Goal: Transaction & Acquisition: Book appointment/travel/reservation

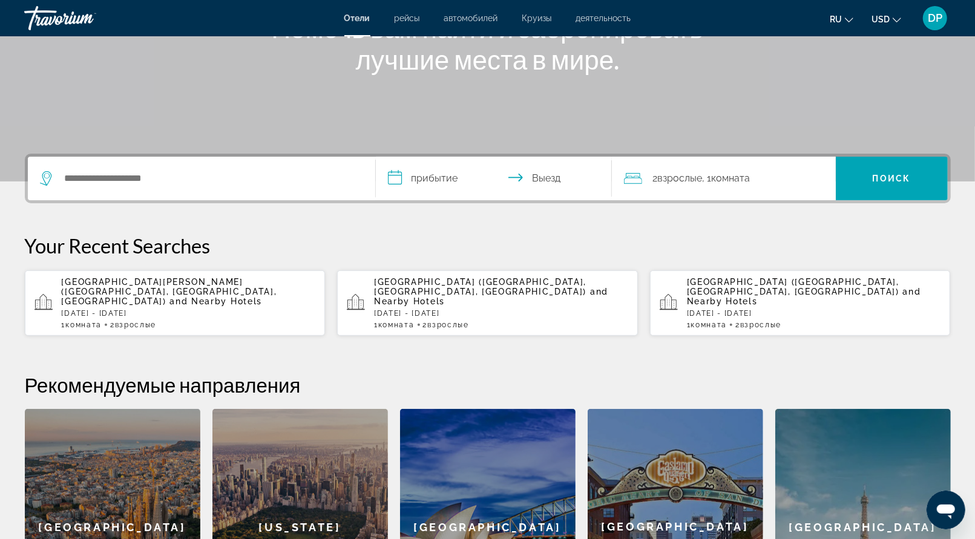
click at [144, 200] on div "Search widget" at bounding box center [201, 179] width 323 height 44
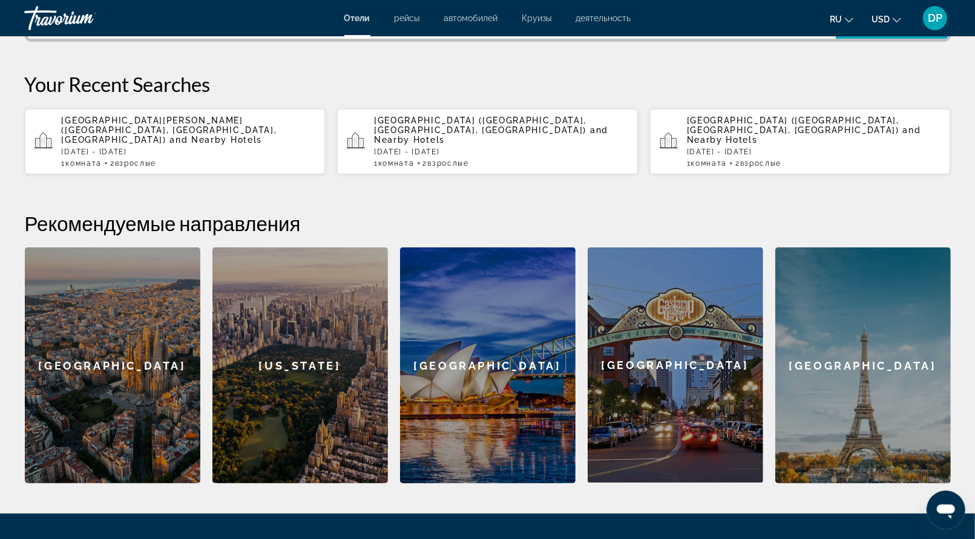
scroll to position [370, 0]
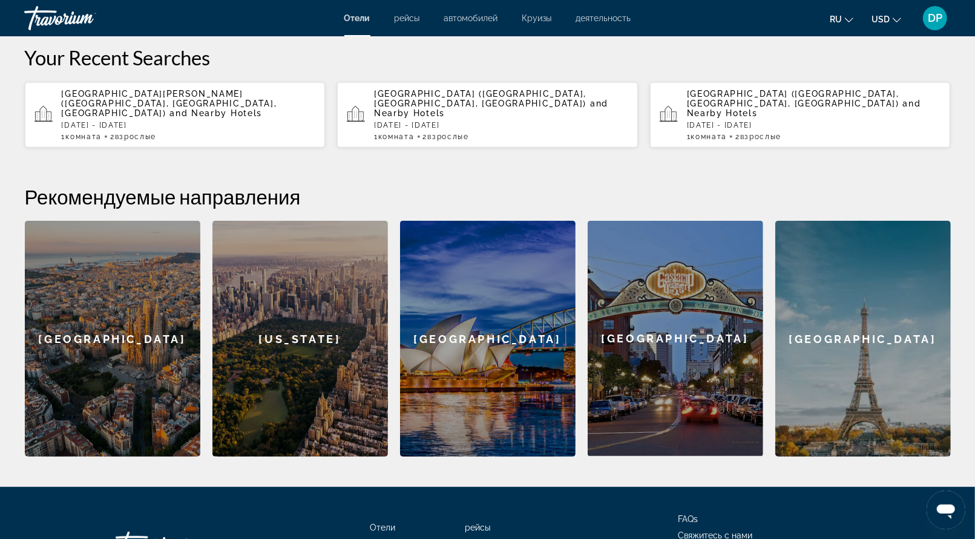
type input "*"
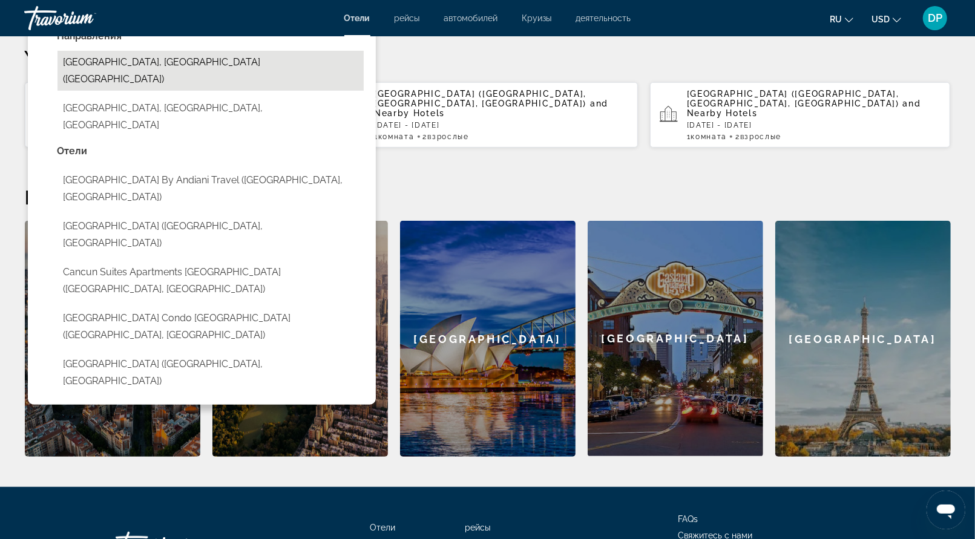
click at [162, 91] on button "Cancun, Mexico (CUN)" at bounding box center [211, 71] width 306 height 40
type input "**********"
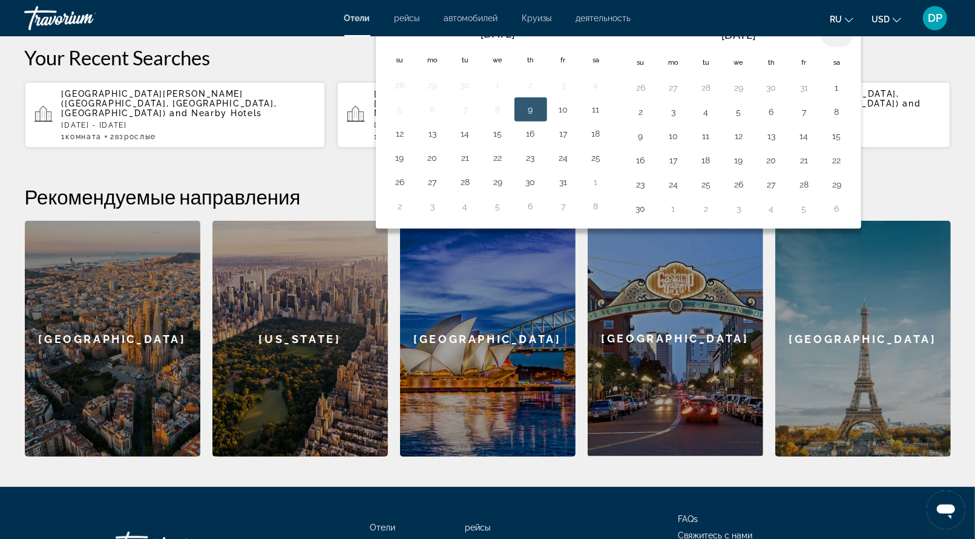
click at [854, 47] on th "Next month" at bounding box center [837, 34] width 33 height 27
click at [651, 169] on button "21" at bounding box center [640, 160] width 19 height 17
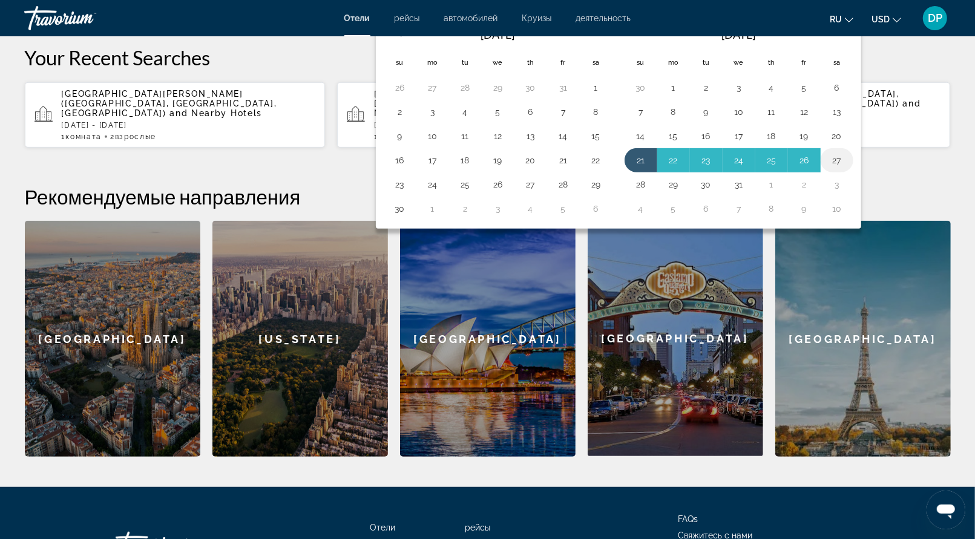
click at [847, 169] on button "27" at bounding box center [836, 160] width 19 height 17
type input "**********"
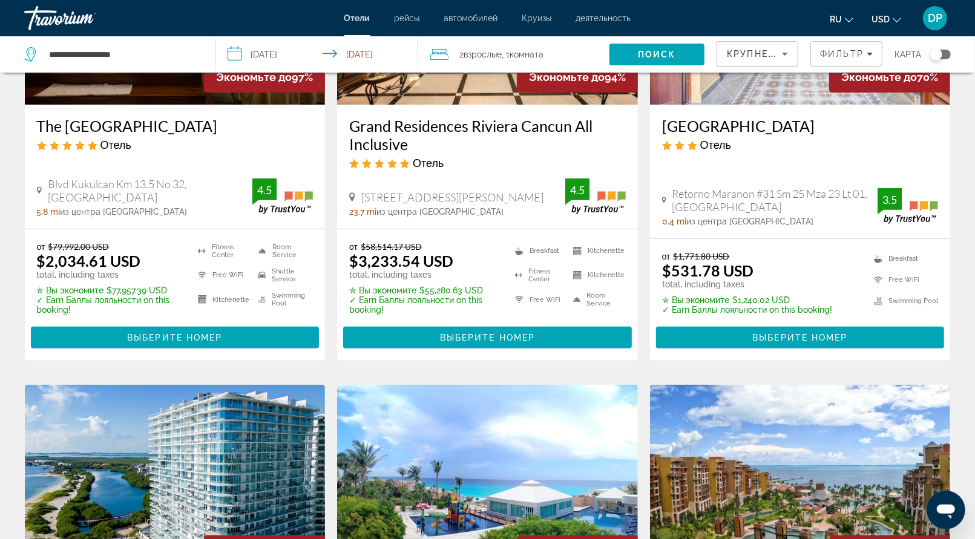
scroll to position [242, 0]
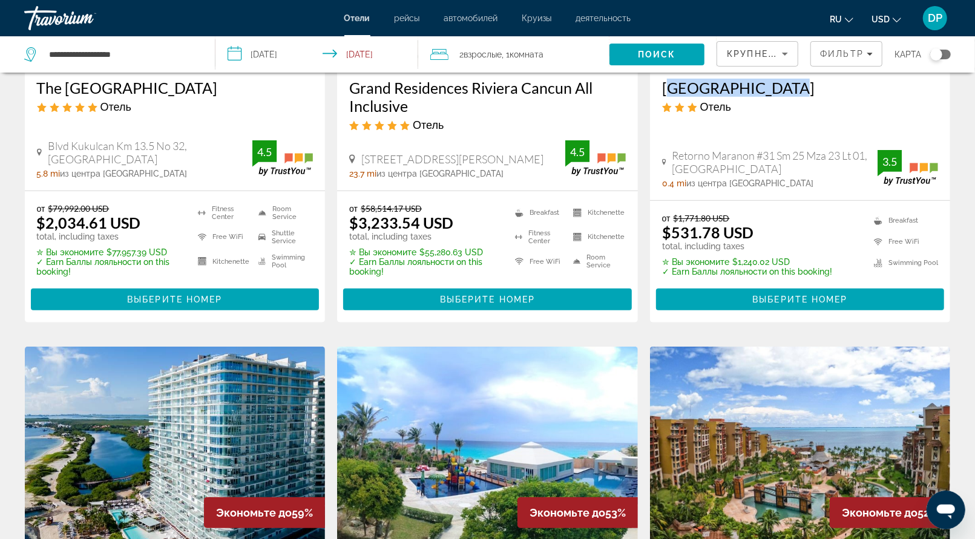
drag, startPoint x: 670, startPoint y: 172, endPoint x: 803, endPoint y: 174, distance: 132.6
copy h3 "Hotel Arco Maya"
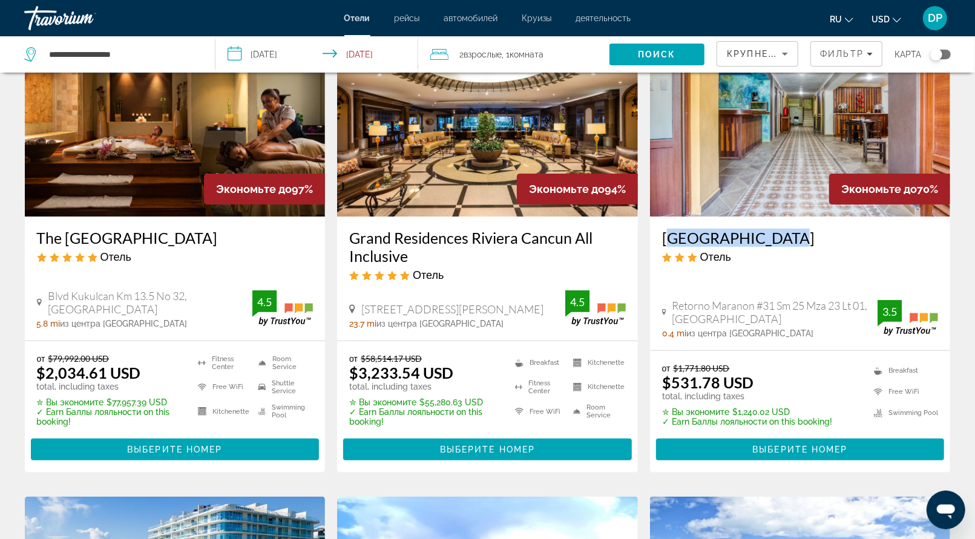
scroll to position [0, 0]
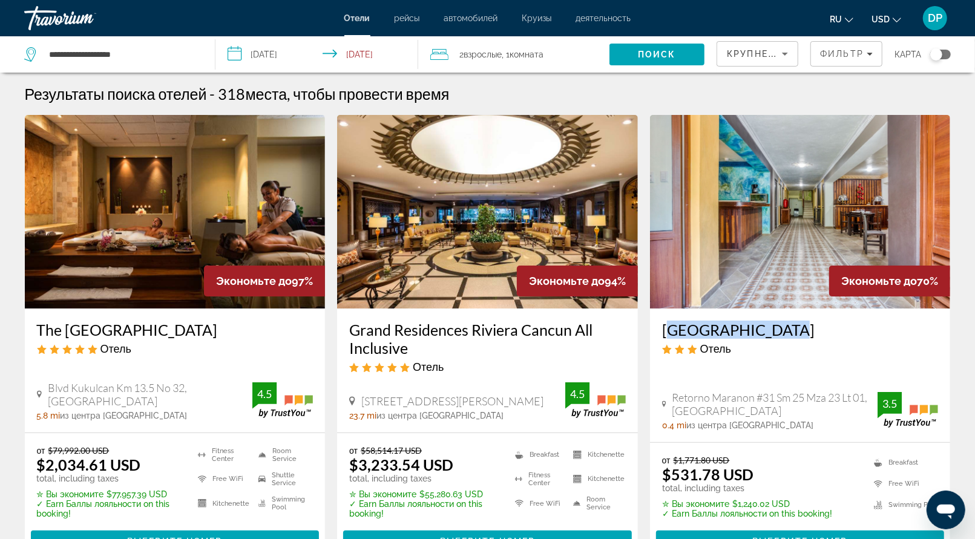
click at [761, 261] on img "Main content" at bounding box center [800, 212] width 301 height 194
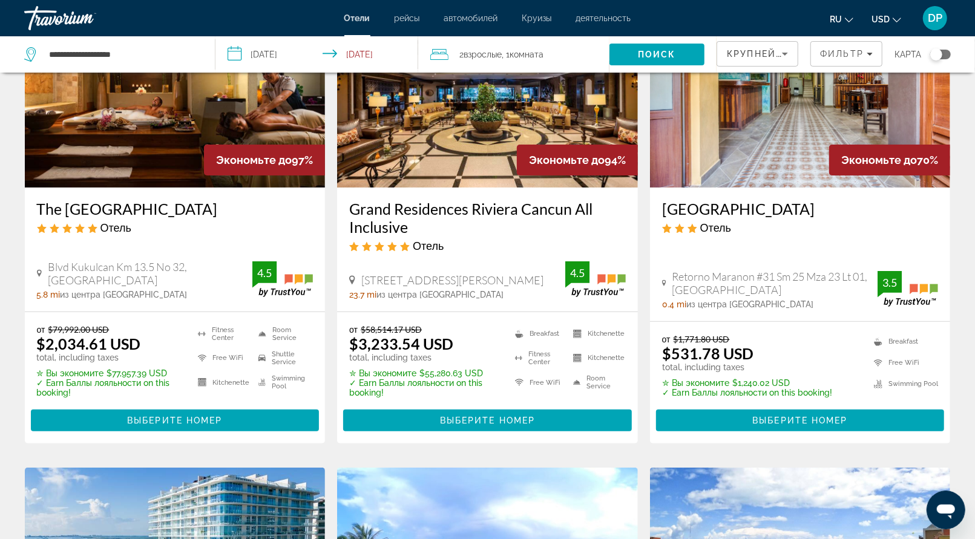
scroll to position [182, 0]
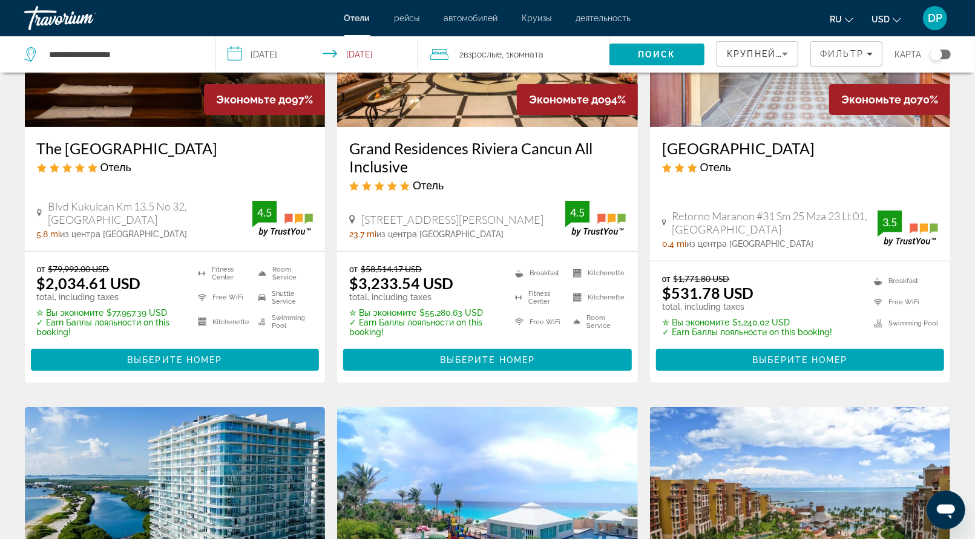
drag, startPoint x: 47, startPoint y: 230, endPoint x: 291, endPoint y: 234, distance: 243.4
copy h3 "The Royal Sands Resort & Spa"
click at [192, 282] on li "Fitness Center" at bounding box center [222, 273] width 61 height 18
drag, startPoint x: 360, startPoint y: 225, endPoint x: 530, endPoint y: 252, distance: 172.3
copy h3 "Grand Residences Riviera Cancun All Inclusive"
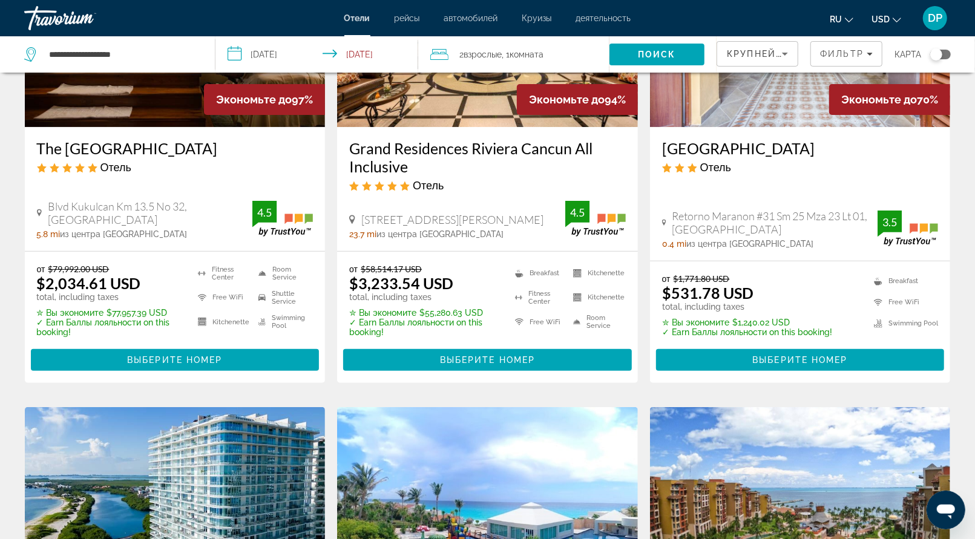
scroll to position [0, 0]
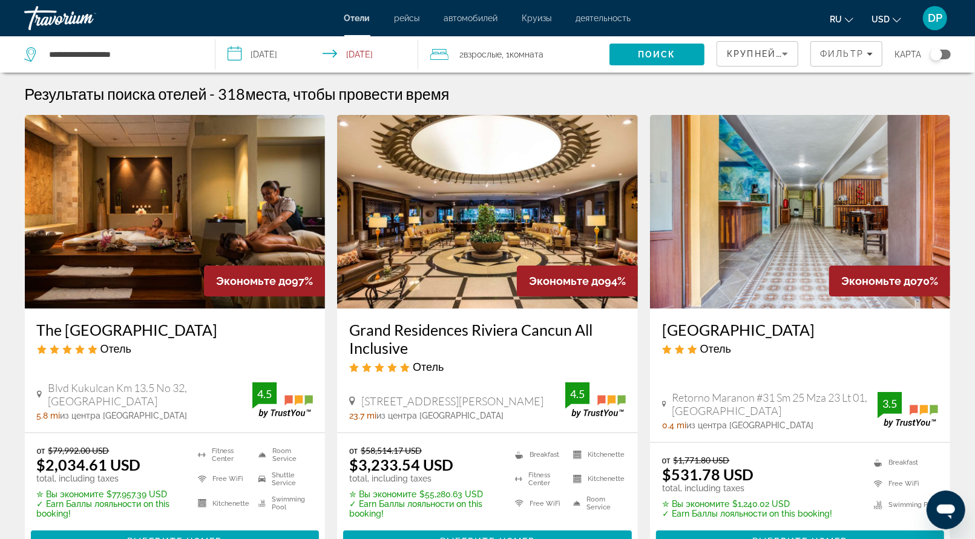
click at [333, 432] on app-hotels-search-item "Экономьте до 94% Grand Residences Riviera Cancun All Inclusive Отель Boulevard …" at bounding box center [487, 340] width 313 height 450
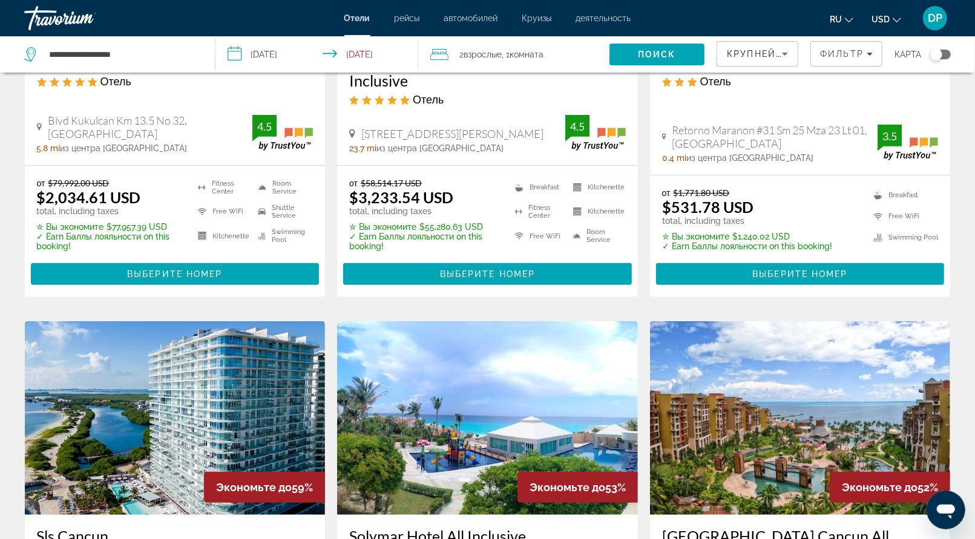
scroll to position [303, 0]
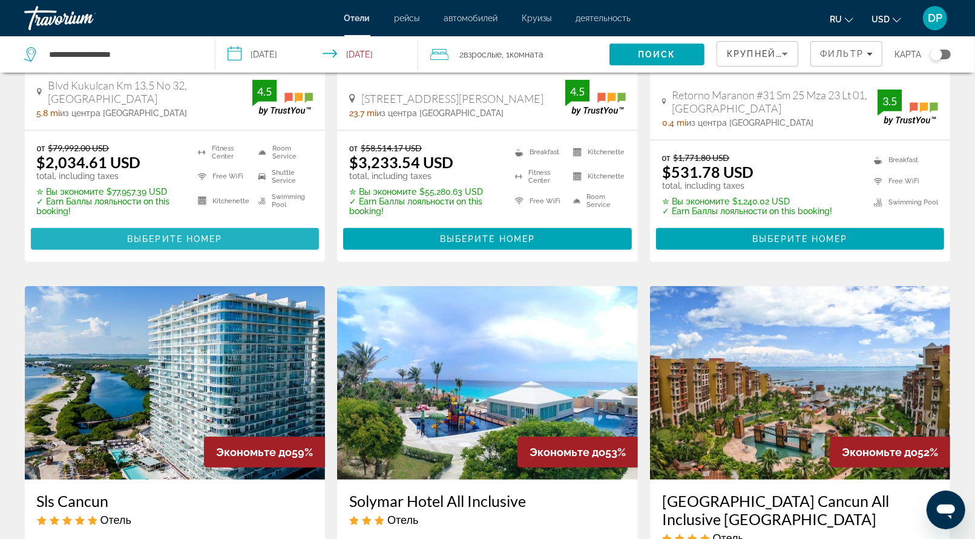
click at [222, 244] on span "Выберите номер" at bounding box center [174, 239] width 95 height 10
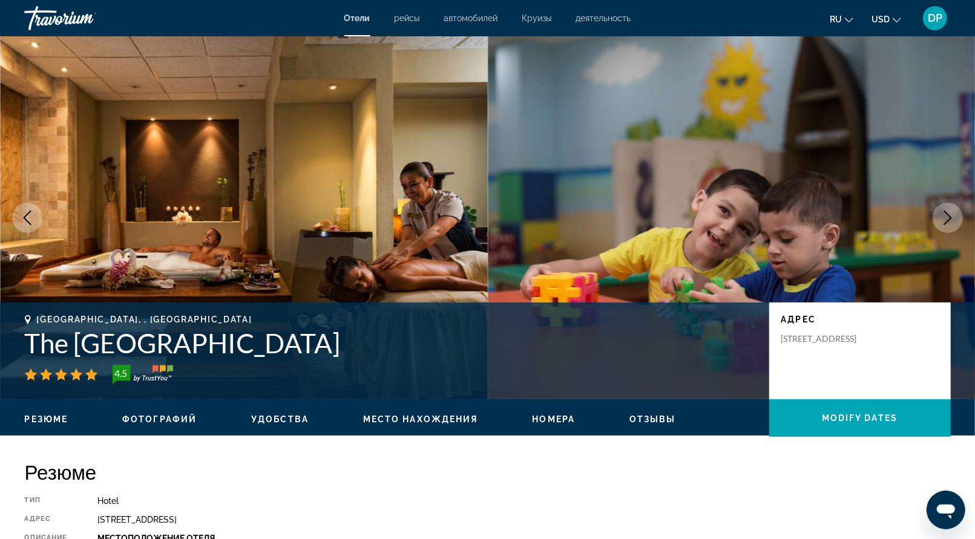
click at [938, 233] on button "Next image" at bounding box center [948, 218] width 30 height 30
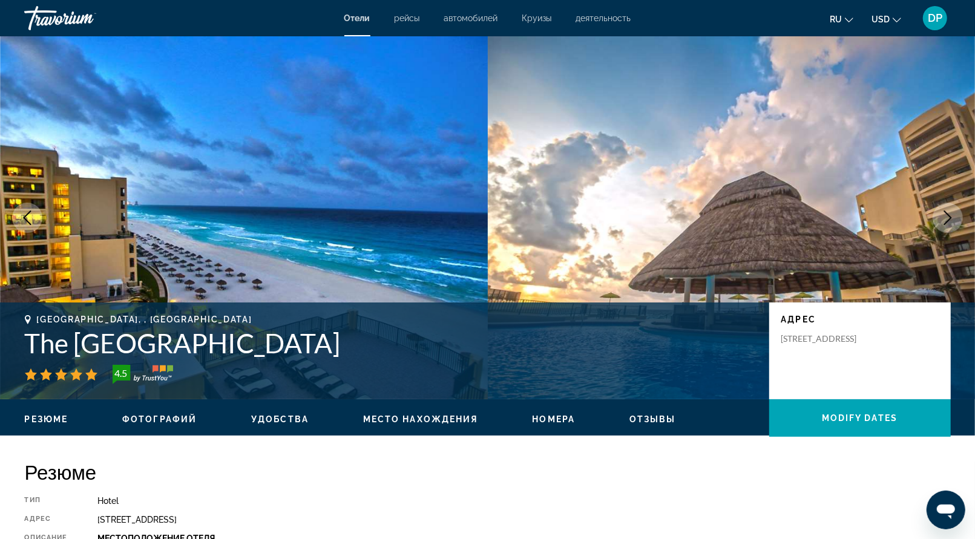
click at [946, 225] on icon "Next image" at bounding box center [948, 218] width 15 height 15
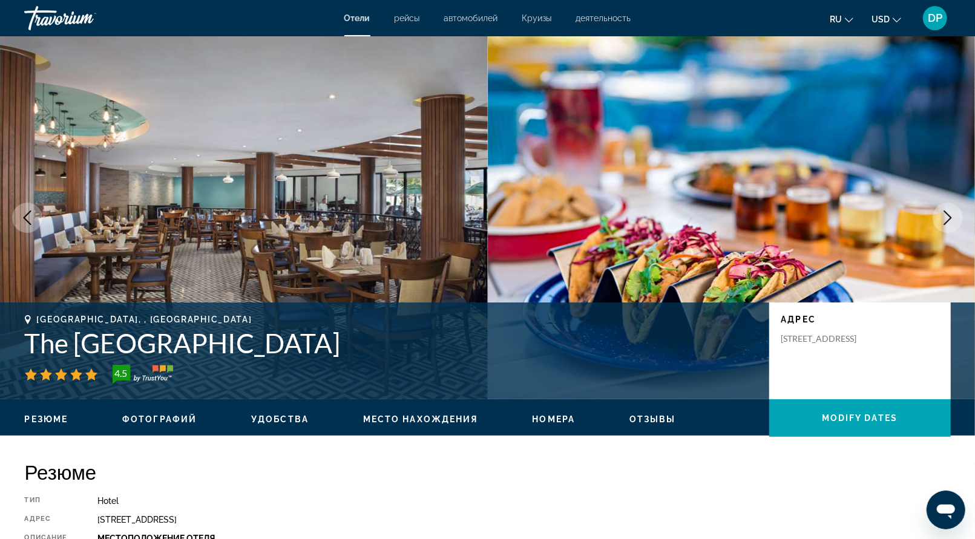
click at [946, 225] on icon "Next image" at bounding box center [948, 218] width 15 height 15
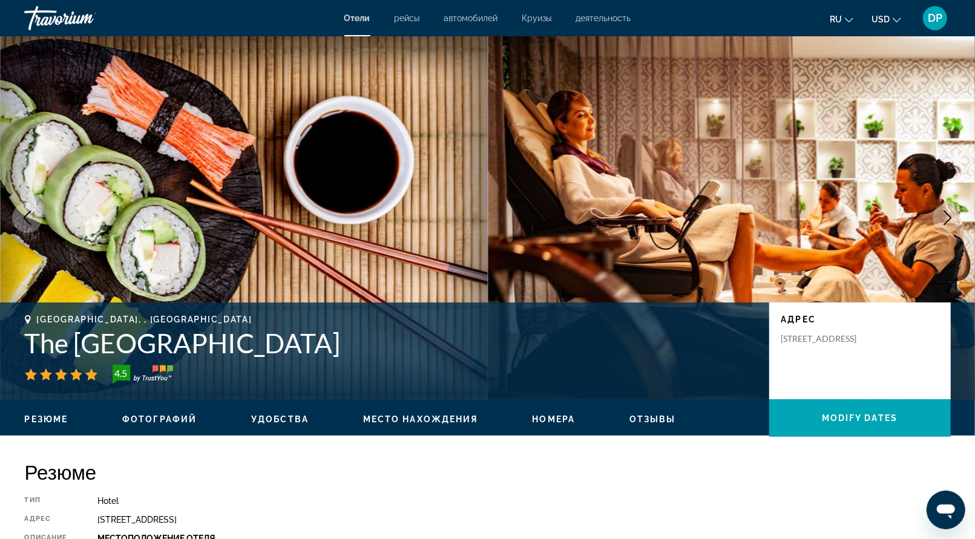
click at [945, 225] on icon "Next image" at bounding box center [948, 218] width 15 height 15
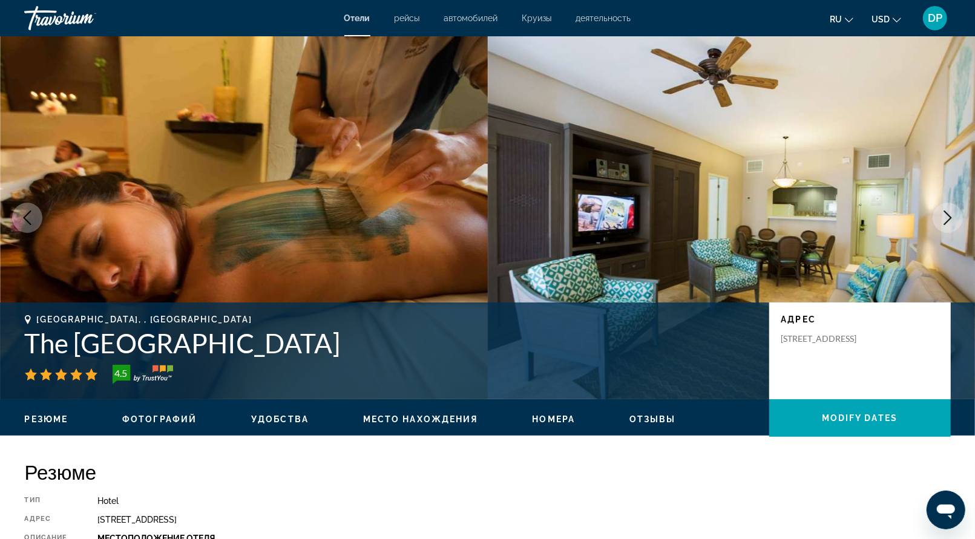
click at [941, 225] on icon "Next image" at bounding box center [948, 218] width 15 height 15
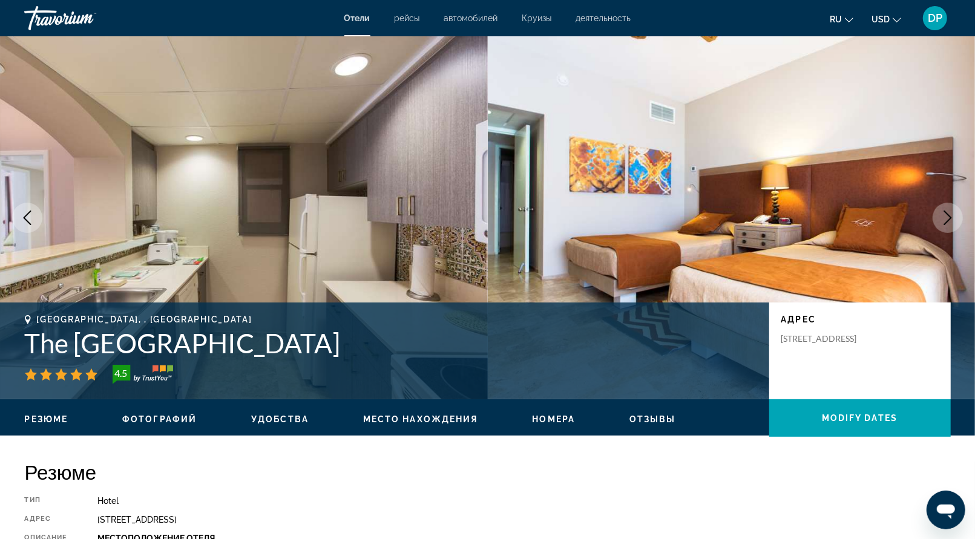
click at [941, 225] on icon "Next image" at bounding box center [948, 218] width 15 height 15
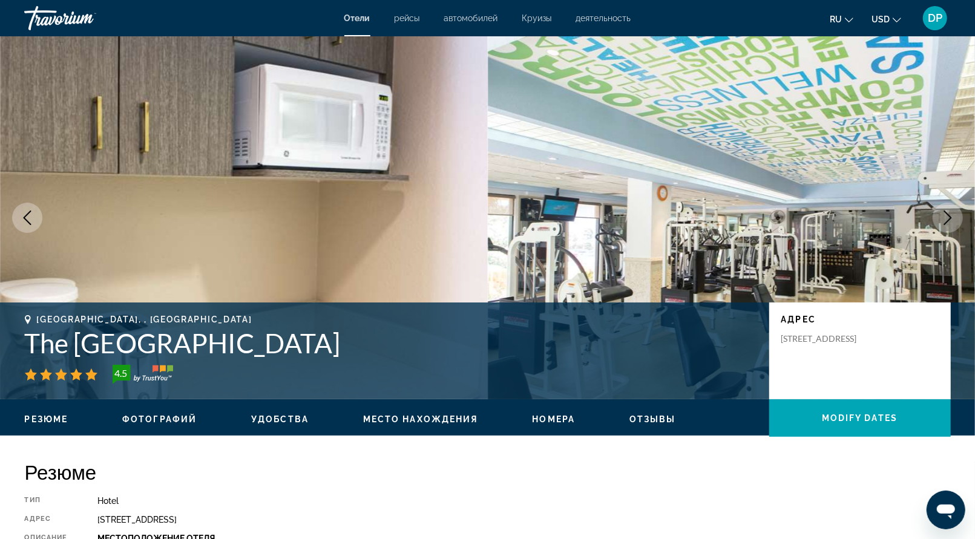
click at [941, 225] on icon "Next image" at bounding box center [948, 218] width 15 height 15
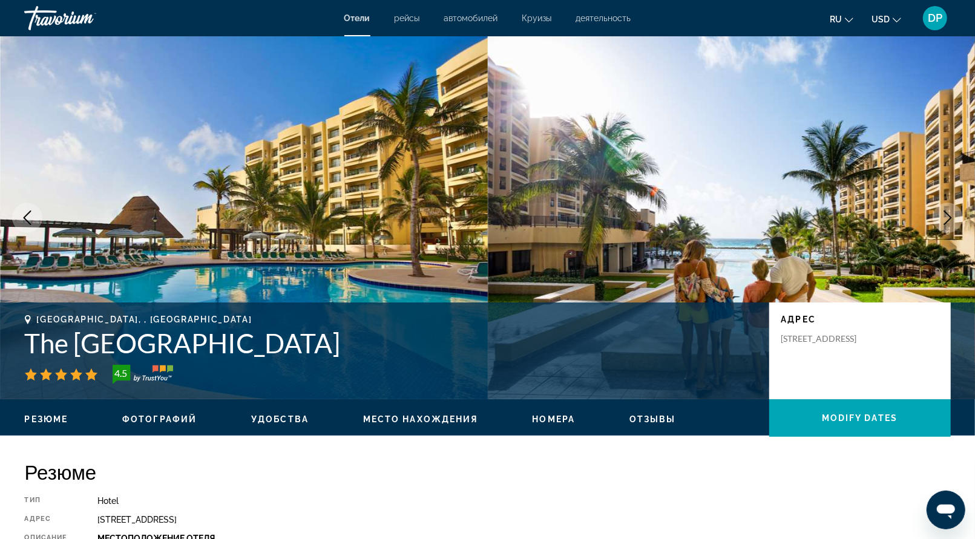
click at [941, 225] on icon "Next image" at bounding box center [948, 218] width 15 height 15
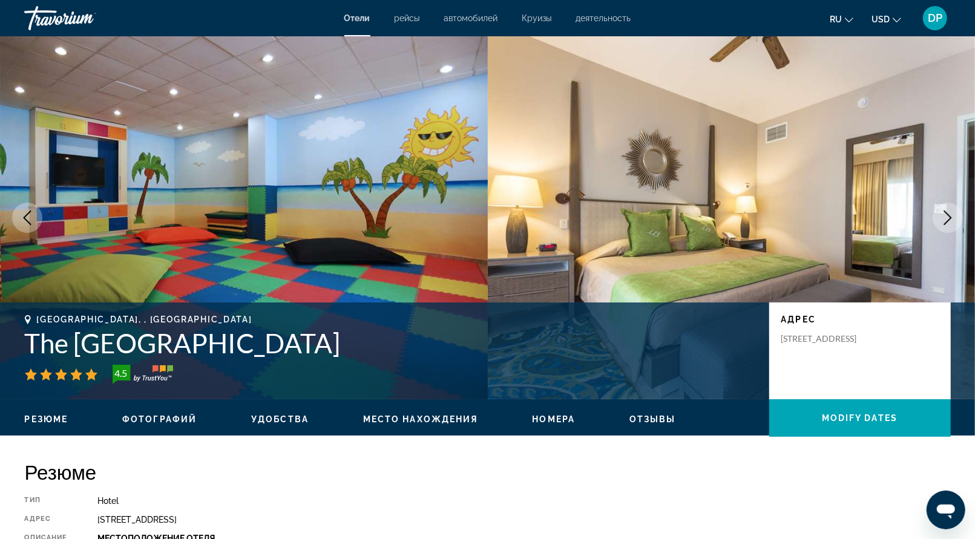
click at [941, 225] on icon "Next image" at bounding box center [948, 218] width 15 height 15
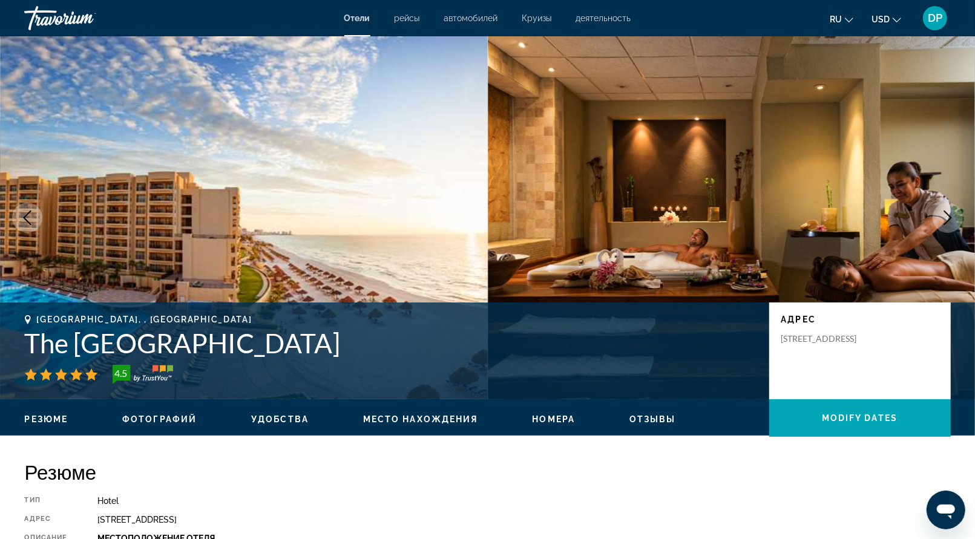
click at [941, 225] on icon "Next image" at bounding box center [948, 218] width 15 height 15
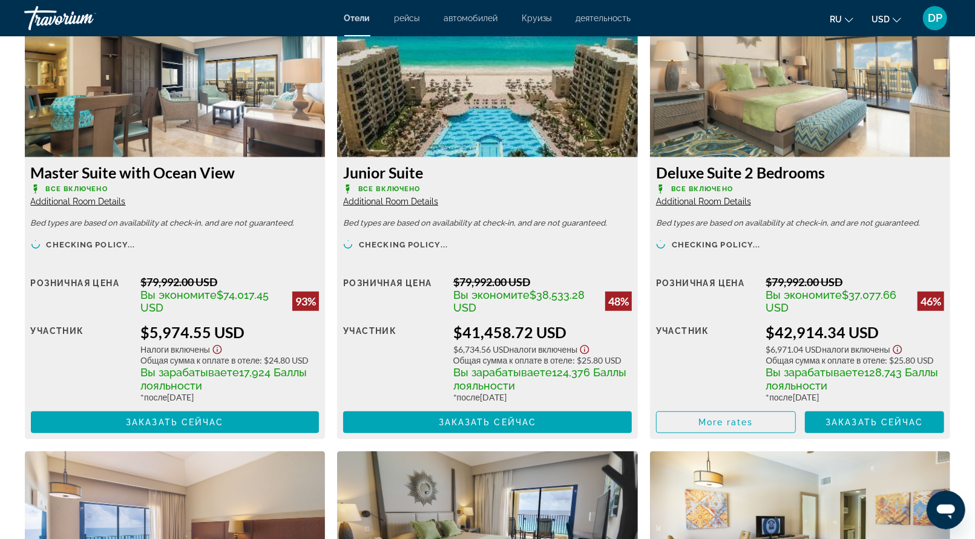
scroll to position [3450, 0]
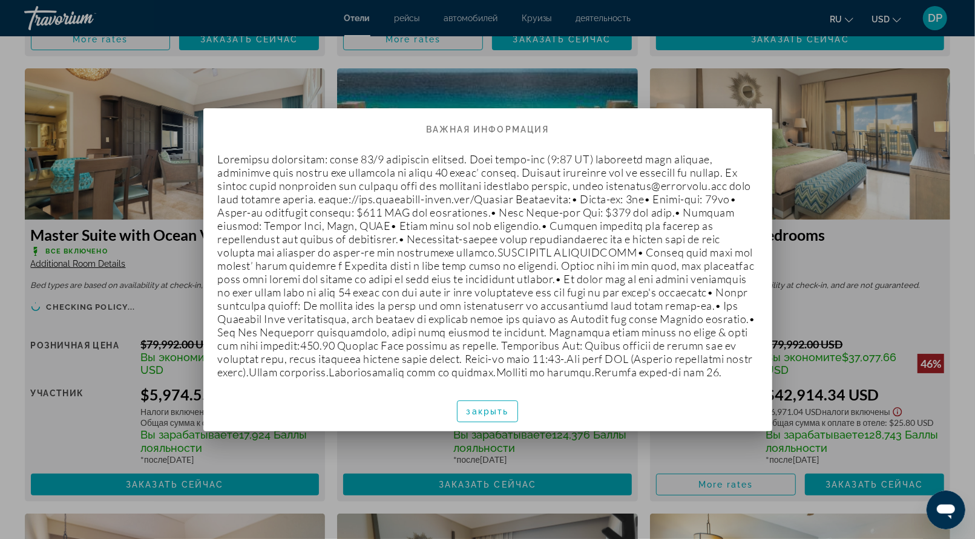
scroll to position [0, 0]
click at [798, 92] on div at bounding box center [487, 269] width 975 height 539
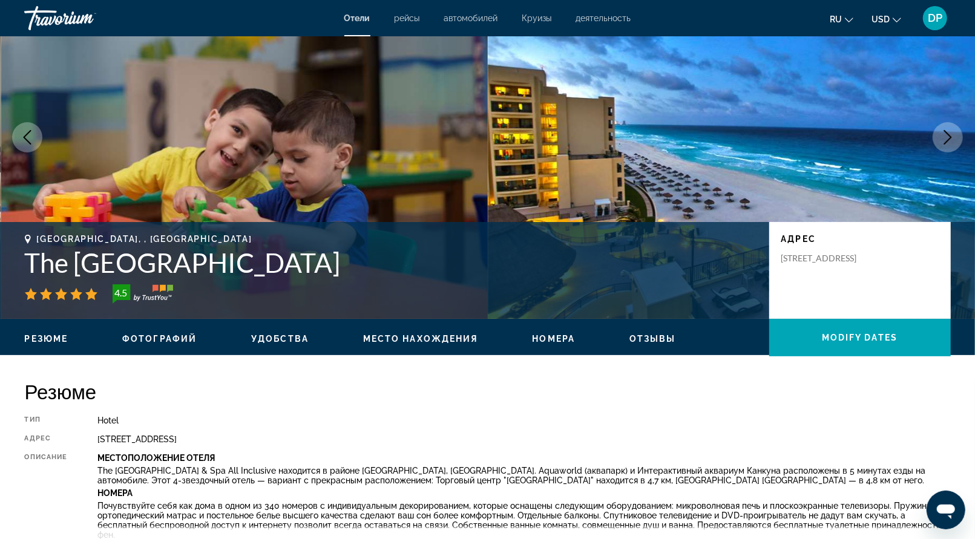
scroll to position [182, 0]
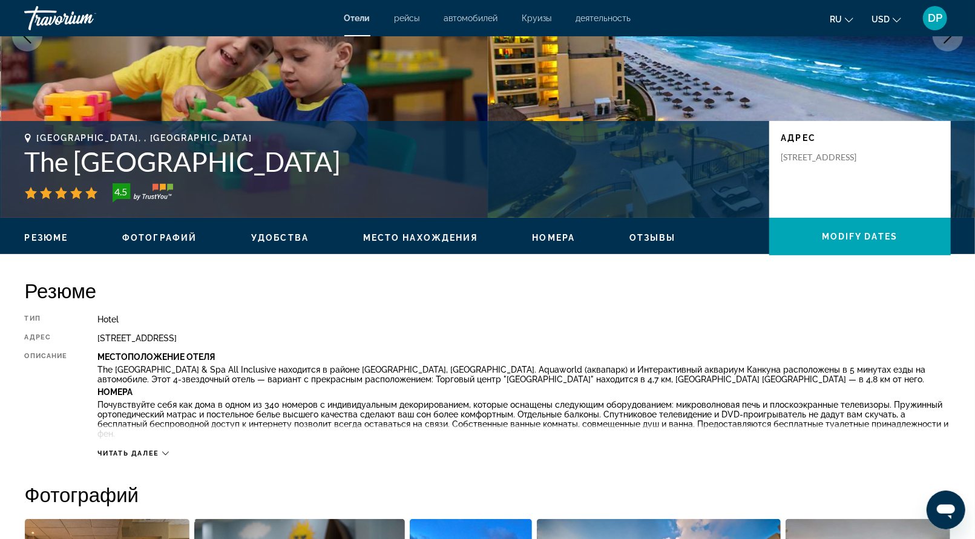
drag, startPoint x: 81, startPoint y: 243, endPoint x: 492, endPoint y: 249, distance: 410.4
click at [492, 177] on h1 "The Royal Sands Resort & Spa" at bounding box center [391, 161] width 732 height 31
copy h1 "The Royal Sands Resort & Spa"
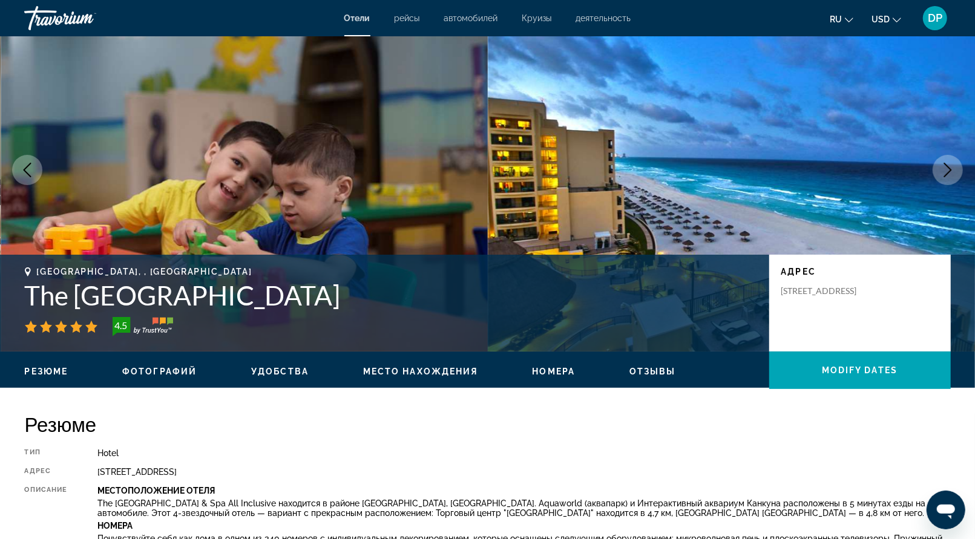
scroll to position [0, 0]
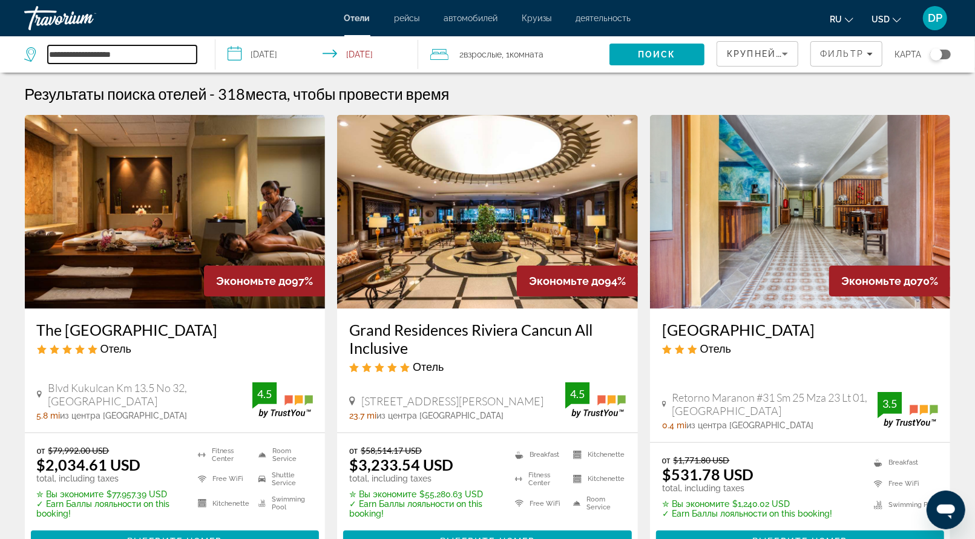
click at [162, 64] on input "**********" at bounding box center [122, 54] width 149 height 18
drag, startPoint x: 171, startPoint y: 70, endPoint x: 11, endPoint y: 71, distance: 159.8
click at [11, 71] on app-destination-search "**********" at bounding box center [107, 54] width 215 height 36
paste input "**********"
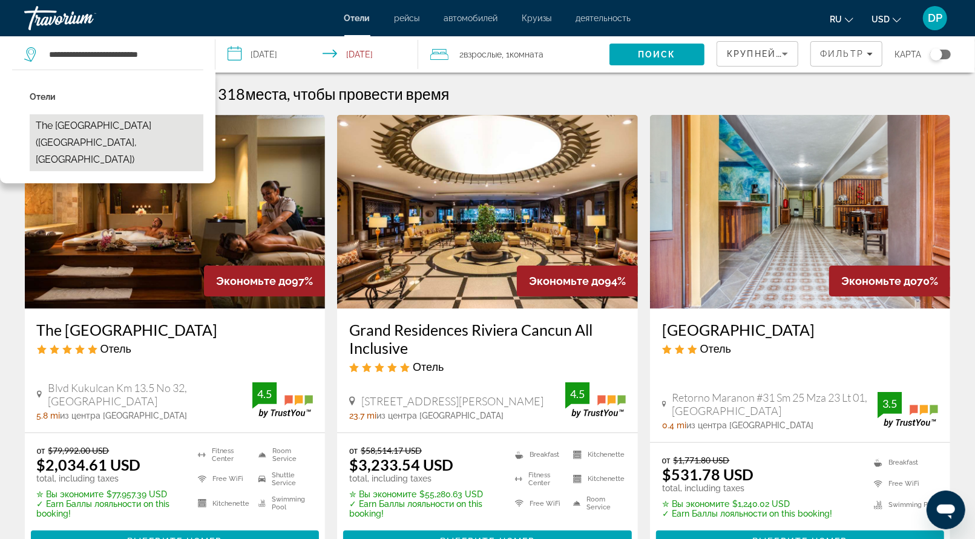
click at [114, 165] on button "The Royal Sands Resort & Spa (Cancun, MX)" at bounding box center [117, 142] width 174 height 57
type input "**********"
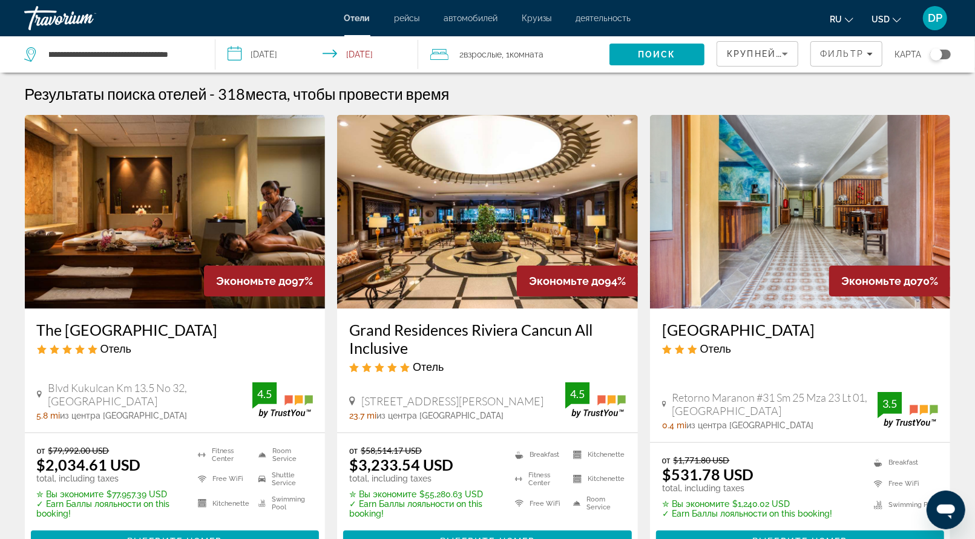
click at [274, 76] on input "**********" at bounding box center [319, 56] width 208 height 40
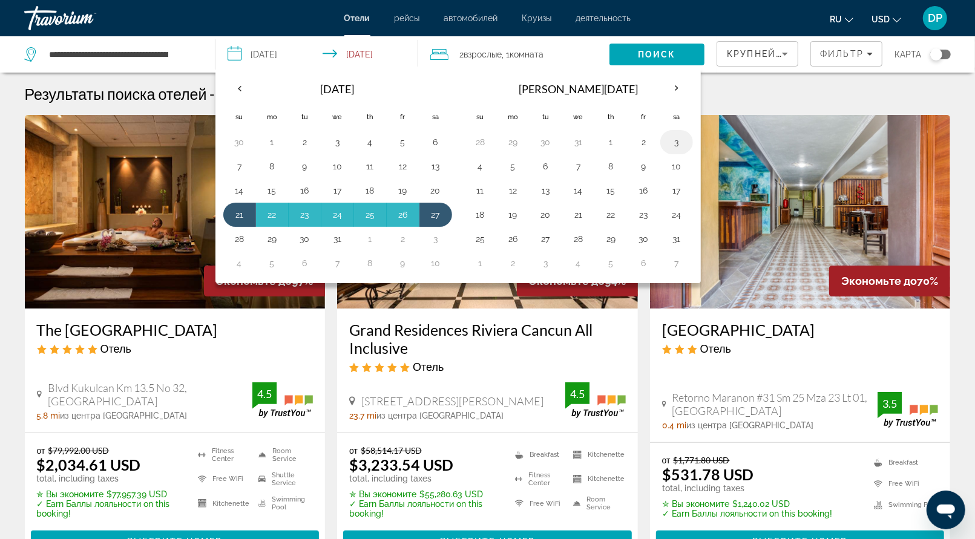
click at [686, 151] on button "3" at bounding box center [676, 142] width 19 height 17
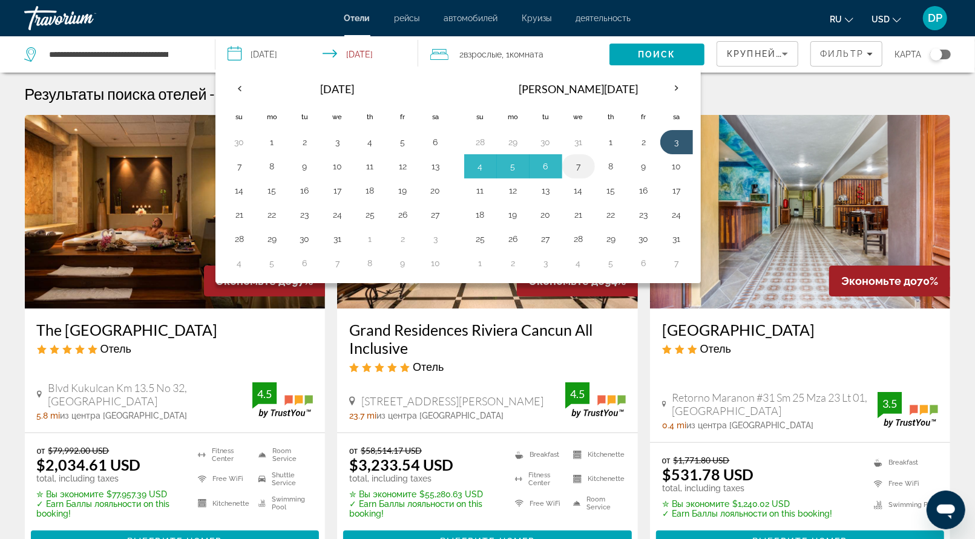
click at [588, 175] on button "7" at bounding box center [578, 166] width 19 height 17
type input "**********"
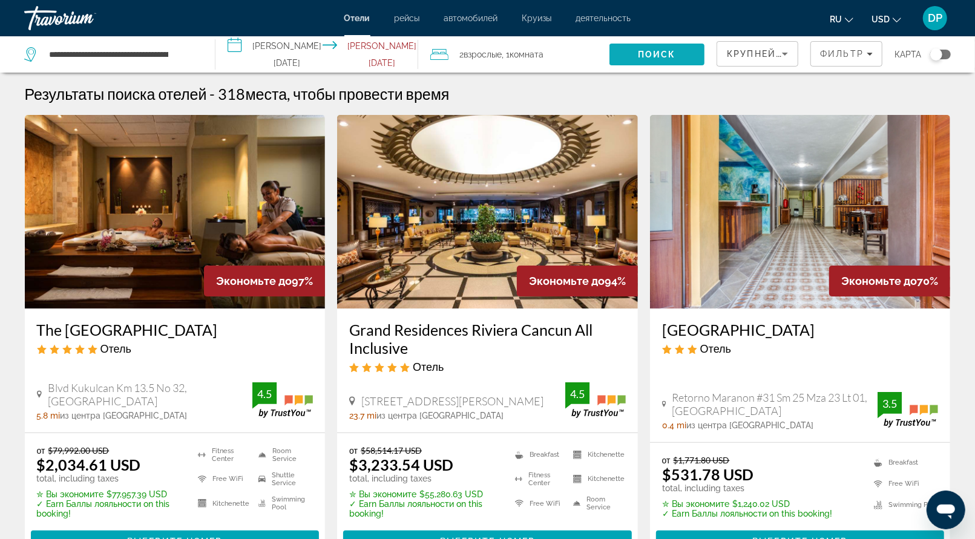
click at [638, 59] on span "Поиск" at bounding box center [657, 55] width 38 height 10
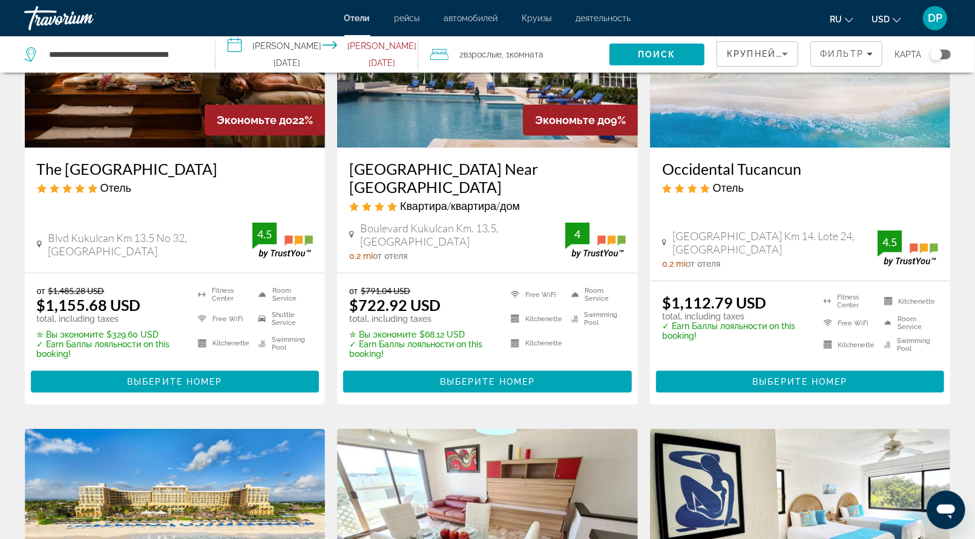
scroll to position [242, 0]
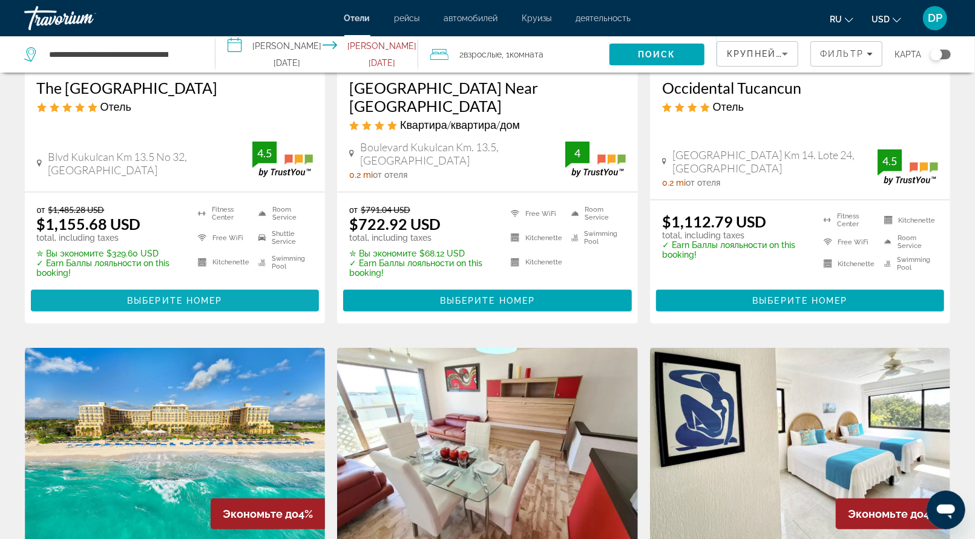
click at [165, 306] on span "Выберите номер" at bounding box center [174, 301] width 95 height 10
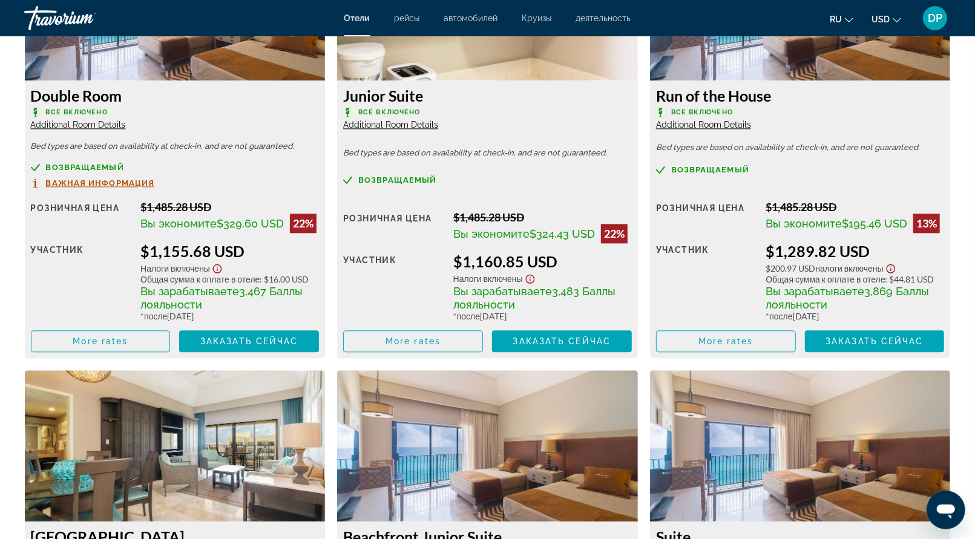
scroll to position [1925, 0]
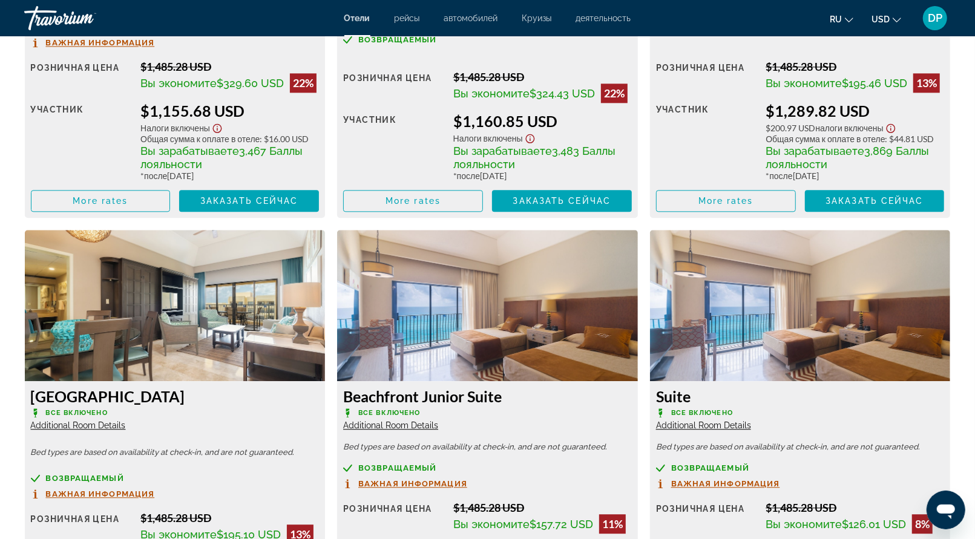
type input "**********"
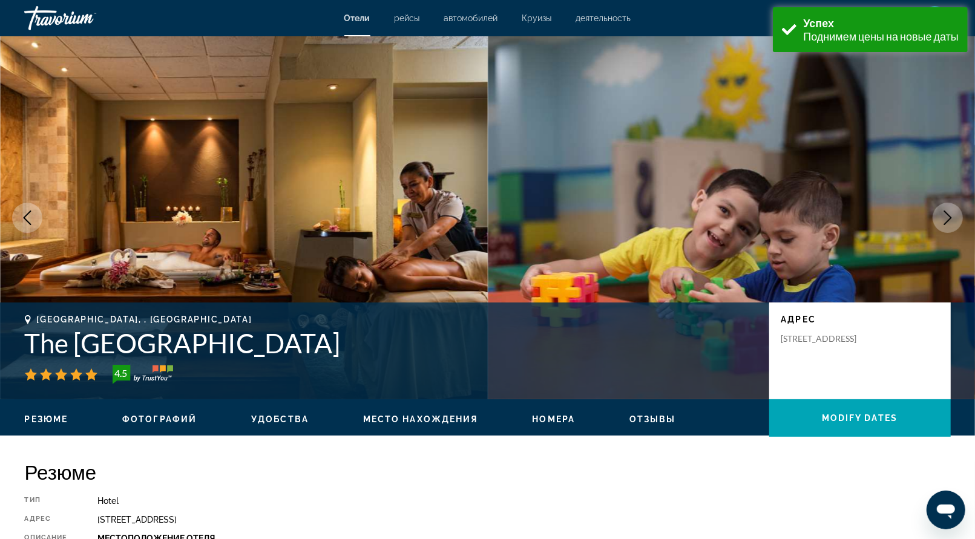
click at [84, 20] on div "Travorium" at bounding box center [84, 17] width 121 height 31
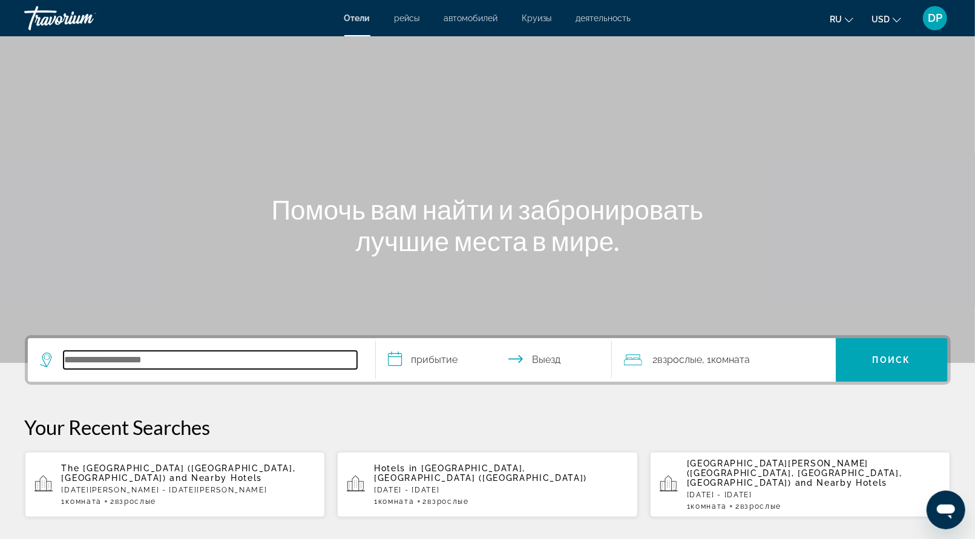
click at [221, 369] on input "Search hotel destination" at bounding box center [211, 360] width 294 height 18
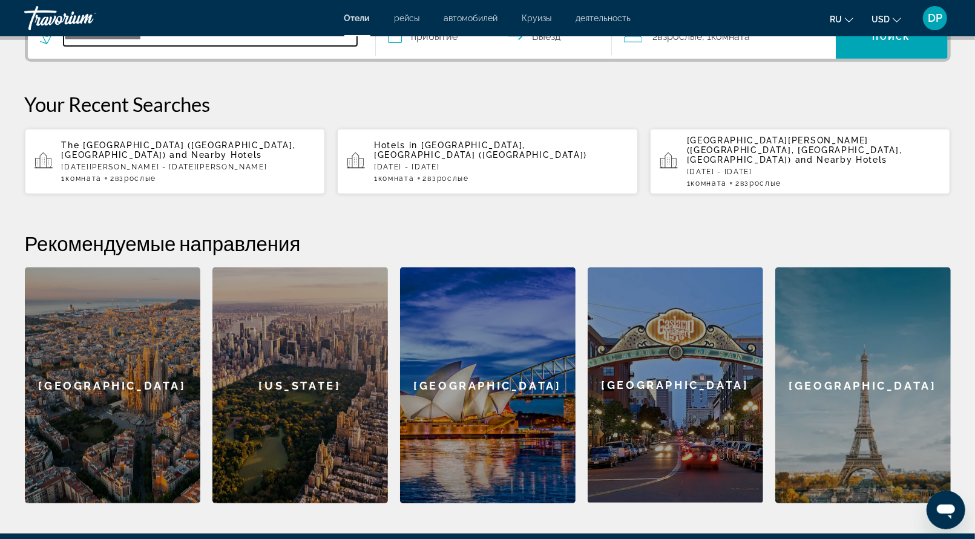
scroll to position [370, 0]
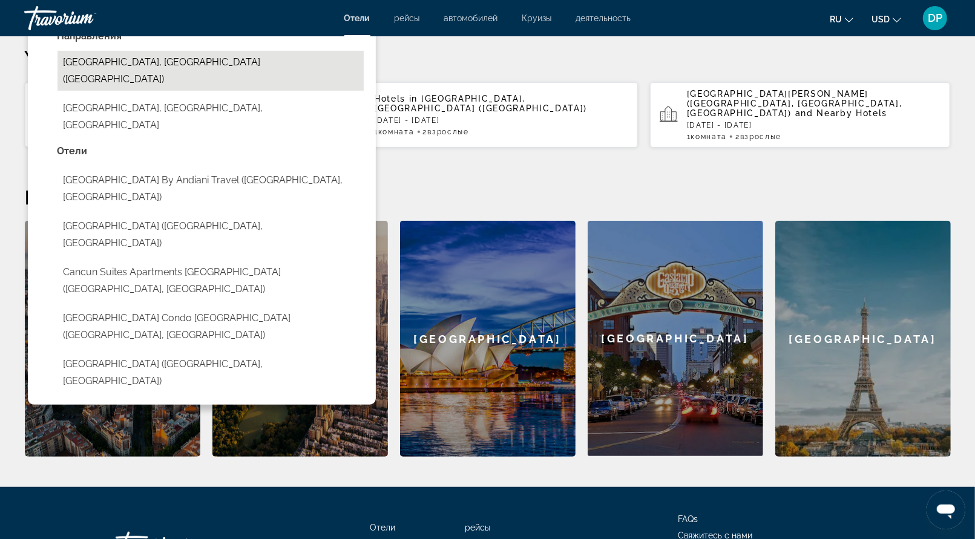
click at [168, 91] on button "Cancun, Mexico (CUN)" at bounding box center [211, 71] width 306 height 40
type input "**********"
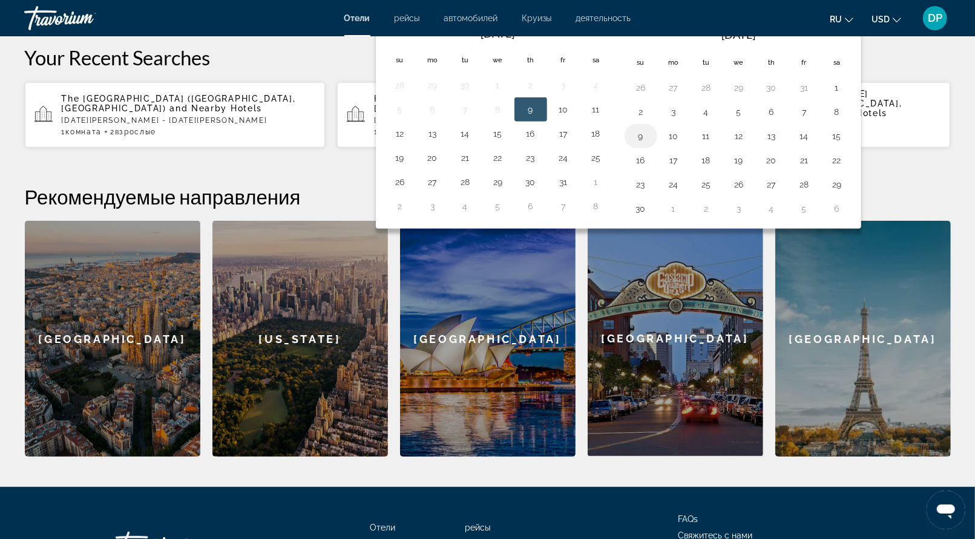
click at [651, 145] on button "9" at bounding box center [640, 136] width 19 height 17
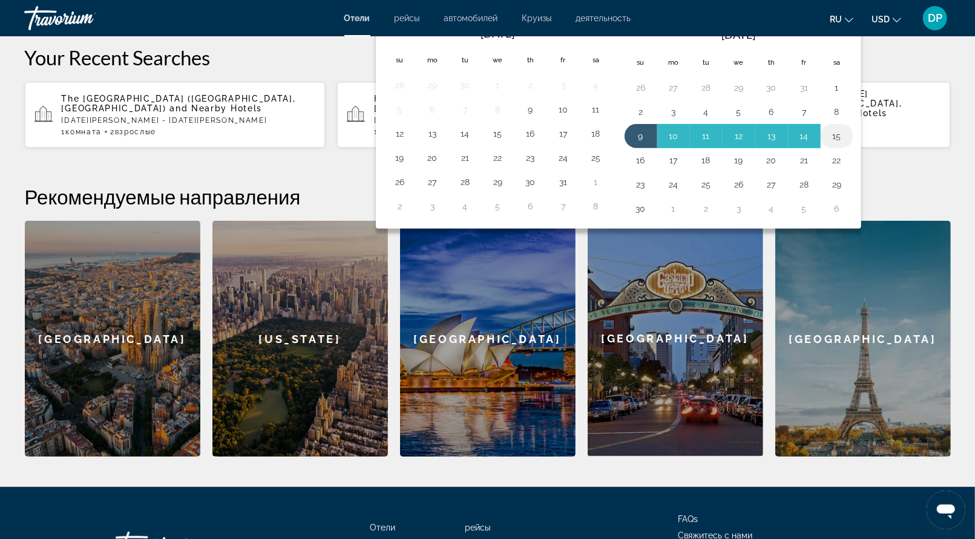
click at [847, 145] on button "15" at bounding box center [836, 136] width 19 height 17
type input "**********"
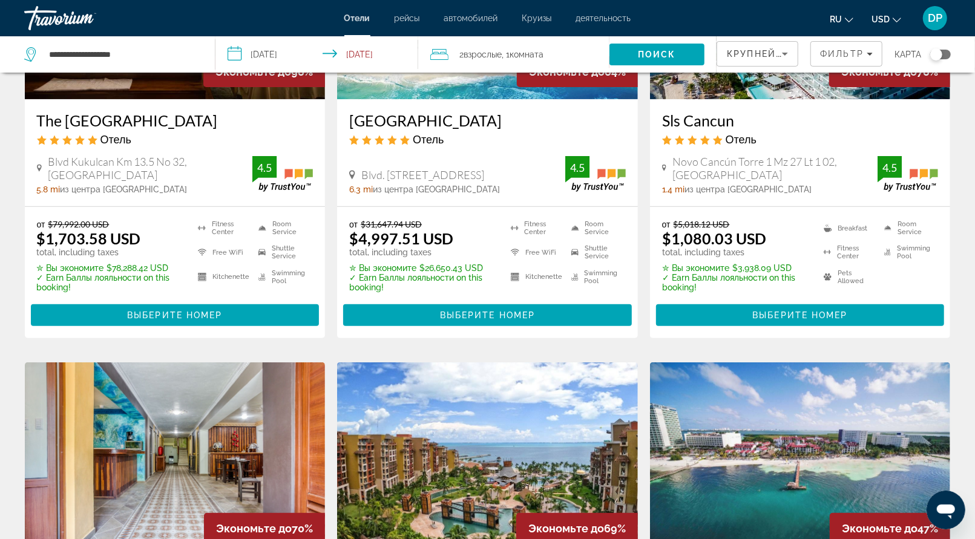
scroll to position [242, 0]
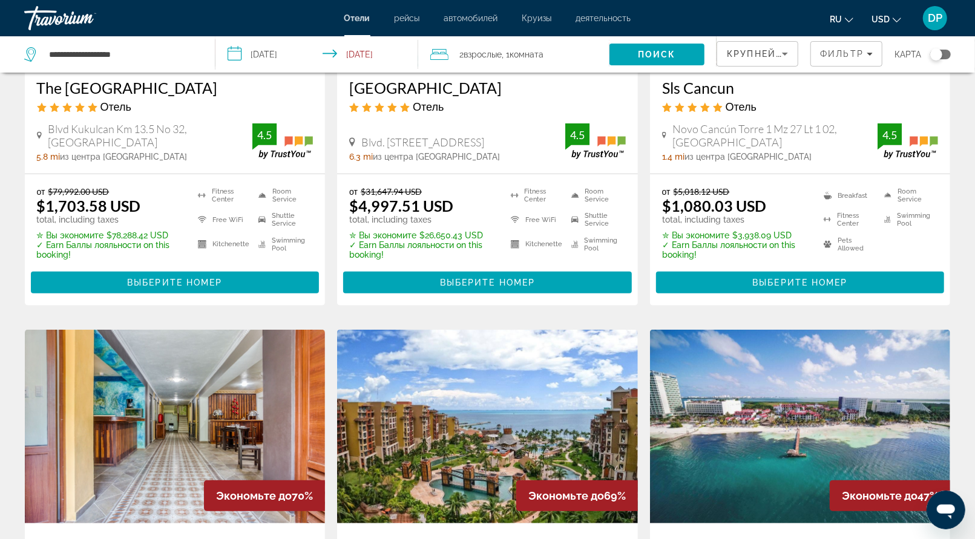
drag, startPoint x: 361, startPoint y: 166, endPoint x: 383, endPoint y: 195, distance: 35.8
click at [362, 97] on h3 "JW Marriott Cancun Resort & Spa" at bounding box center [487, 88] width 277 height 18
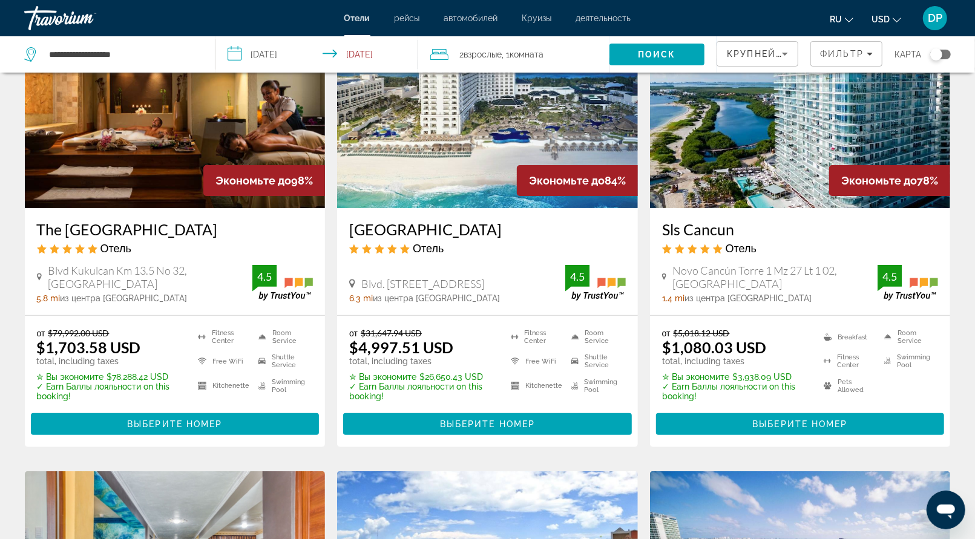
scroll to position [182, 0]
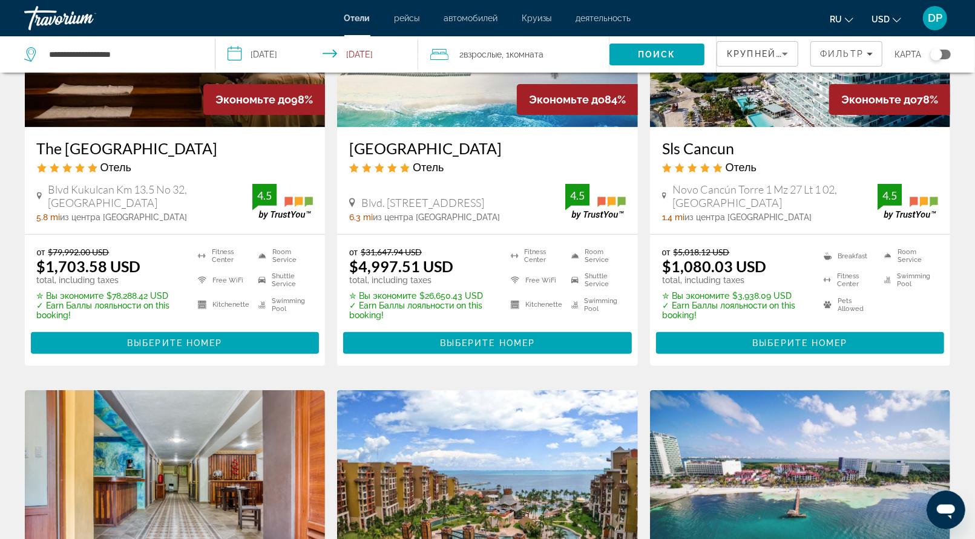
drag, startPoint x: 357, startPoint y: 230, endPoint x: 383, endPoint y: 260, distance: 39.9
drag, startPoint x: 47, startPoint y: 233, endPoint x: 287, endPoint y: 237, distance: 239.7
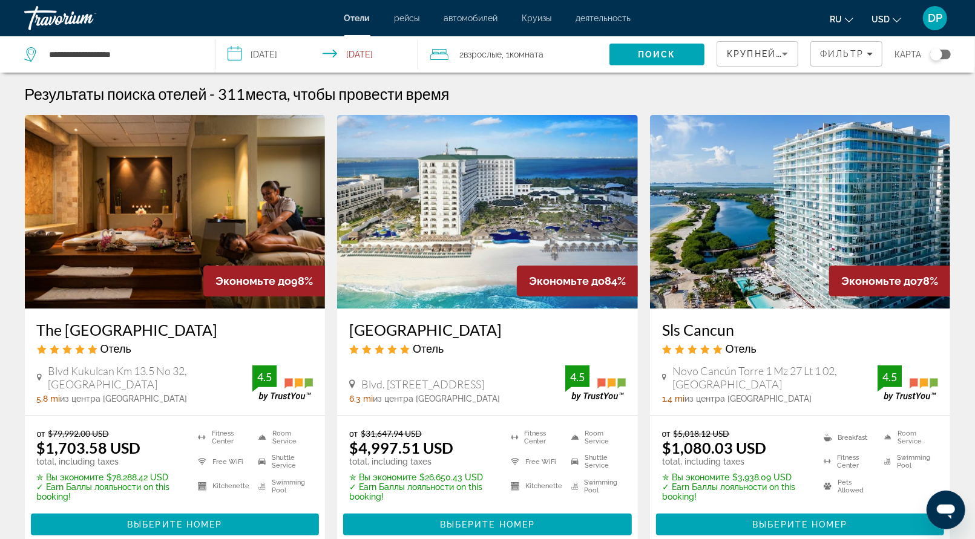
click at [350, 67] on input "**********" at bounding box center [319, 56] width 208 height 40
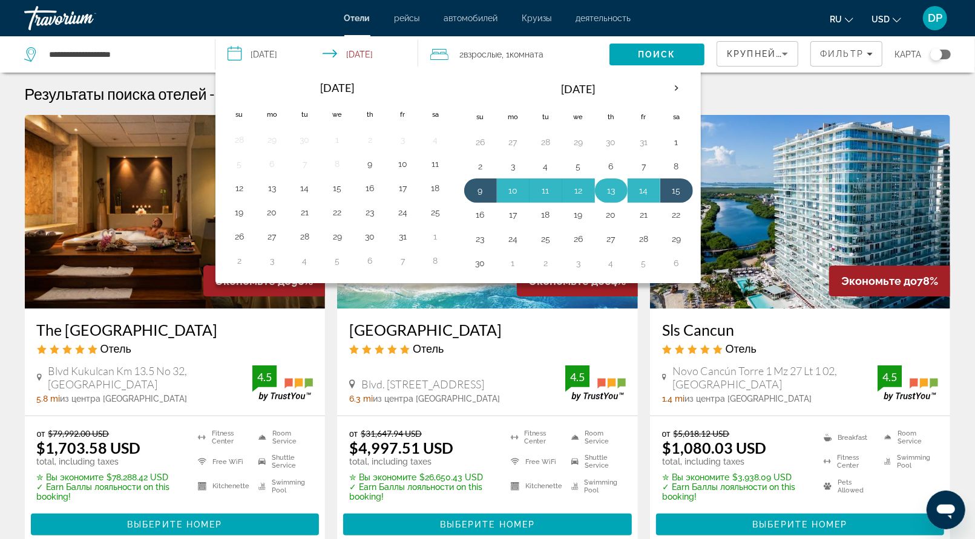
click at [621, 199] on button "13" at bounding box center [611, 190] width 19 height 17
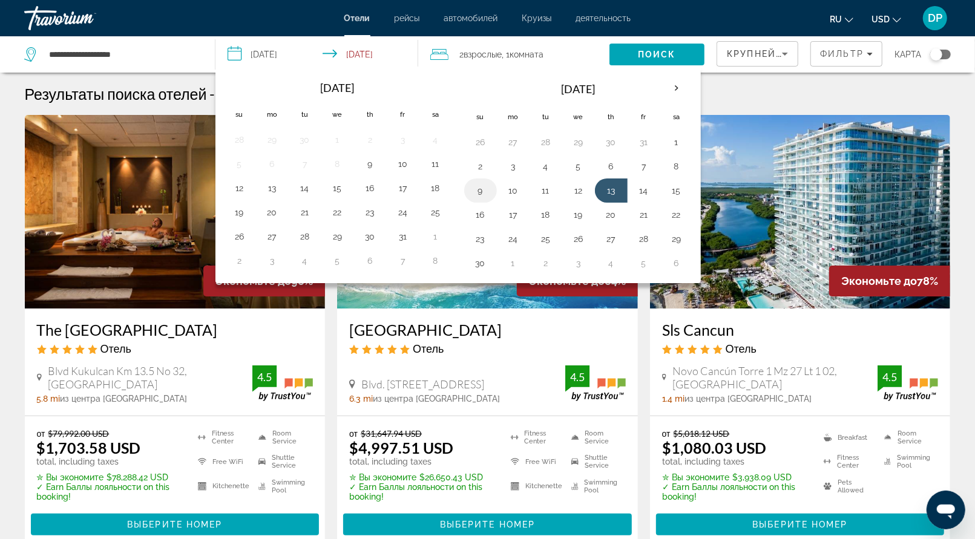
click at [490, 199] on button "9" at bounding box center [480, 190] width 19 height 17
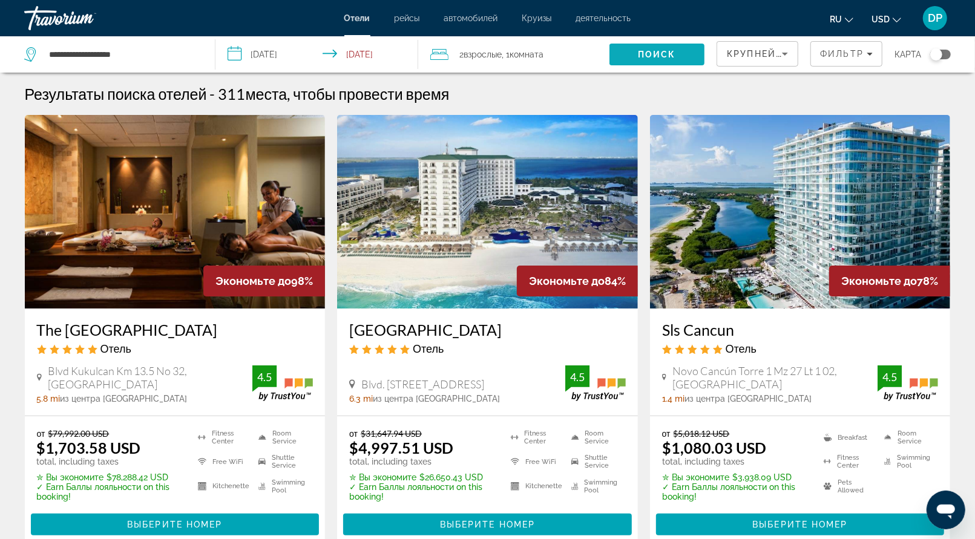
click at [638, 59] on span "Поиск" at bounding box center [657, 55] width 38 height 10
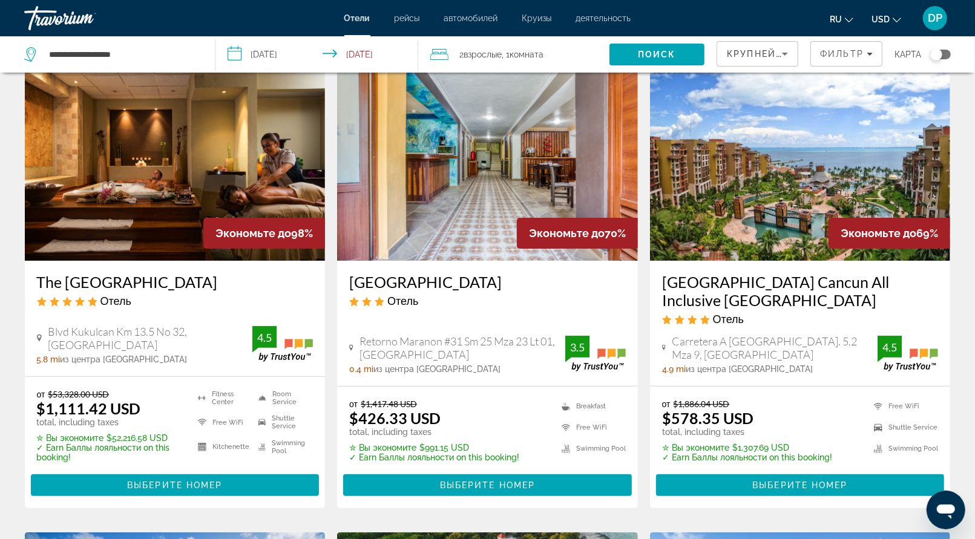
scroll to position [182, 0]
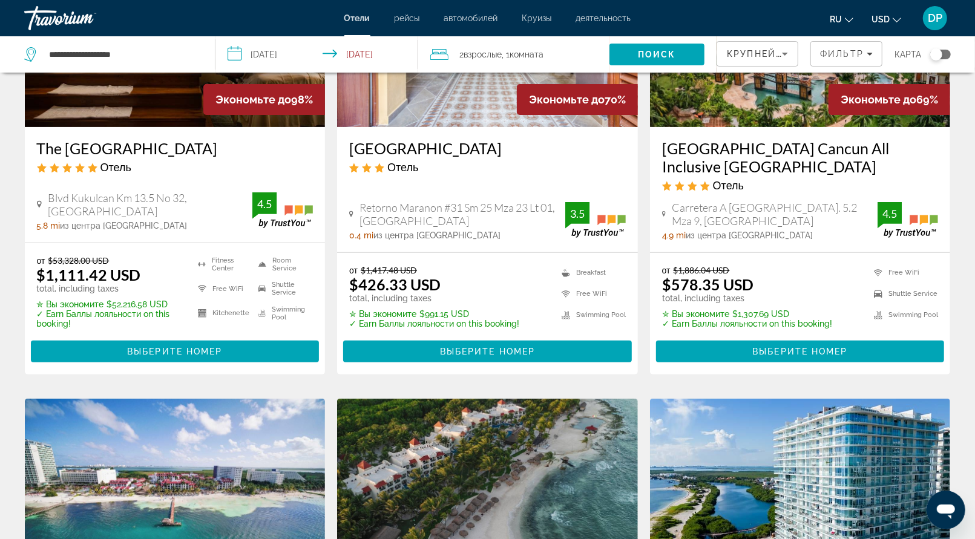
drag, startPoint x: 666, startPoint y: 230, endPoint x: 906, endPoint y: 255, distance: 240.4
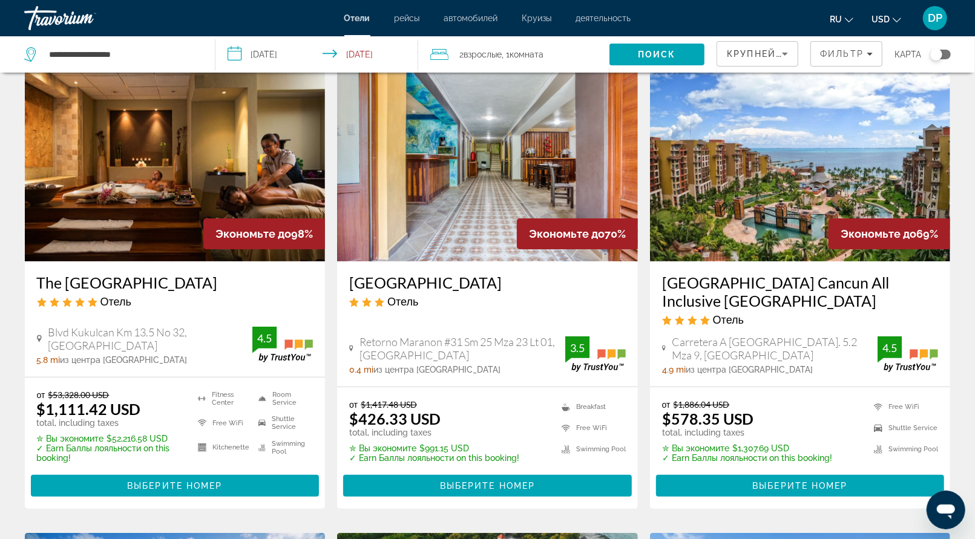
scroll to position [0, 0]
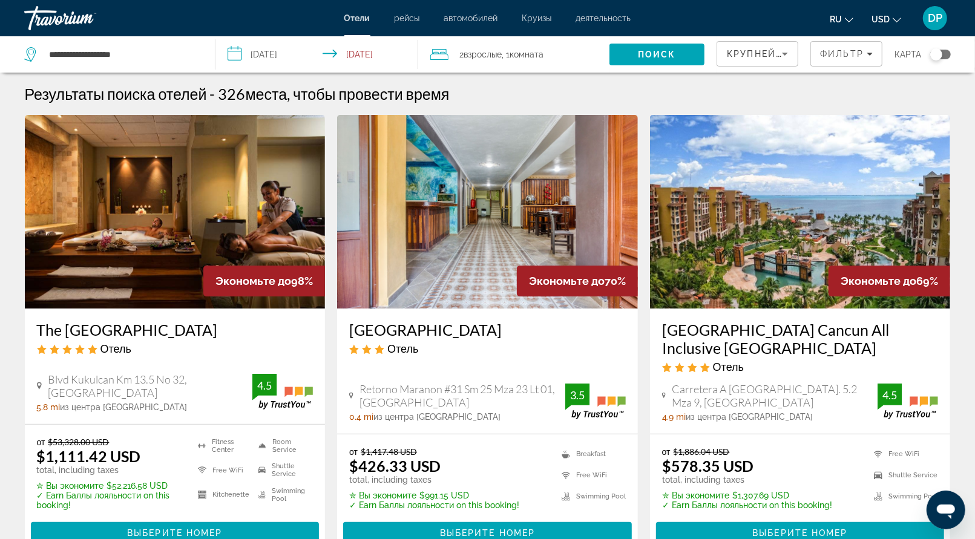
click at [309, 70] on input "**********" at bounding box center [319, 56] width 208 height 40
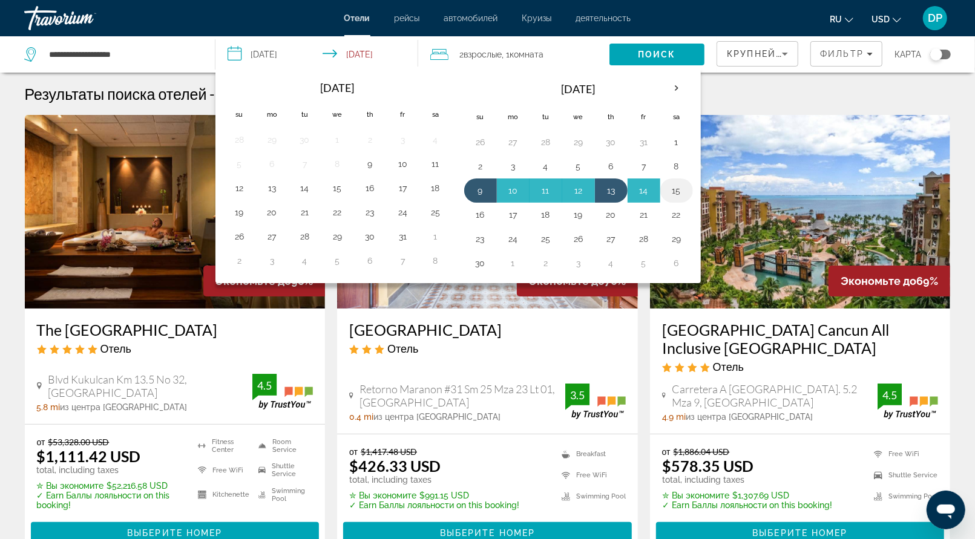
click at [686, 199] on button "15" at bounding box center [676, 190] width 19 height 17
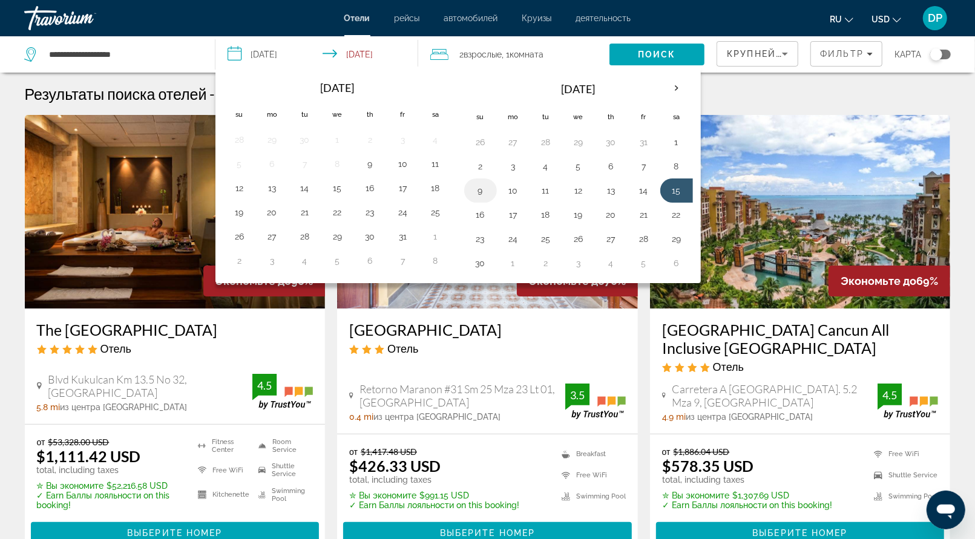
click at [488, 199] on button "9" at bounding box center [480, 190] width 19 height 17
type input "**********"
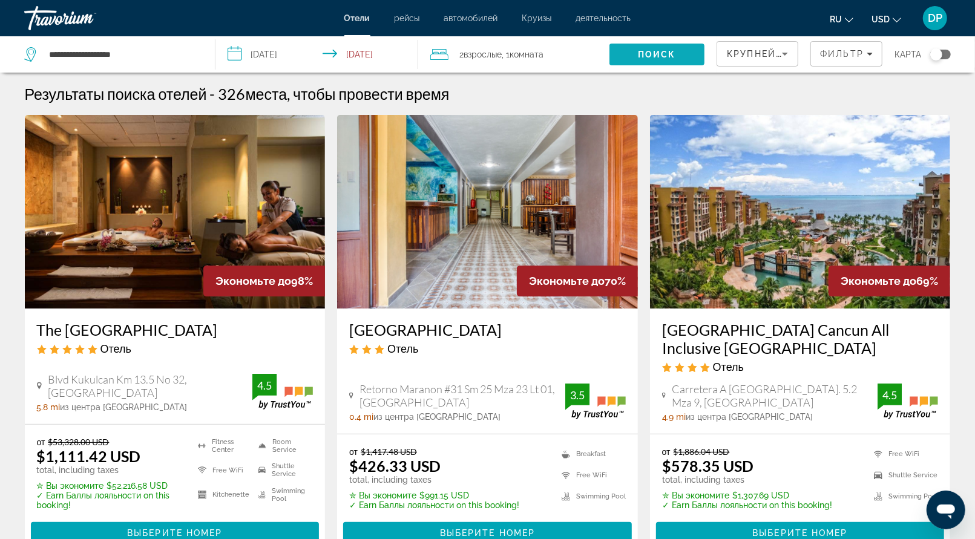
click at [638, 59] on span "Поиск" at bounding box center [657, 55] width 38 height 10
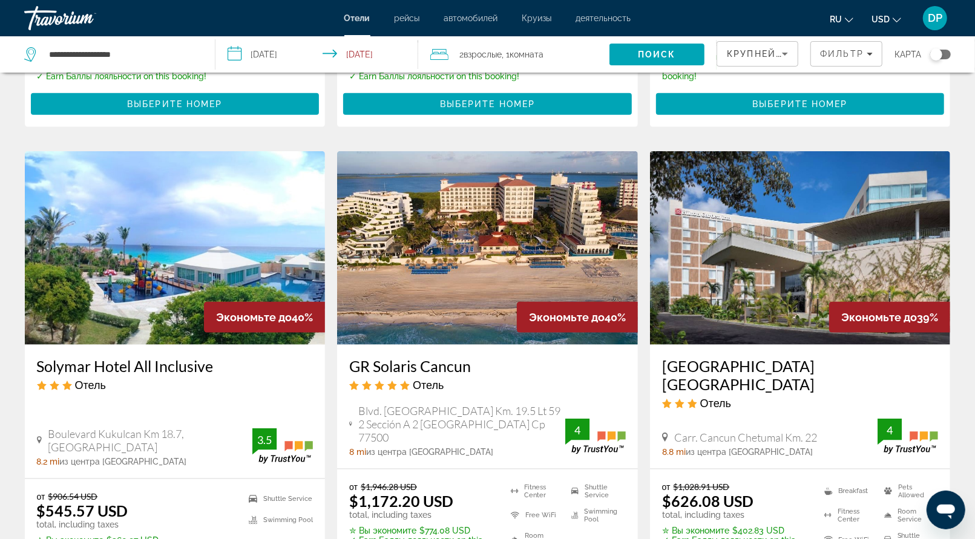
scroll to position [908, 0]
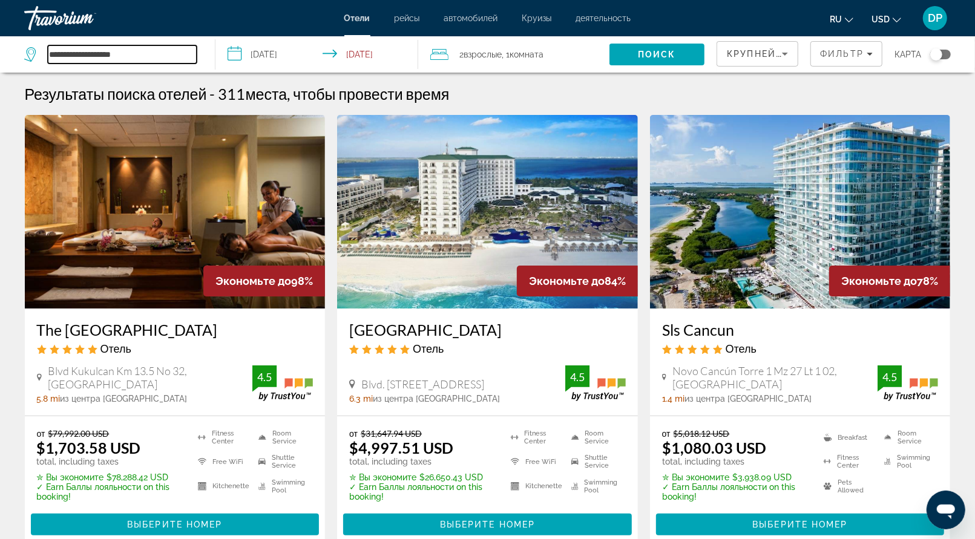
click at [170, 64] on input "**********" at bounding box center [122, 54] width 149 height 18
drag, startPoint x: 56, startPoint y: 71, endPoint x: 42, endPoint y: 72, distance: 13.4
click at [42, 64] on div "**********" at bounding box center [110, 54] width 173 height 18
paste input "**********"
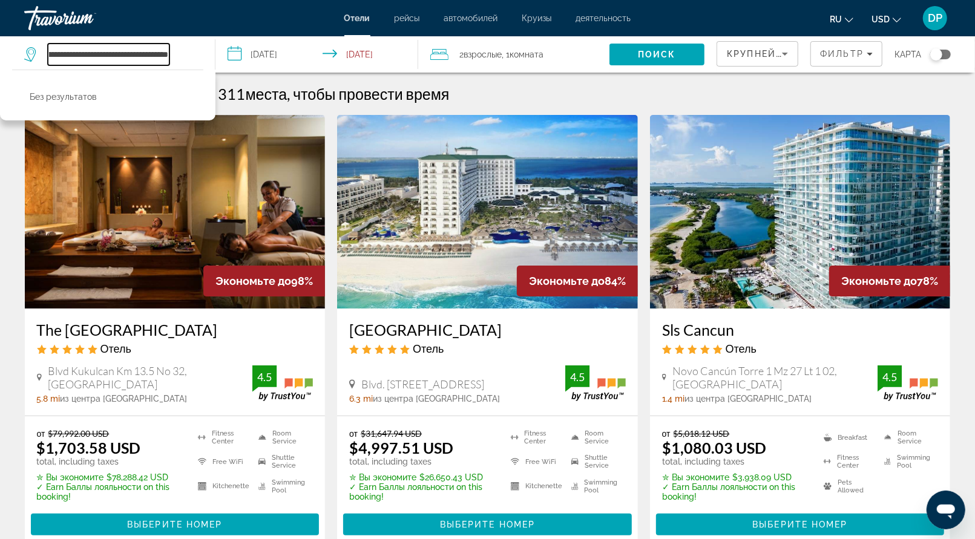
scroll to position [0, 121]
drag, startPoint x: 108, startPoint y: 67, endPoint x: 232, endPoint y: 76, distance: 125.0
click at [232, 73] on div "**********" at bounding box center [487, 54] width 975 height 36
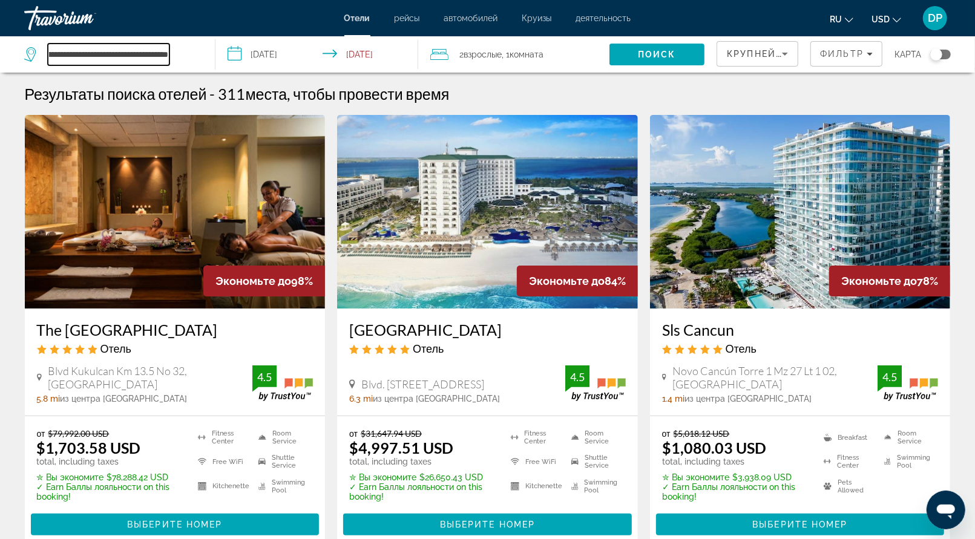
drag, startPoint x: 106, startPoint y: 70, endPoint x: 231, endPoint y: 70, distance: 124.7
click at [231, 70] on div "**********" at bounding box center [487, 54] width 975 height 36
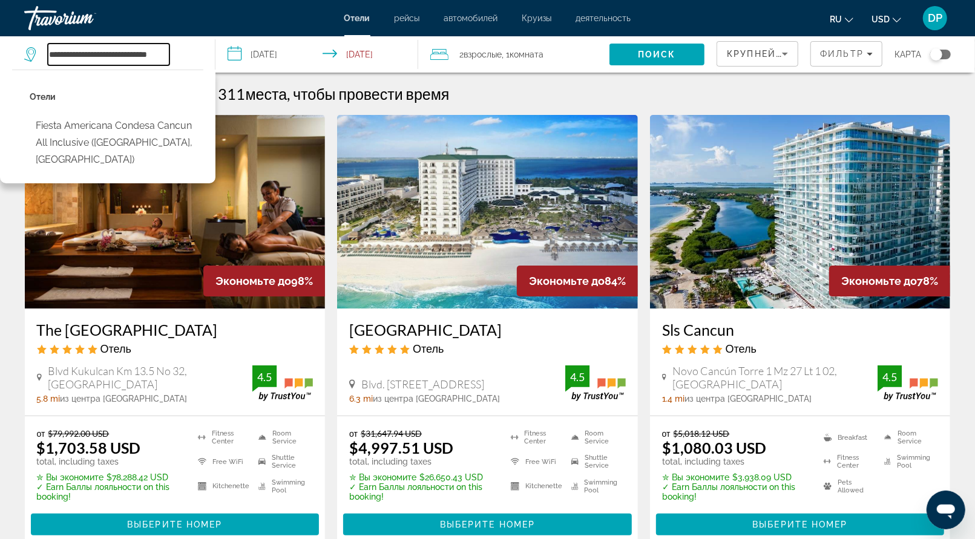
scroll to position [0, 53]
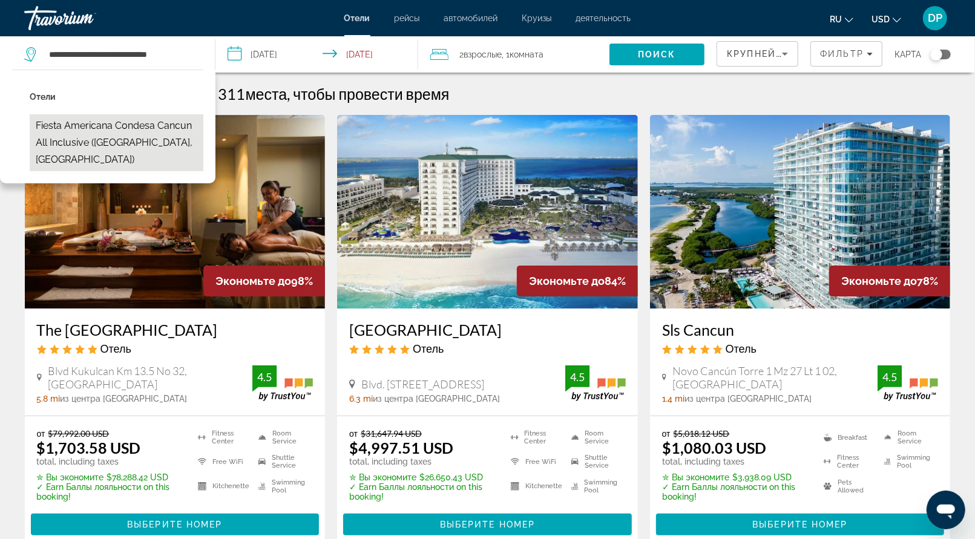
click at [132, 165] on button "Fiesta Americana Condesa Cancun All Inclusive (Cancun, MX)" at bounding box center [117, 142] width 174 height 57
type input "**********"
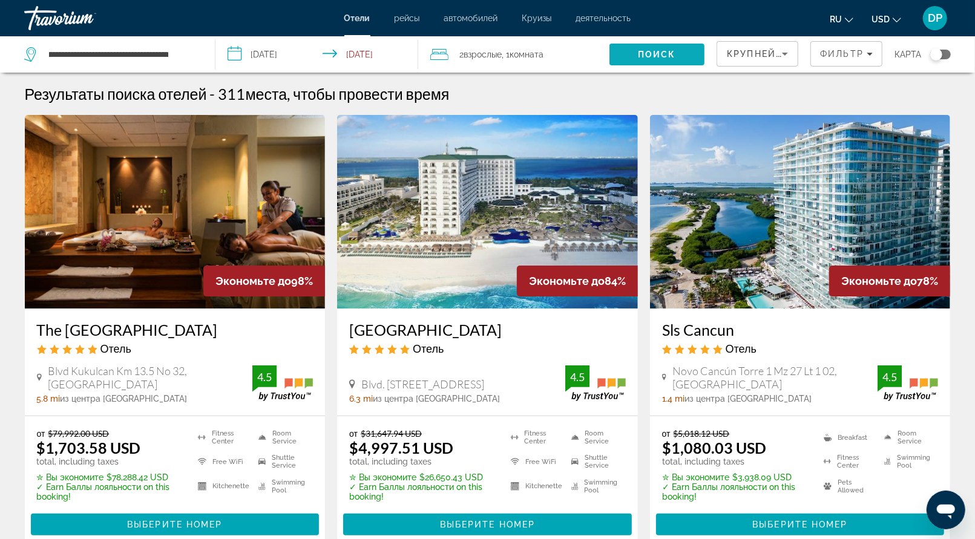
click at [638, 59] on span "Поиск" at bounding box center [657, 55] width 38 height 10
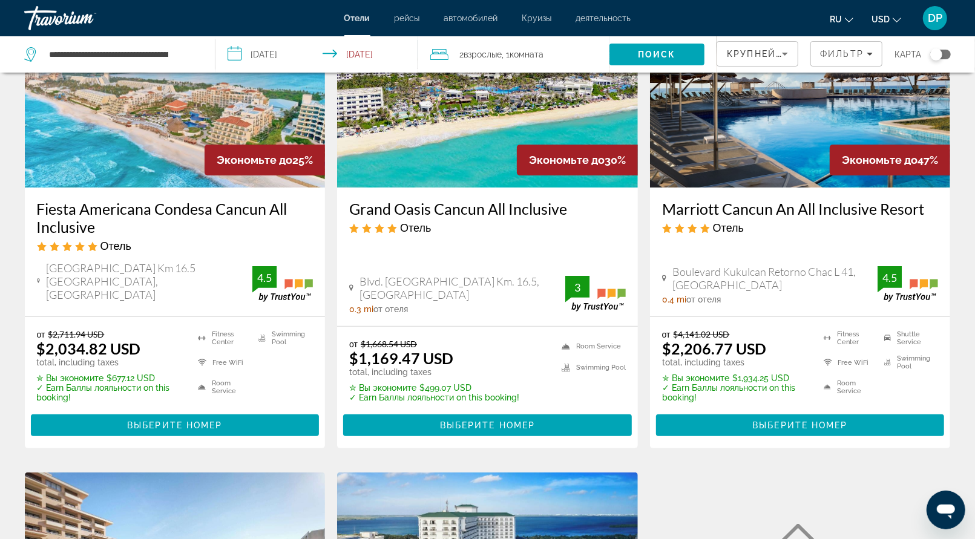
scroll to position [182, 0]
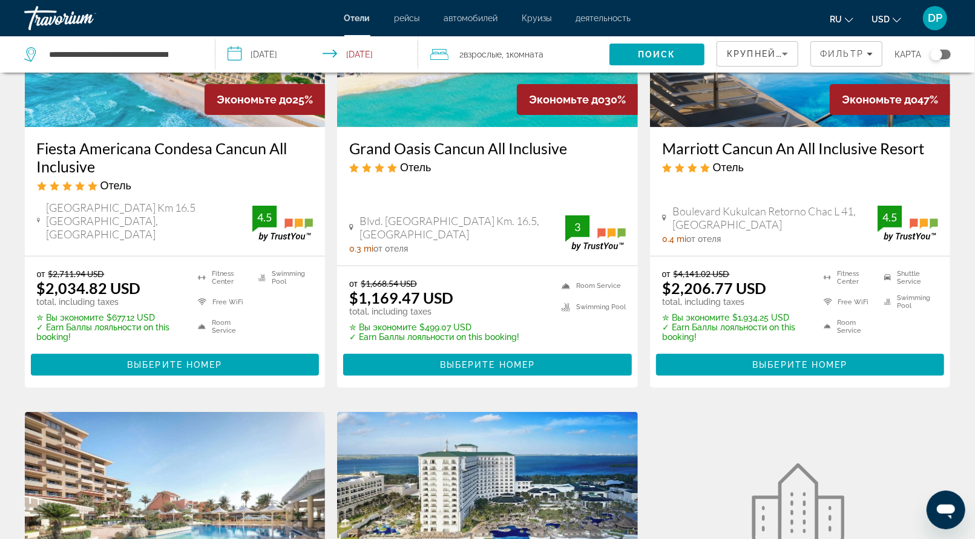
click at [148, 176] on h3 "Fiesta Americana Condesa Cancun All Inclusive" at bounding box center [175, 157] width 277 height 36
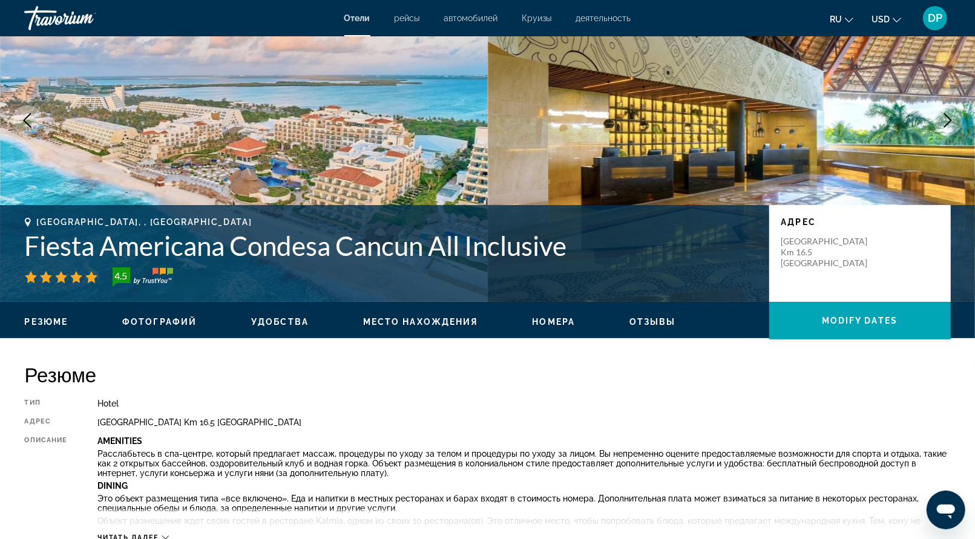
scroll to position [182, 0]
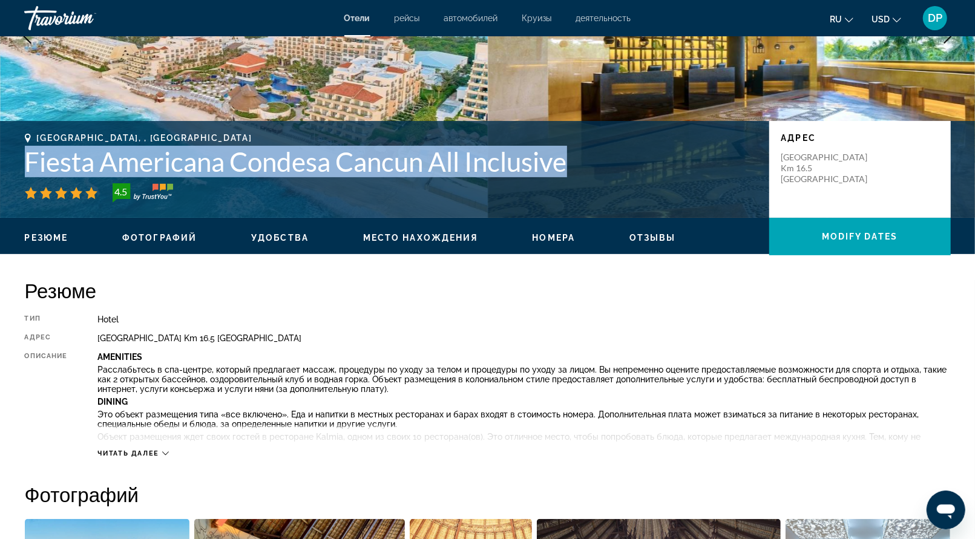
drag, startPoint x: 31, startPoint y: 211, endPoint x: 172, endPoint y: 256, distance: 148.2
click at [172, 177] on h1 "Fiesta Americana Condesa Cancun All Inclusive" at bounding box center [391, 161] width 732 height 31
copy h1 "Fiesta Americana Condesa Cancun All Inclusive"
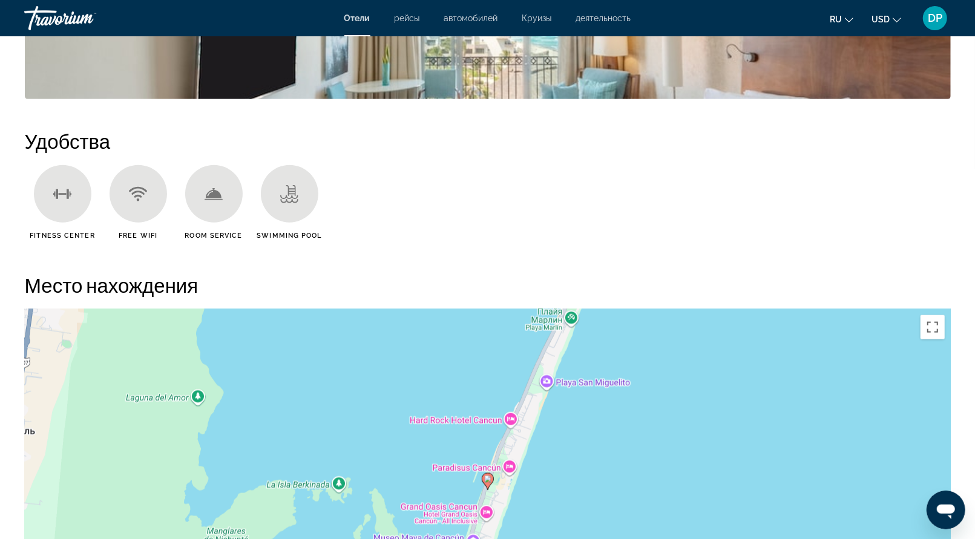
scroll to position [0, 0]
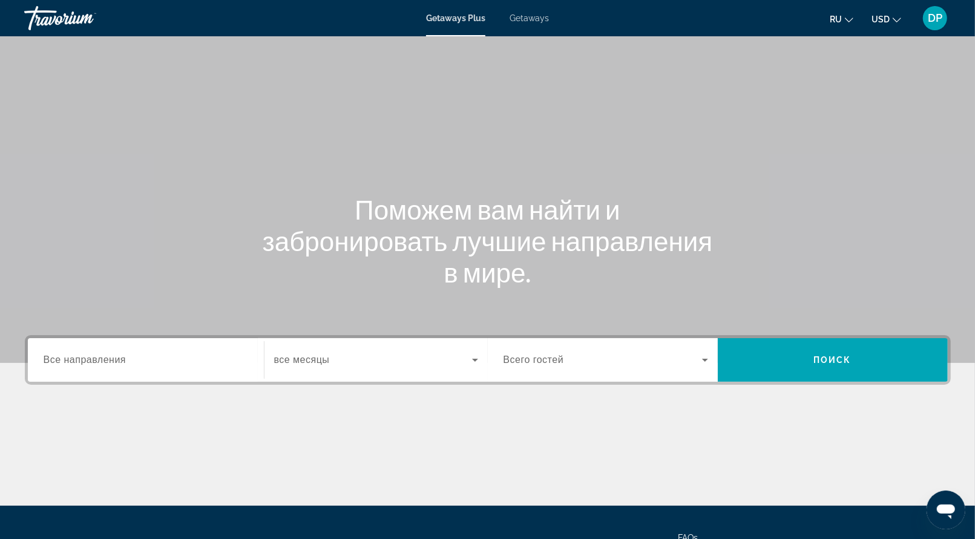
click at [532, 23] on span "Getaways" at bounding box center [529, 18] width 39 height 10
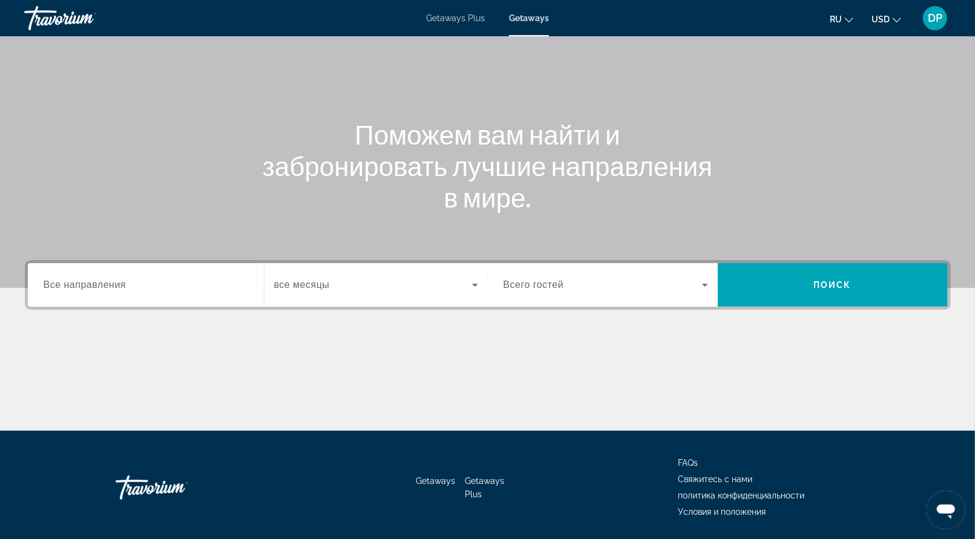
scroll to position [278, 0]
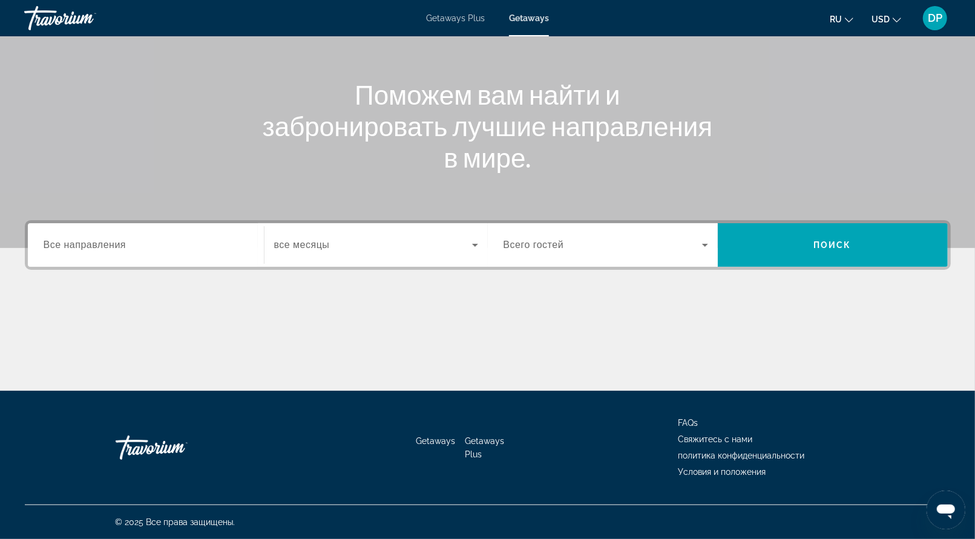
click at [188, 238] on input "Destination Все направления" at bounding box center [146, 245] width 205 height 15
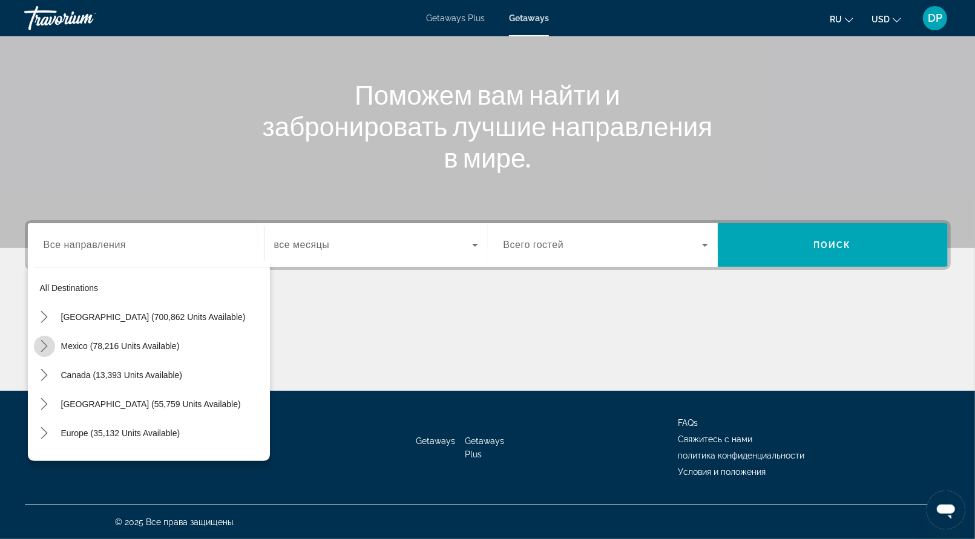
click at [50, 340] on icon "Toggle Mexico (78,216 units available) submenu" at bounding box center [44, 346] width 12 height 12
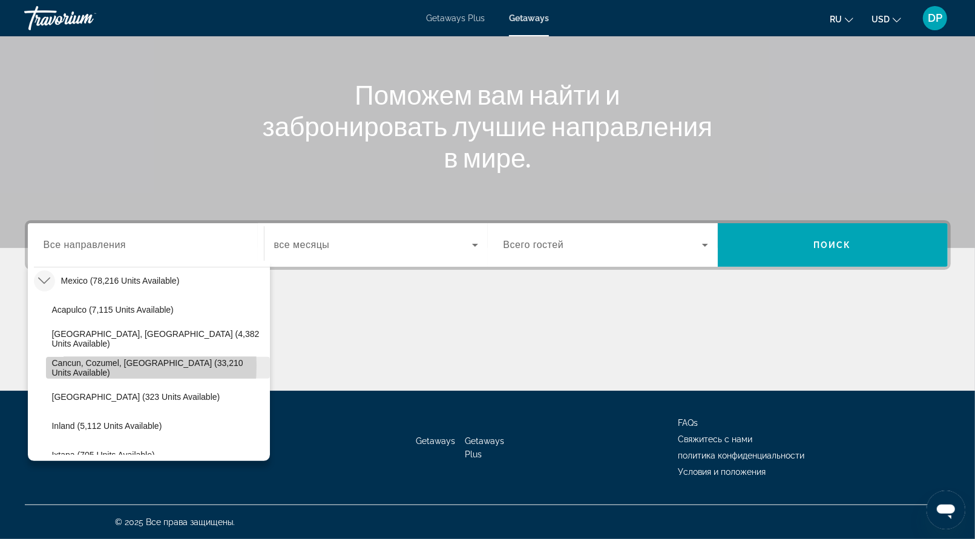
click at [94, 358] on span "Cancun, Cozumel, [GEOGRAPHIC_DATA] (33,210 units available)" at bounding box center [158, 367] width 212 height 19
type input "**********"
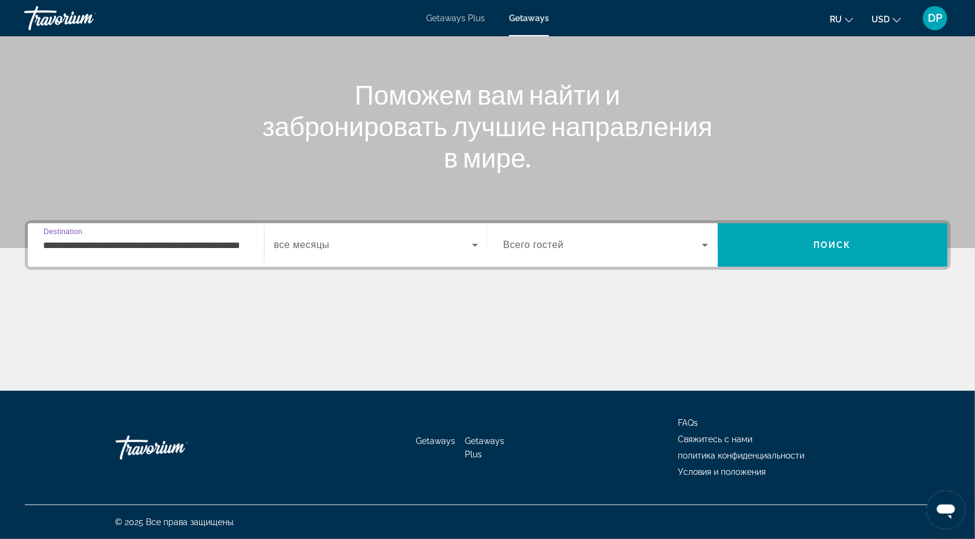
click at [442, 238] on span "Search widget" at bounding box center [373, 245] width 198 height 15
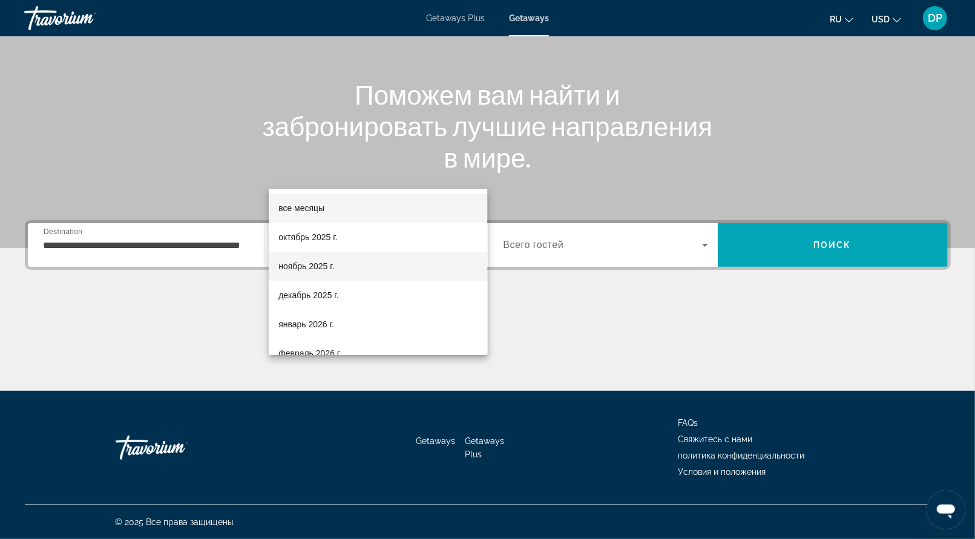
click at [387, 265] on mat-option "ноябрь 2025 г." at bounding box center [378, 266] width 219 height 29
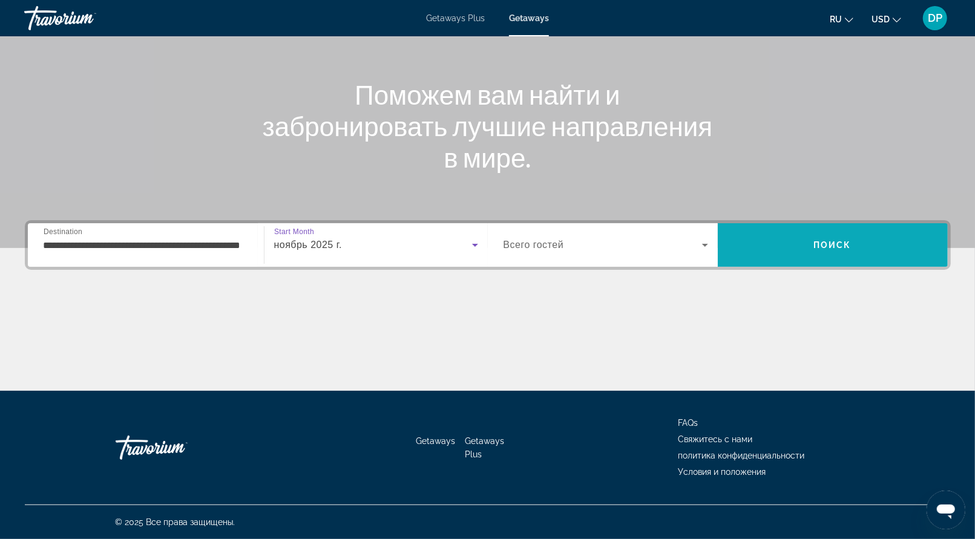
click at [801, 231] on span "Search" at bounding box center [833, 245] width 230 height 29
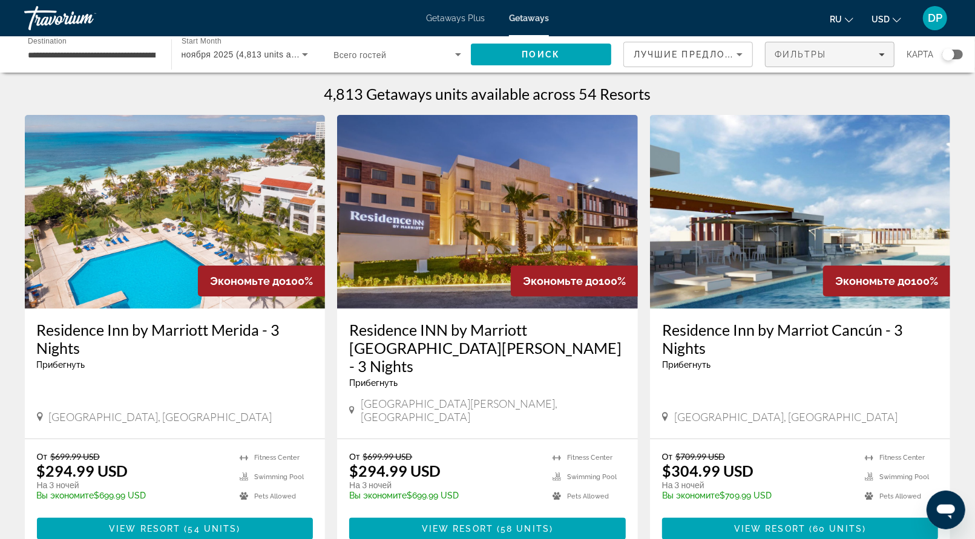
click at [794, 59] on span "Filters" at bounding box center [830, 54] width 128 height 29
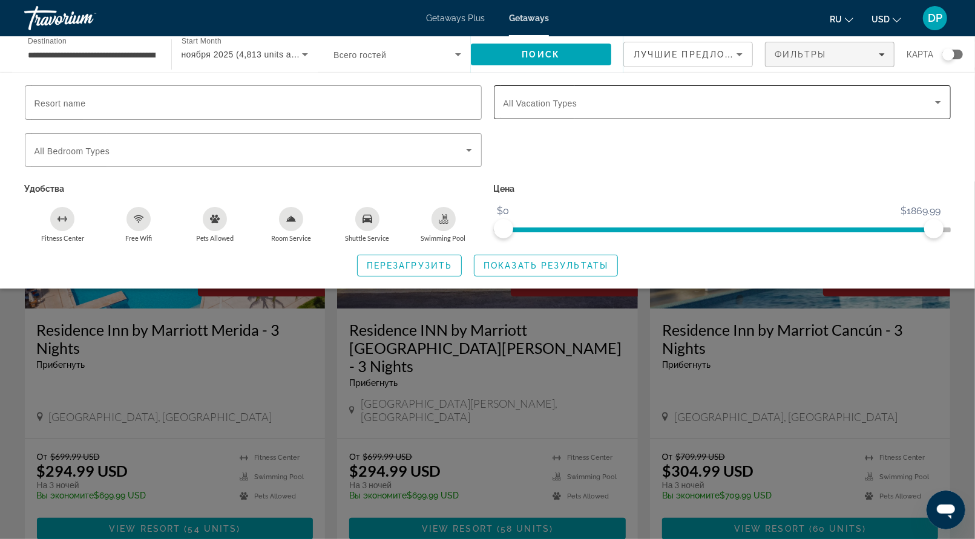
click at [544, 108] on span "All Vacation Types" at bounding box center [541, 104] width 74 height 10
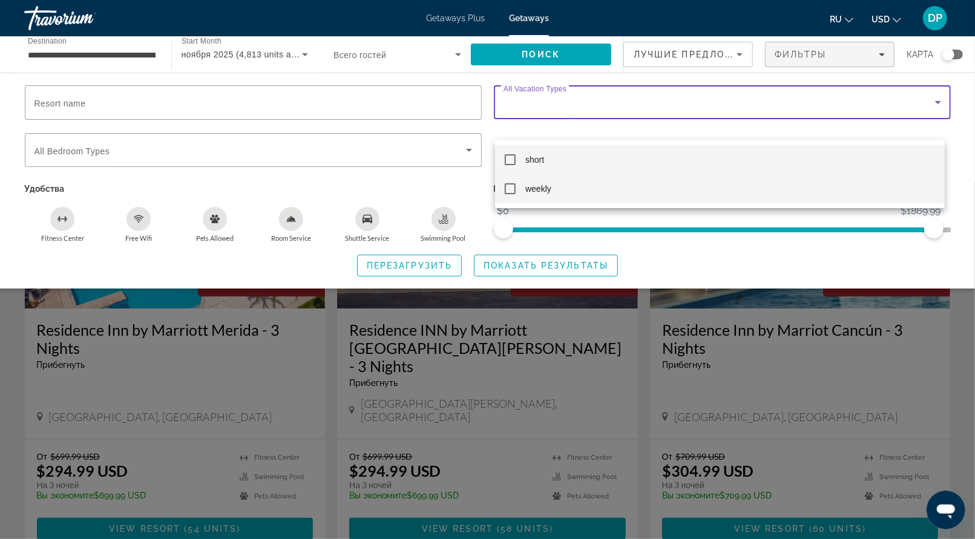
click at [533, 184] on span "weekly" at bounding box center [538, 189] width 26 height 15
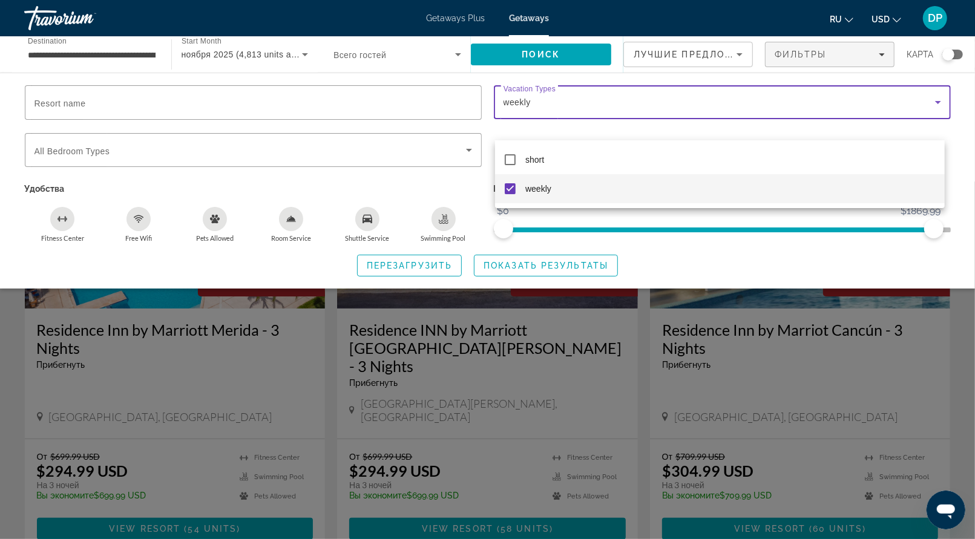
click at [595, 249] on div at bounding box center [487, 269] width 975 height 539
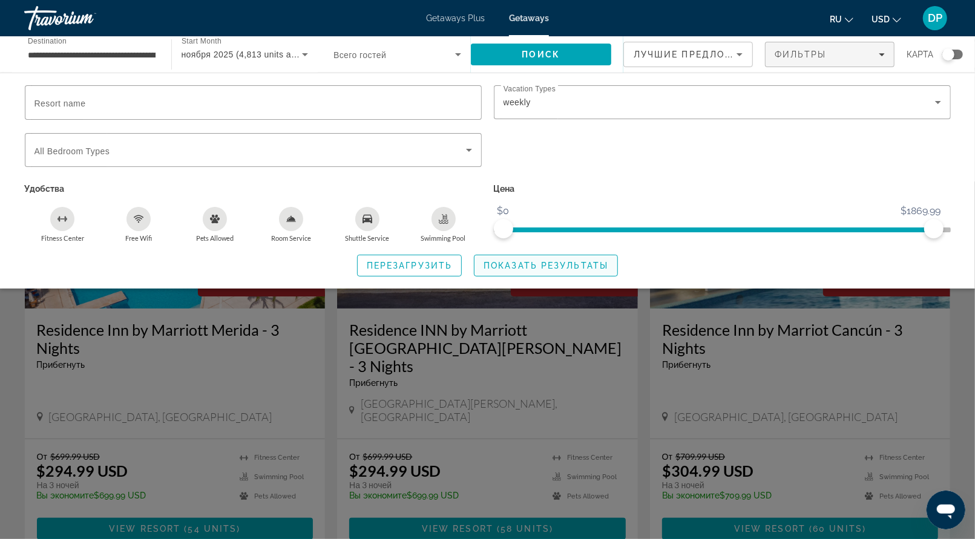
click at [569, 280] on span "Search widget" at bounding box center [546, 265] width 143 height 29
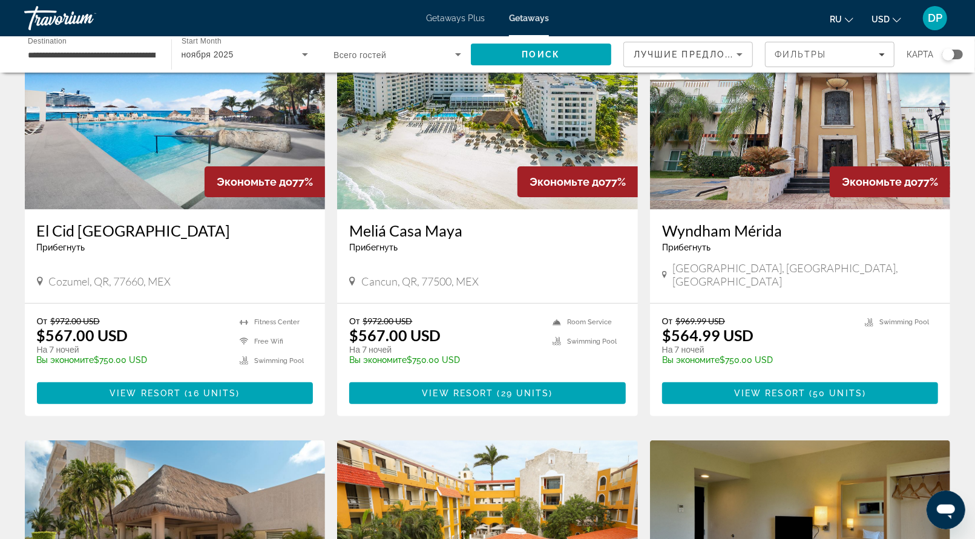
scroll to position [121, 0]
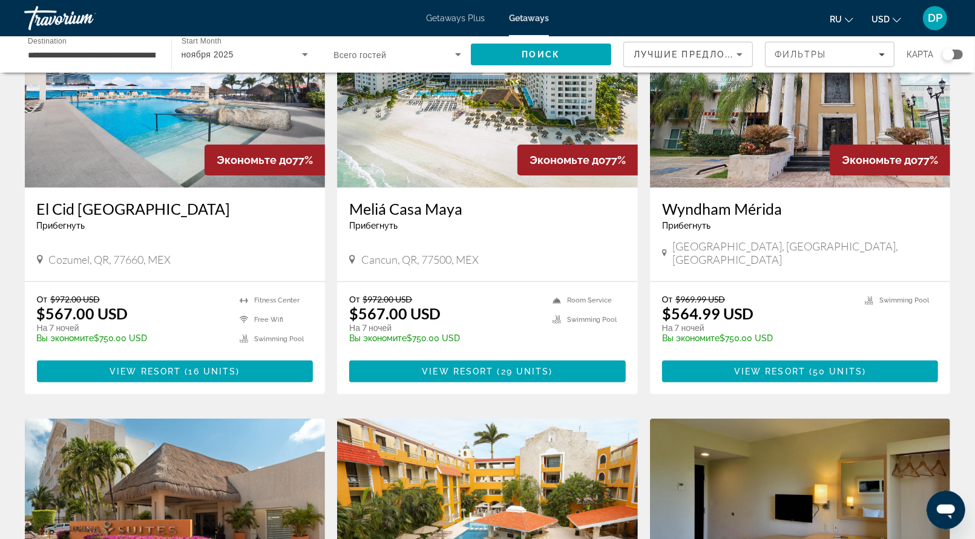
click at [438, 188] on img "Main content" at bounding box center [487, 91] width 301 height 194
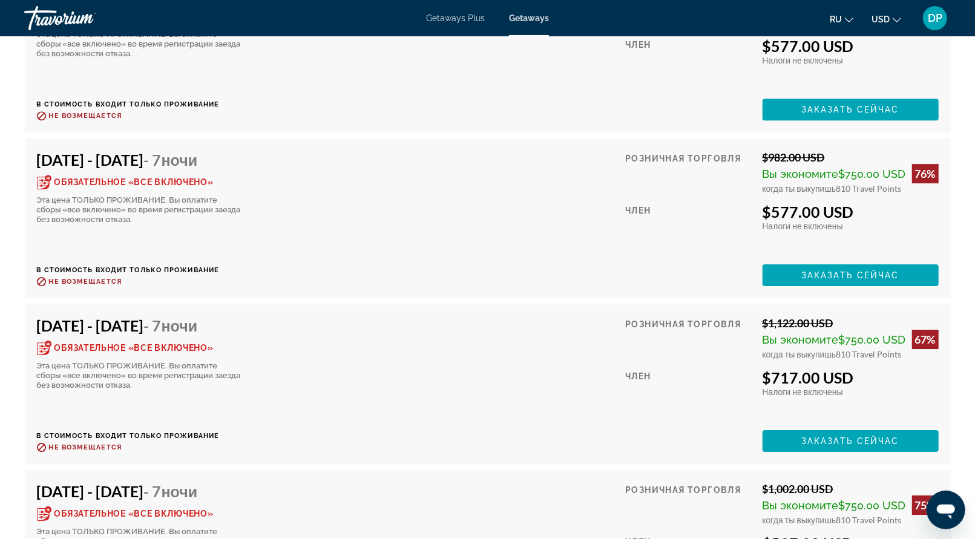
scroll to position [2603, 0]
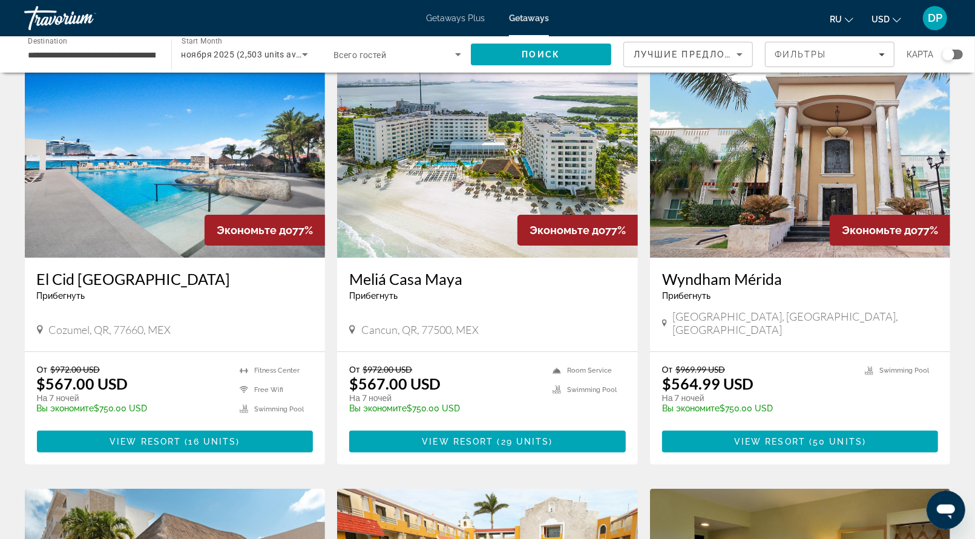
scroll to position [121, 0]
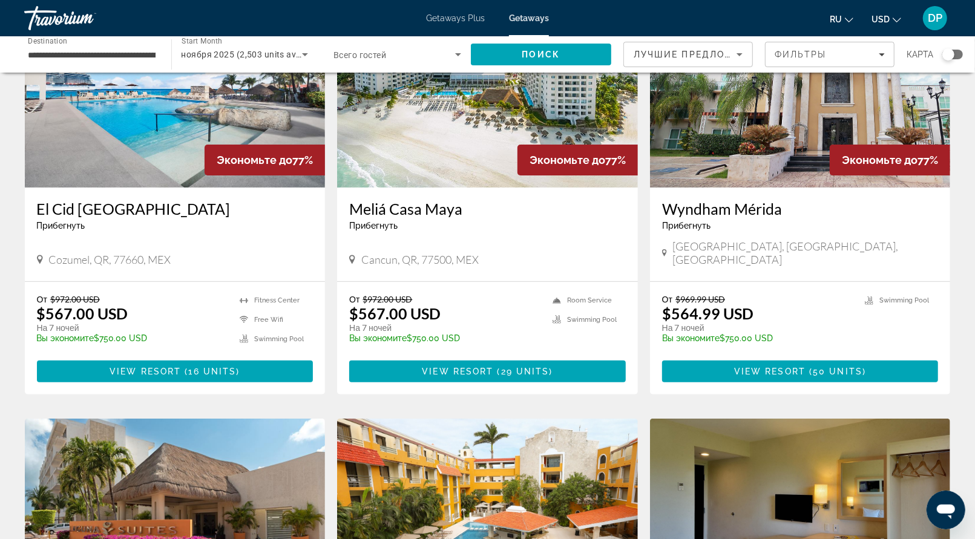
click at [130, 188] on img "Main content" at bounding box center [175, 91] width 301 height 194
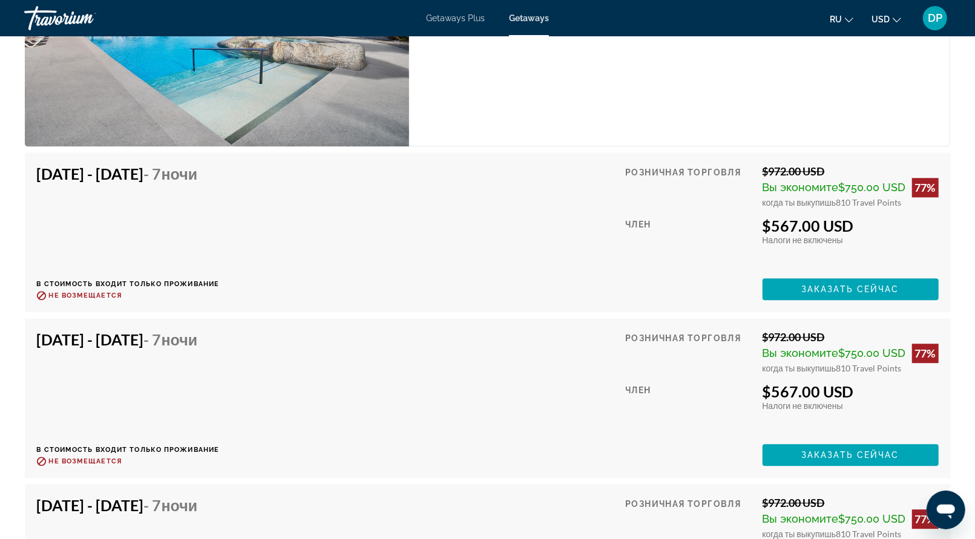
scroll to position [1887, 0]
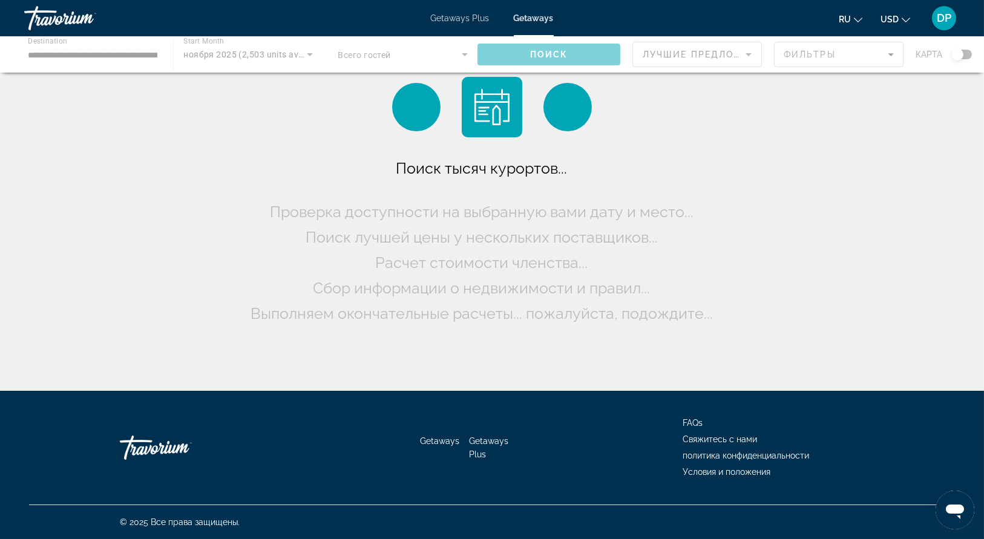
click at [958, 71] on div "Main content" at bounding box center [492, 54] width 984 height 36
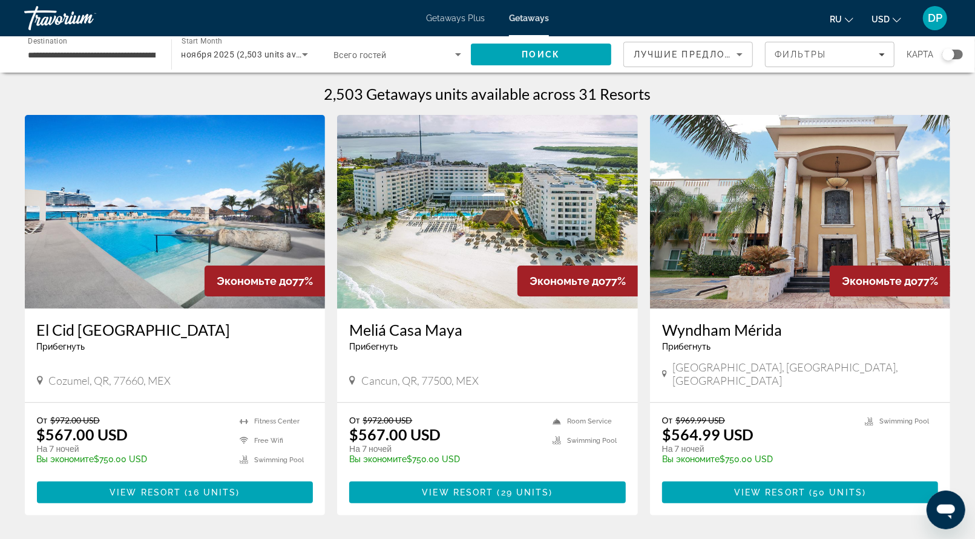
click at [280, 59] on span "ноября 2025 (2,503 units available)" at bounding box center [254, 55] width 144 height 10
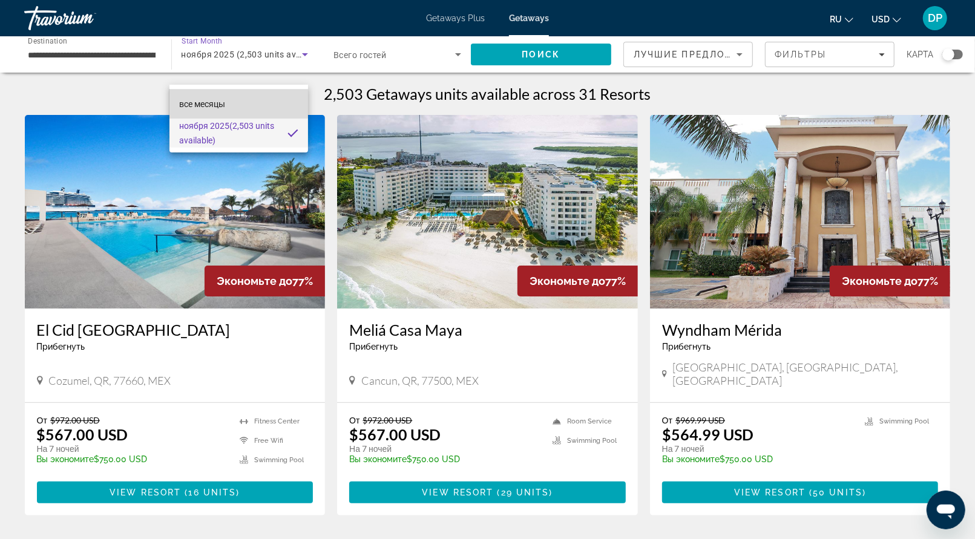
click at [225, 101] on span "все месяцы" at bounding box center [202, 104] width 46 height 10
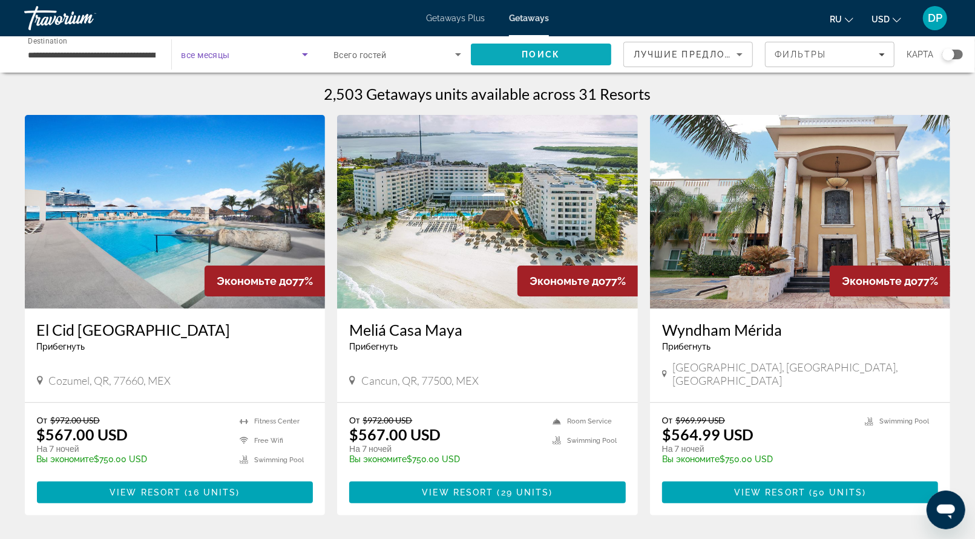
click at [522, 59] on span "Поиск" at bounding box center [541, 55] width 38 height 10
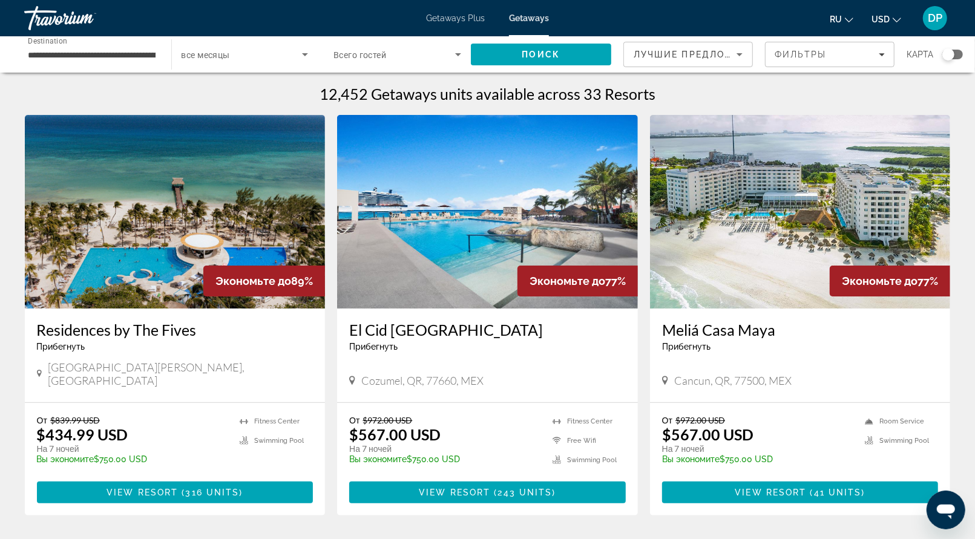
click at [264, 62] on span "Search widget" at bounding box center [242, 54] width 121 height 15
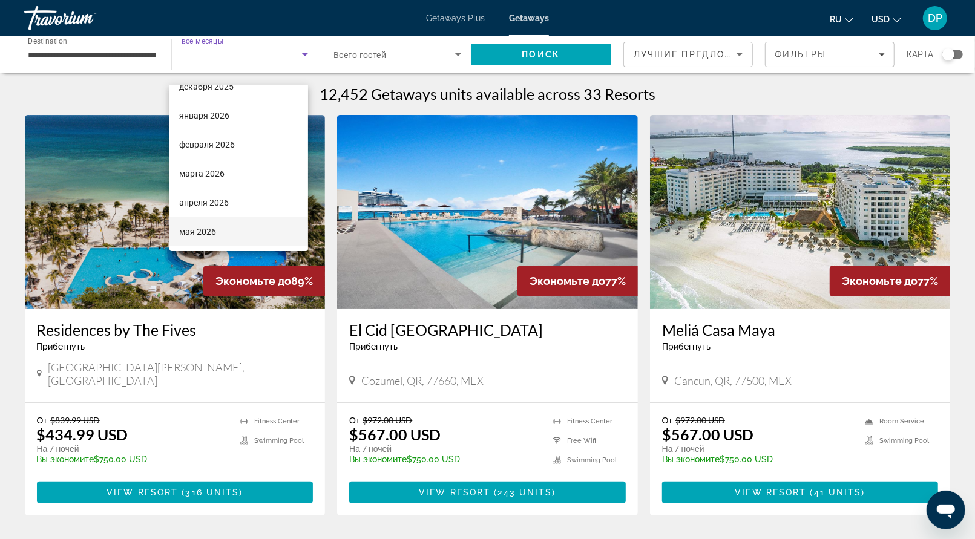
scroll to position [121, 0]
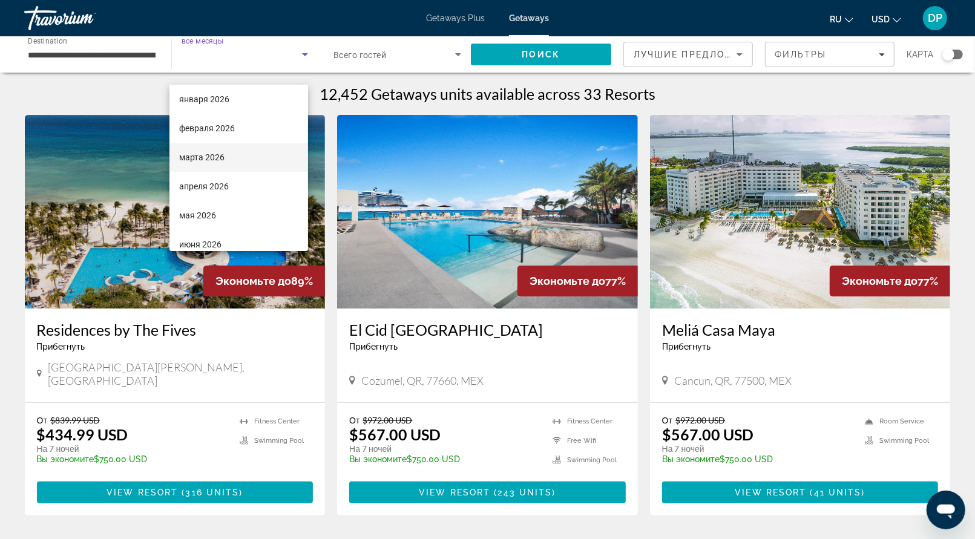
click at [219, 162] on span "марта 2026" at bounding box center [201, 157] width 45 height 15
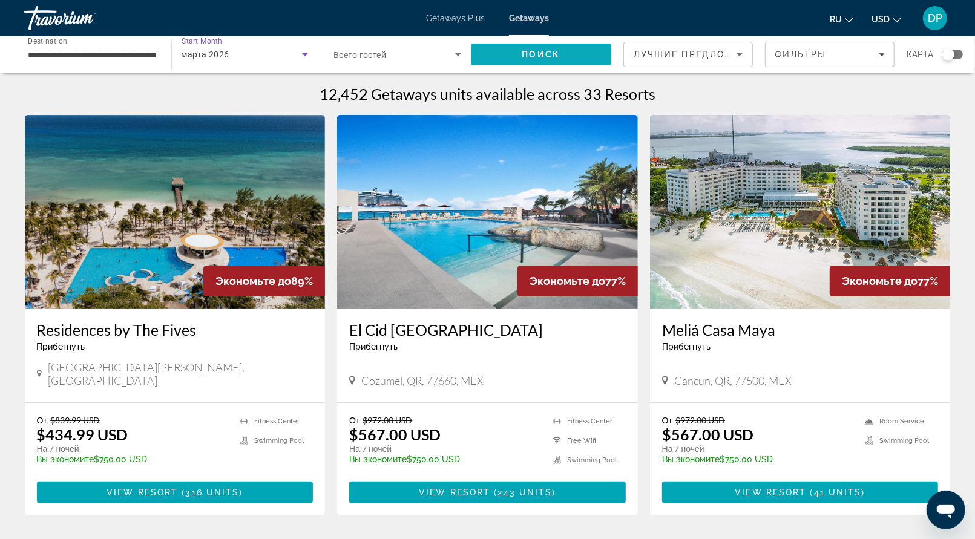
click at [522, 59] on span "Поиск" at bounding box center [541, 55] width 38 height 10
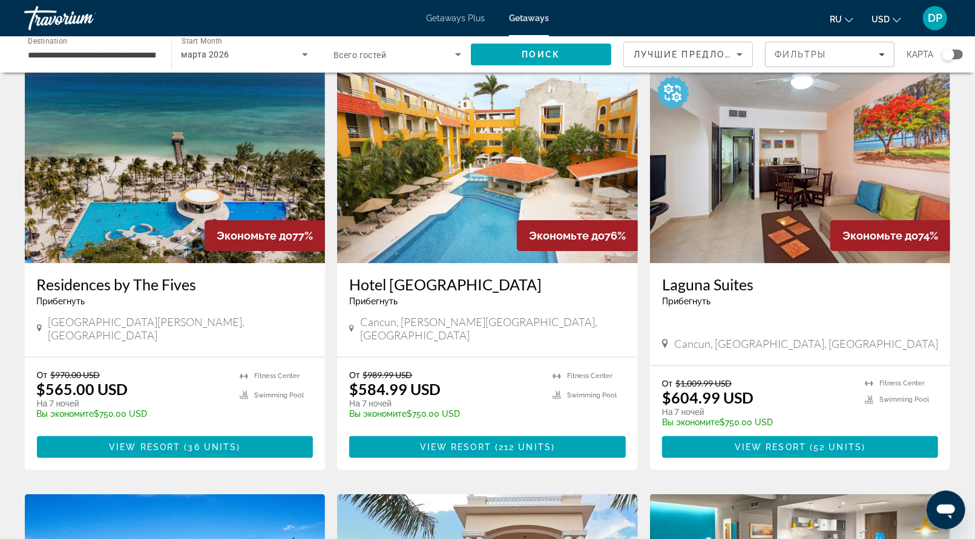
scroll to position [121, 0]
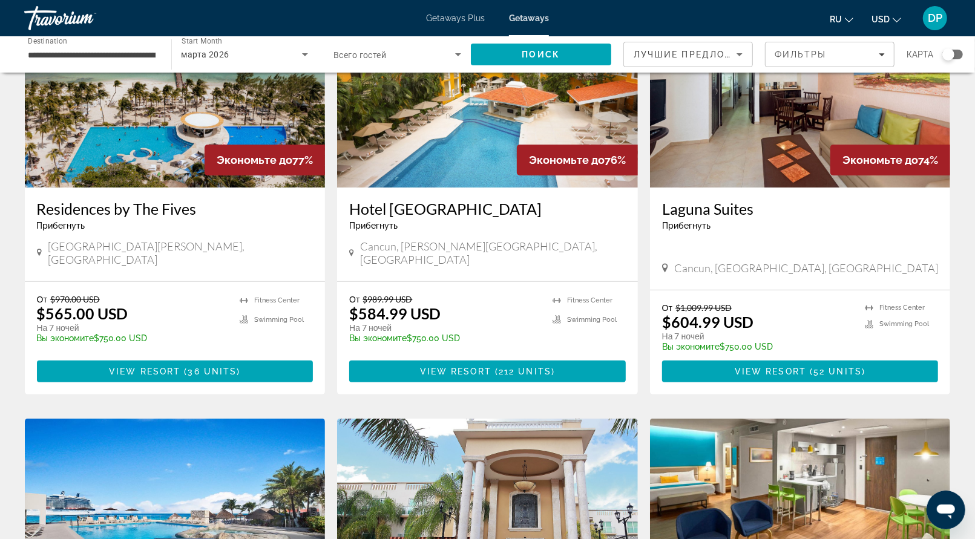
click at [165, 188] on img "Main content" at bounding box center [175, 91] width 301 height 194
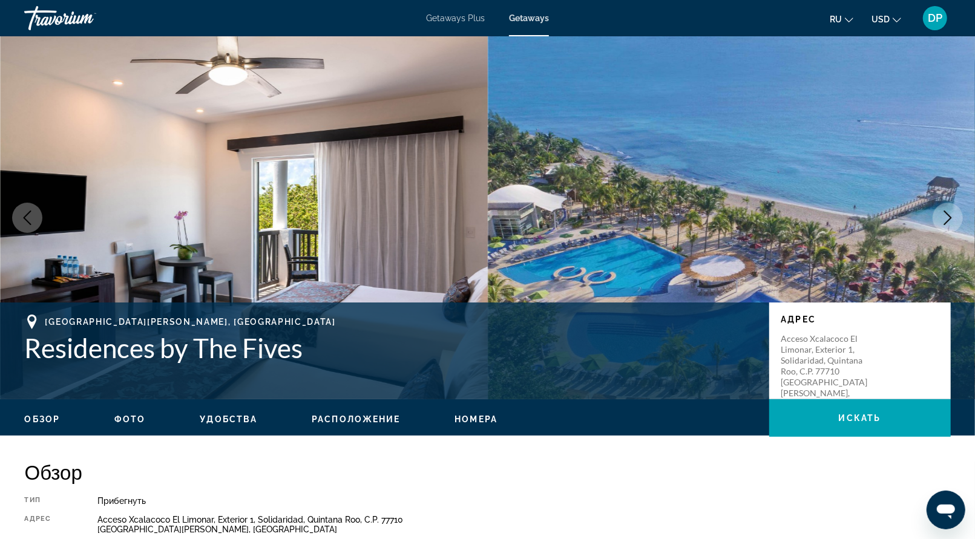
scroll to position [61, 0]
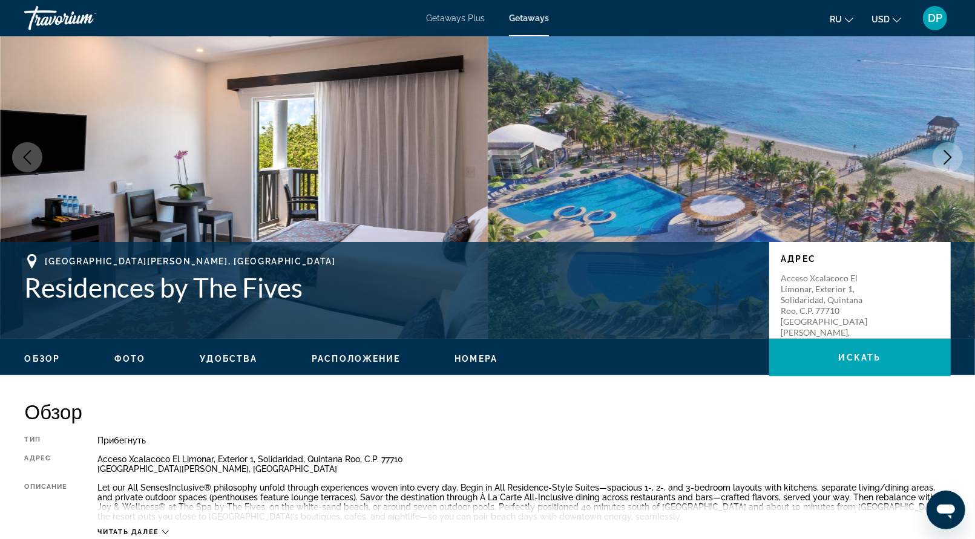
click at [946, 173] on button "Next image" at bounding box center [948, 157] width 30 height 30
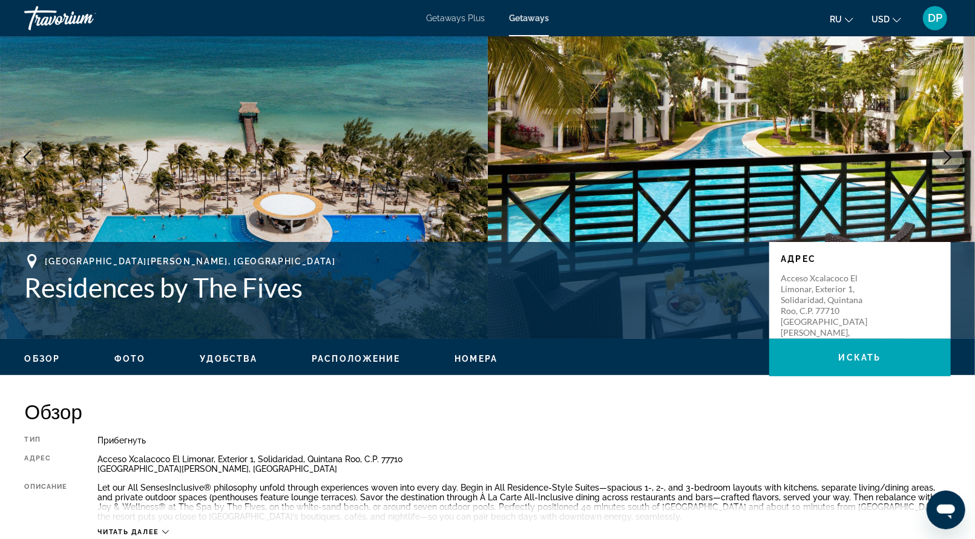
click at [946, 173] on button "Next image" at bounding box center [948, 157] width 30 height 30
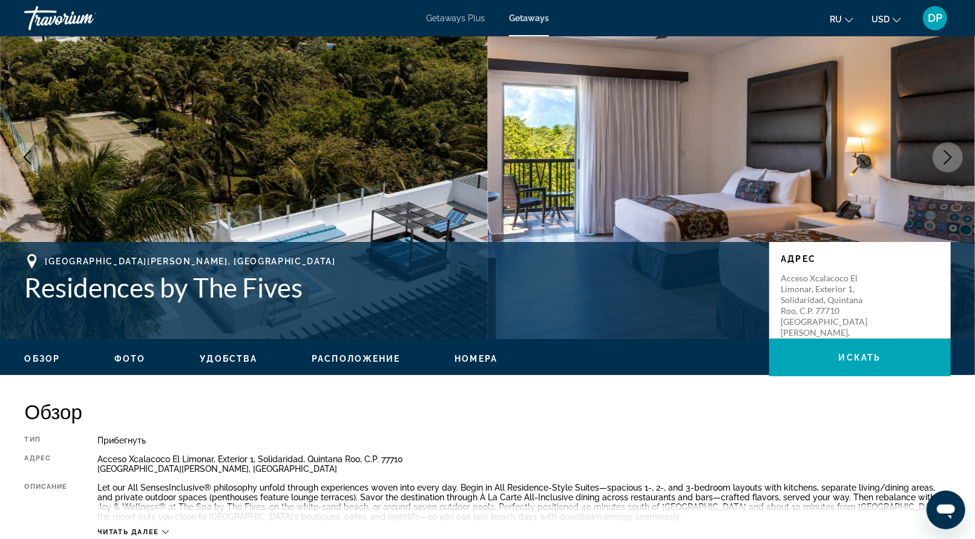
click at [946, 173] on button "Next image" at bounding box center [948, 157] width 30 height 30
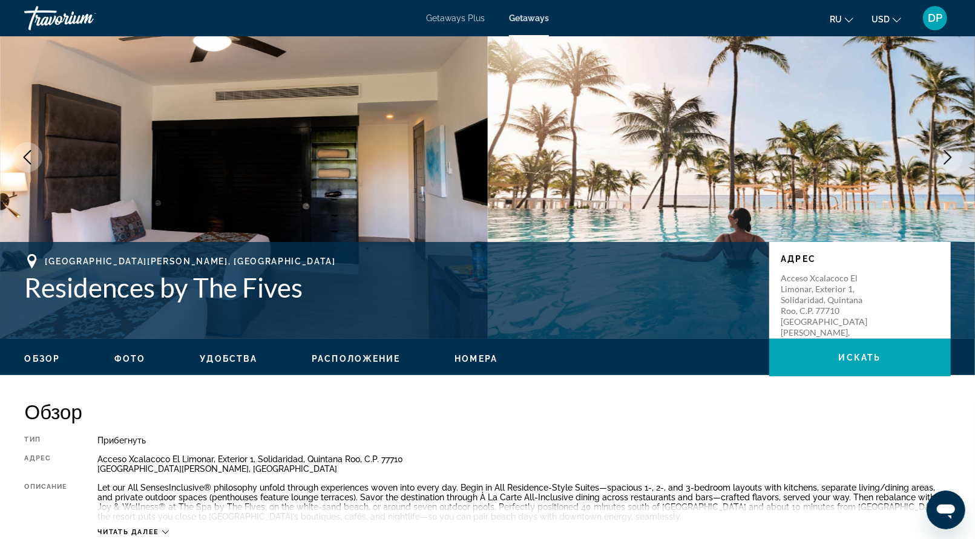
click at [946, 173] on button "Next image" at bounding box center [948, 157] width 30 height 30
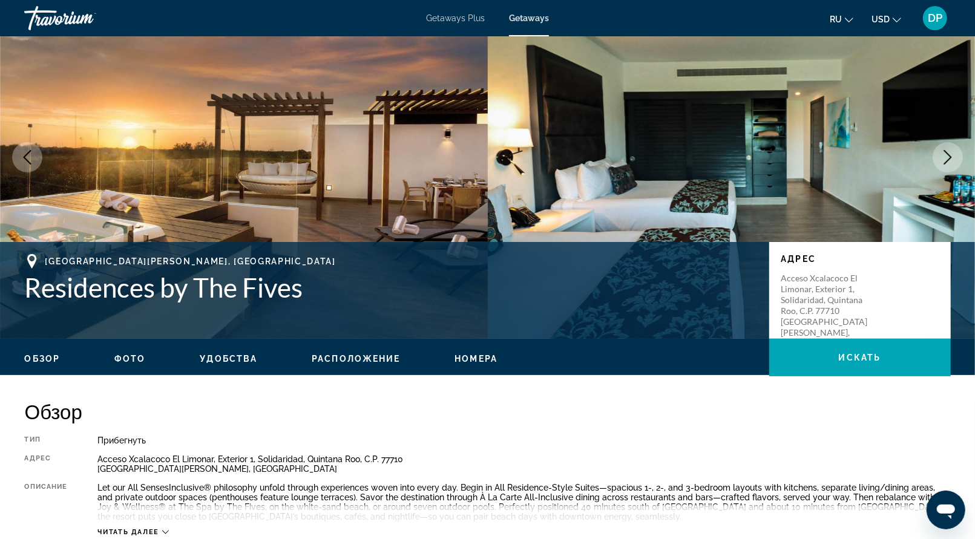
click at [946, 173] on button "Next image" at bounding box center [948, 157] width 30 height 30
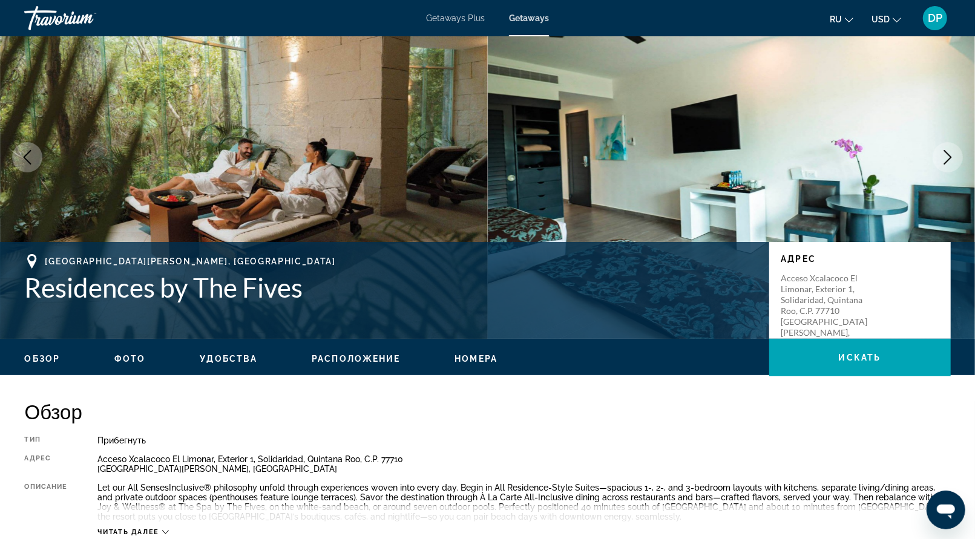
click at [946, 173] on button "Next image" at bounding box center [948, 157] width 30 height 30
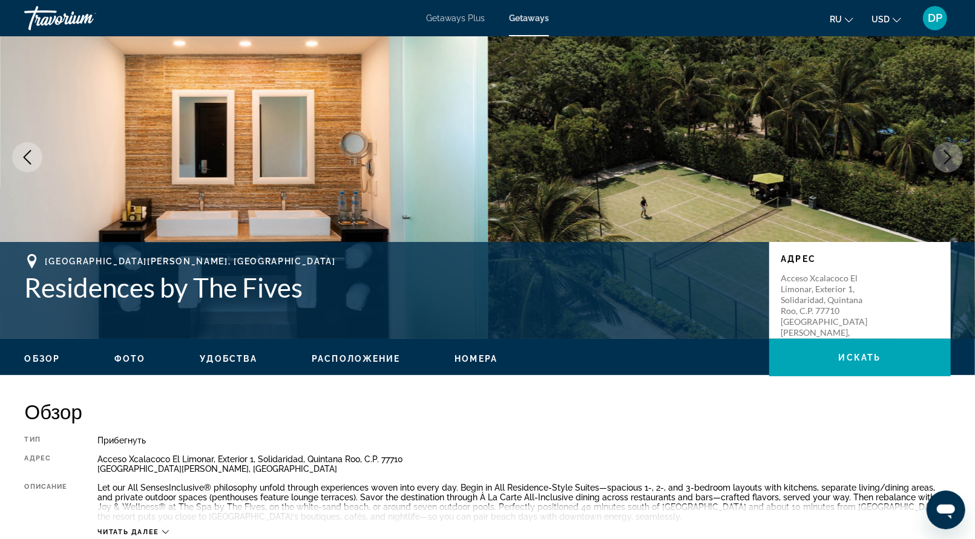
click at [946, 173] on button "Next image" at bounding box center [948, 157] width 30 height 30
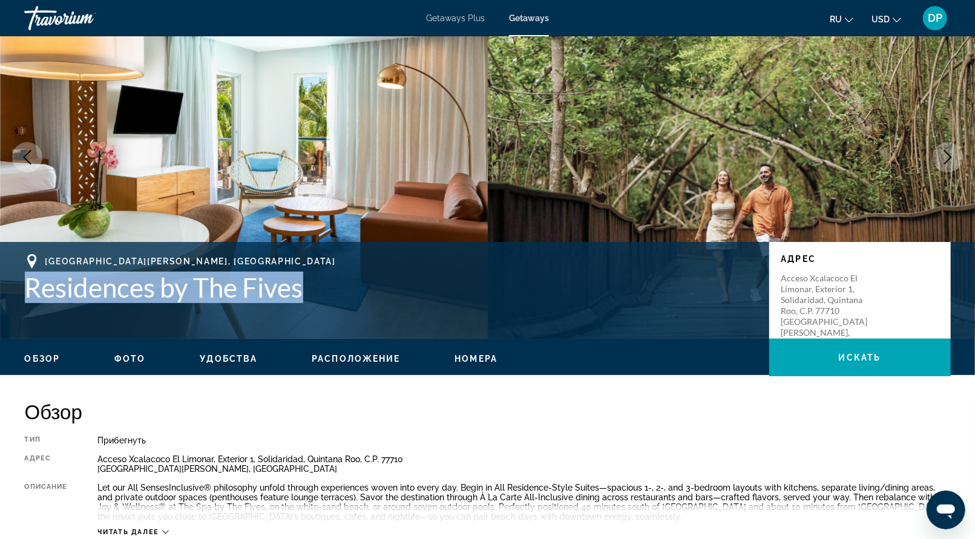
drag, startPoint x: 119, startPoint y: 377, endPoint x: 377, endPoint y: 378, distance: 257.9
click at [377, 303] on h1 "Residences by The Fives" at bounding box center [391, 287] width 732 height 31
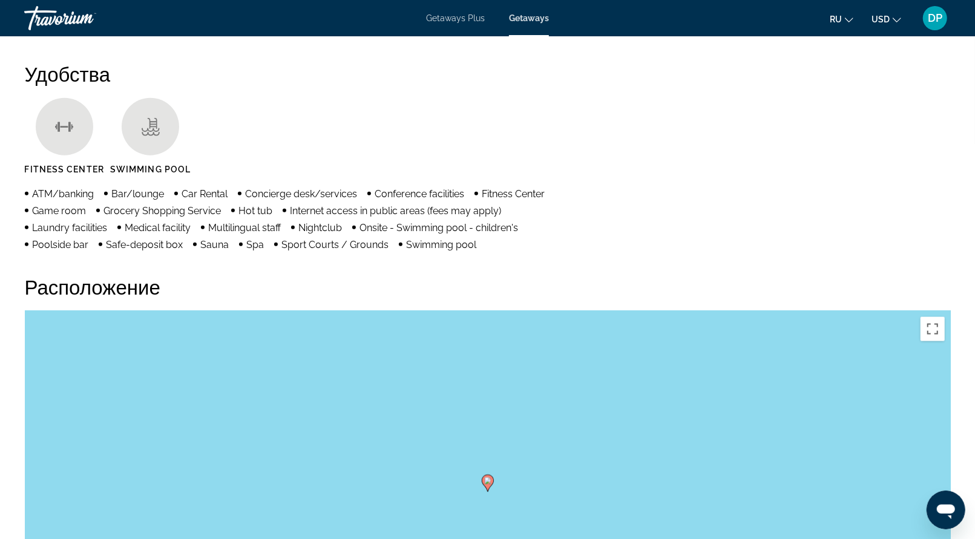
scroll to position [969, 0]
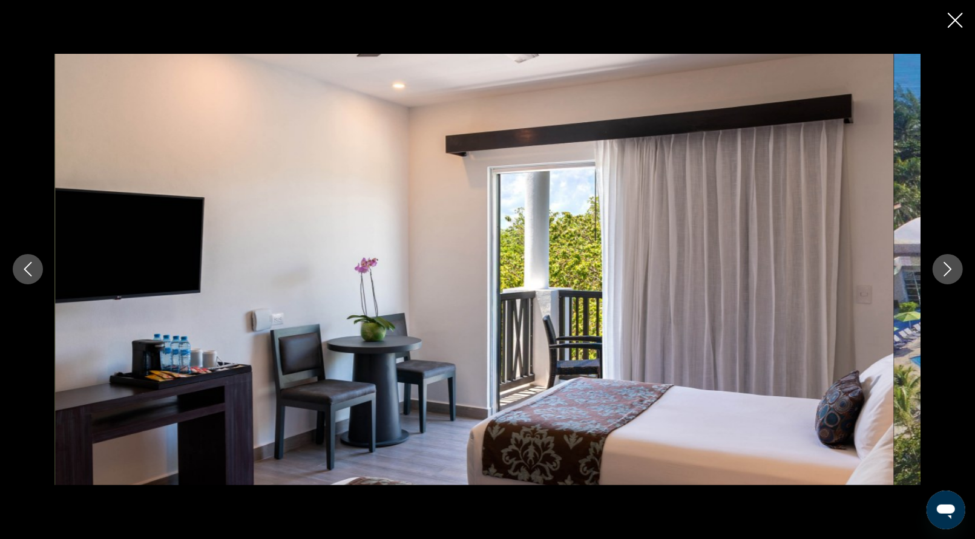
click at [941, 269] on icon "Next image" at bounding box center [948, 269] width 15 height 15
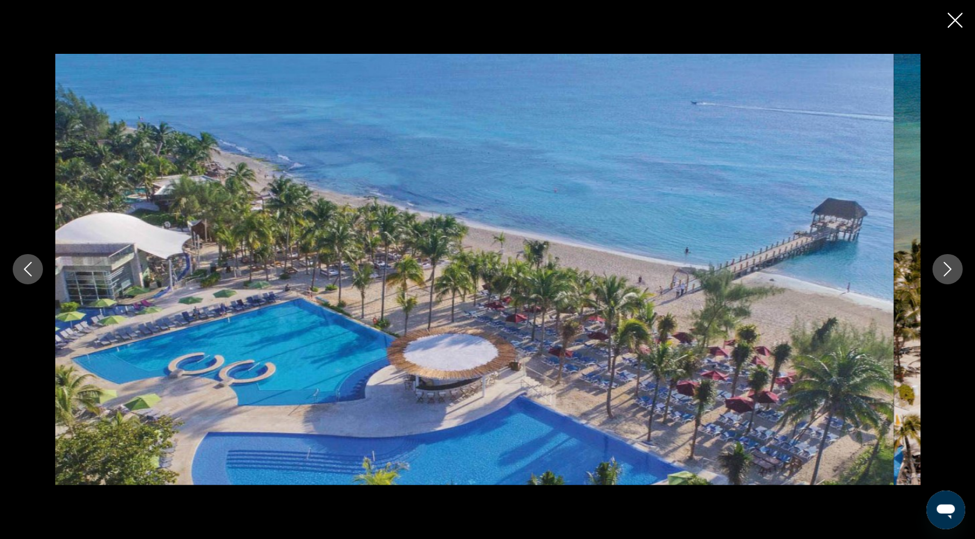
click at [941, 269] on icon "Next image" at bounding box center [948, 269] width 15 height 15
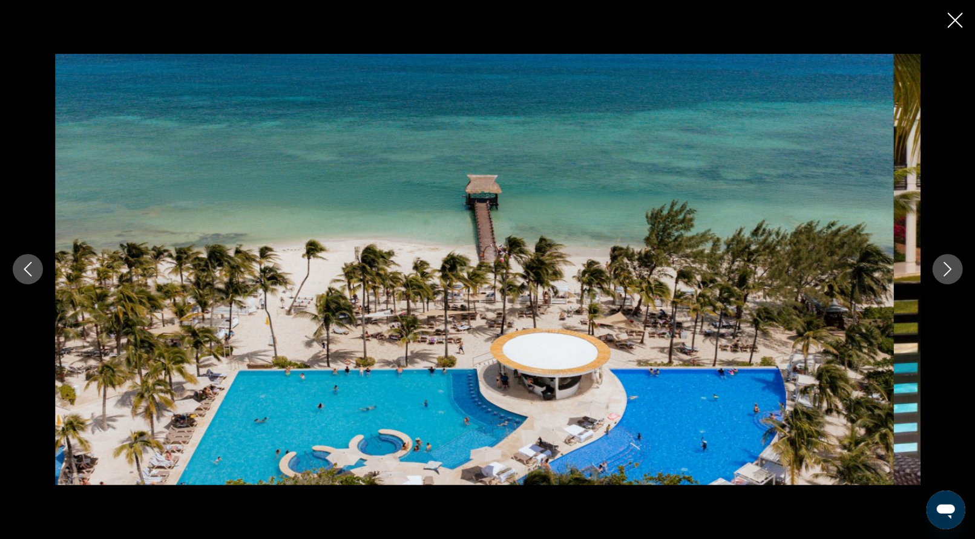
click at [941, 269] on icon "Next image" at bounding box center [948, 269] width 15 height 15
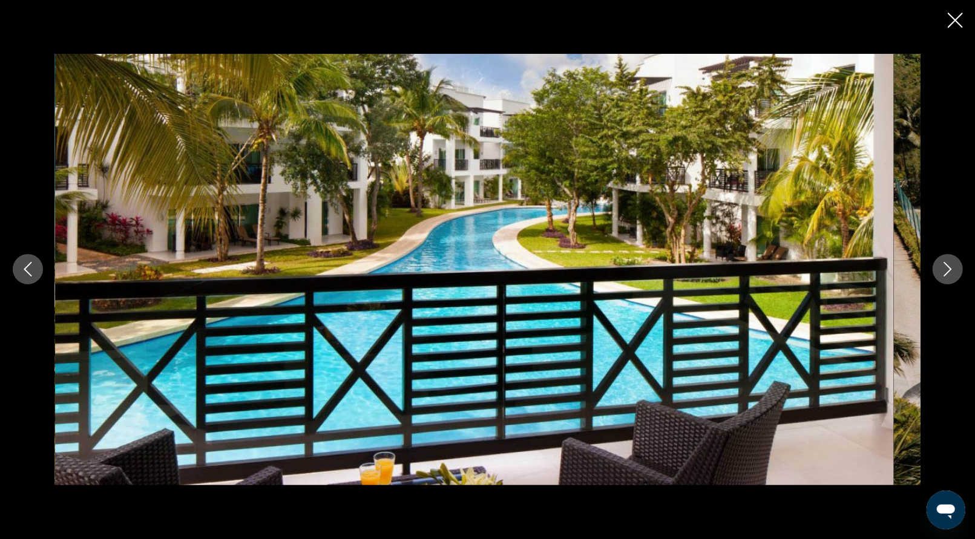
click at [941, 269] on icon "Next image" at bounding box center [948, 269] width 15 height 15
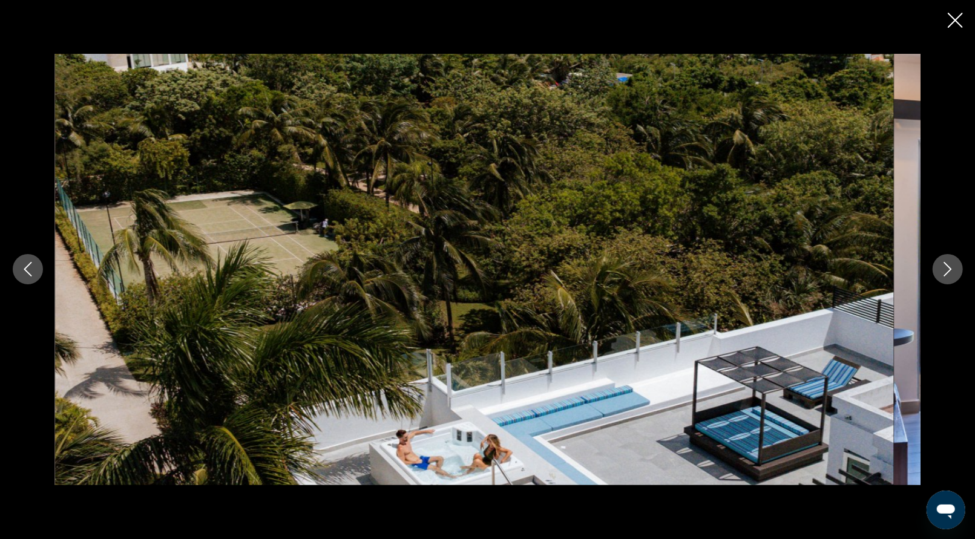
click at [941, 269] on icon "Next image" at bounding box center [948, 269] width 15 height 15
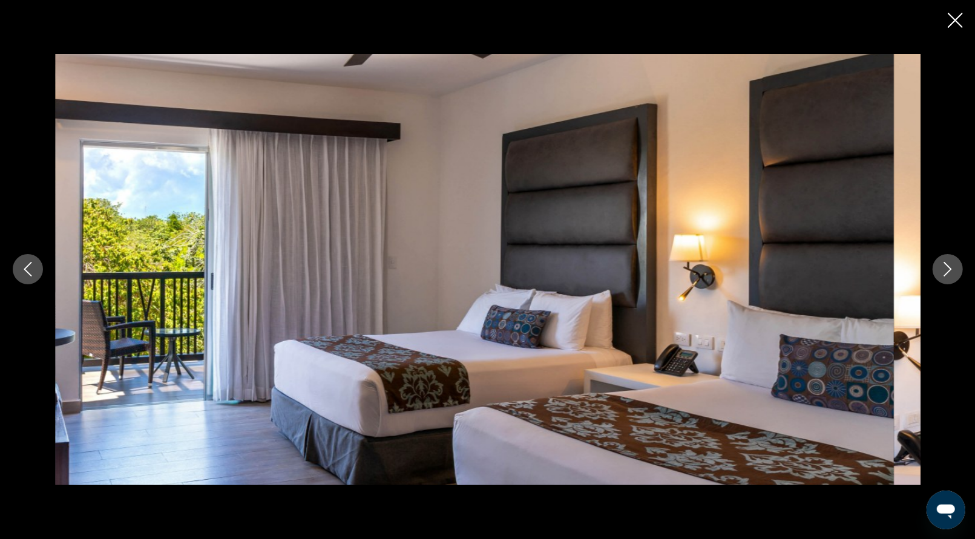
click at [941, 269] on icon "Next image" at bounding box center [948, 269] width 15 height 15
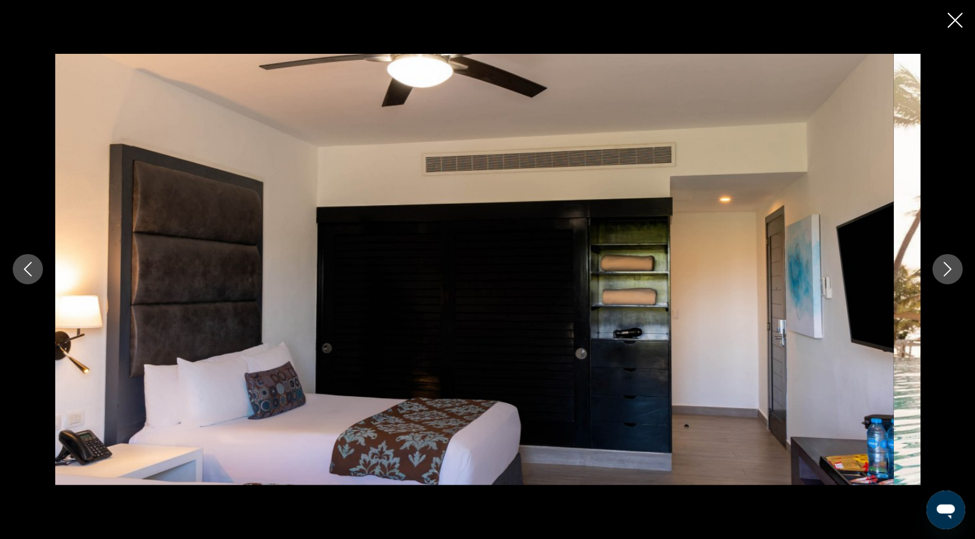
click at [948, 26] on icon "Close slideshow" at bounding box center [955, 20] width 15 height 15
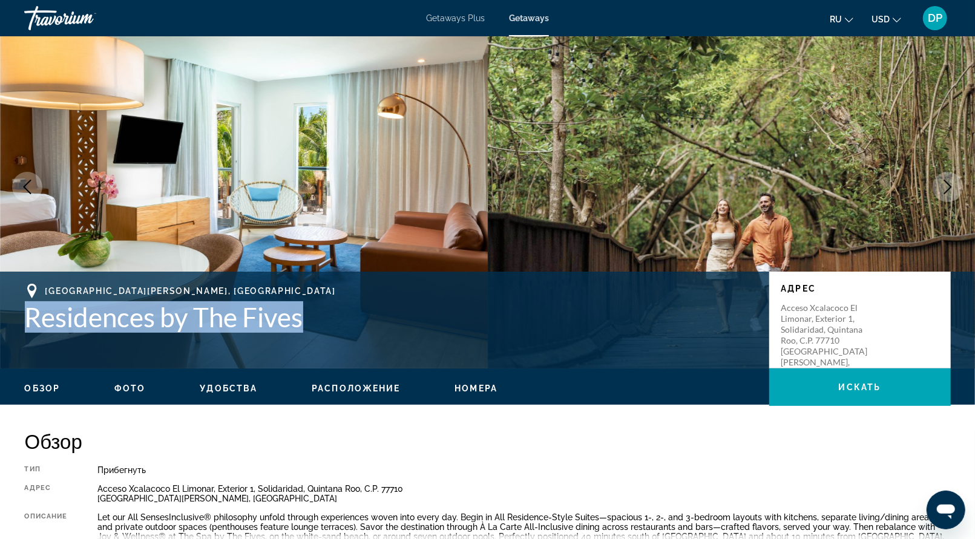
scroll to position [61, 0]
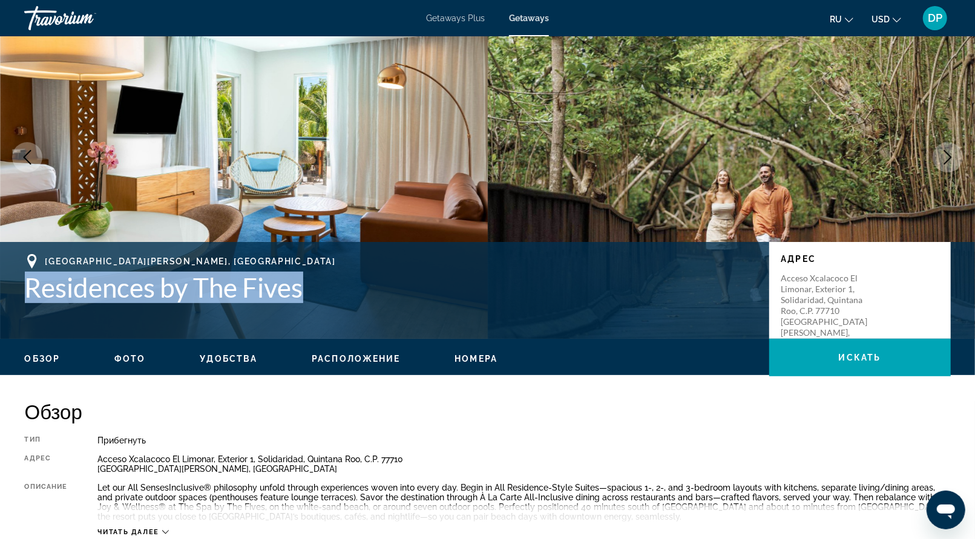
click at [139, 327] on div "Playa del Carmen, Mexico Residences by The Fives Адрес Acceso Xcalacoco El Limo…" at bounding box center [488, 290] width 975 height 73
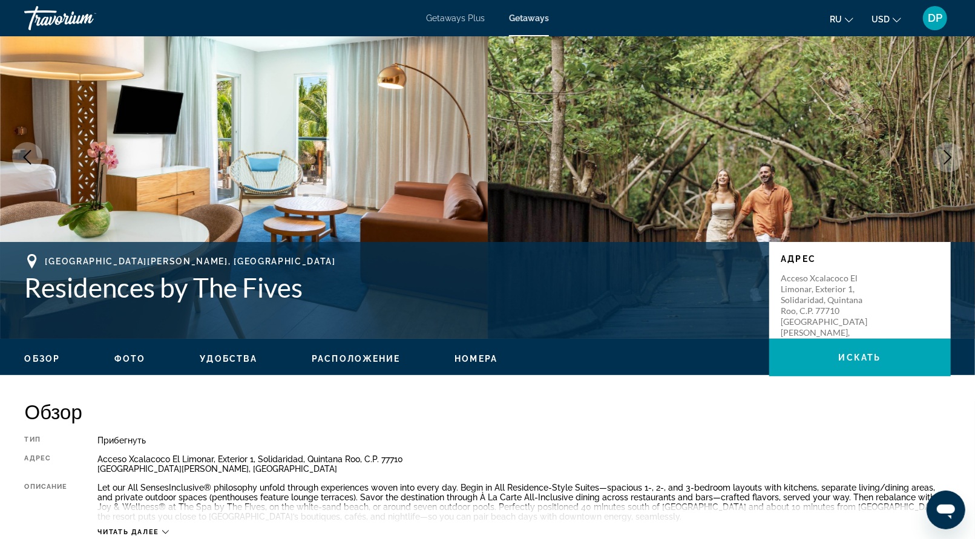
click at [944, 165] on icon "Next image" at bounding box center [948, 157] width 8 height 15
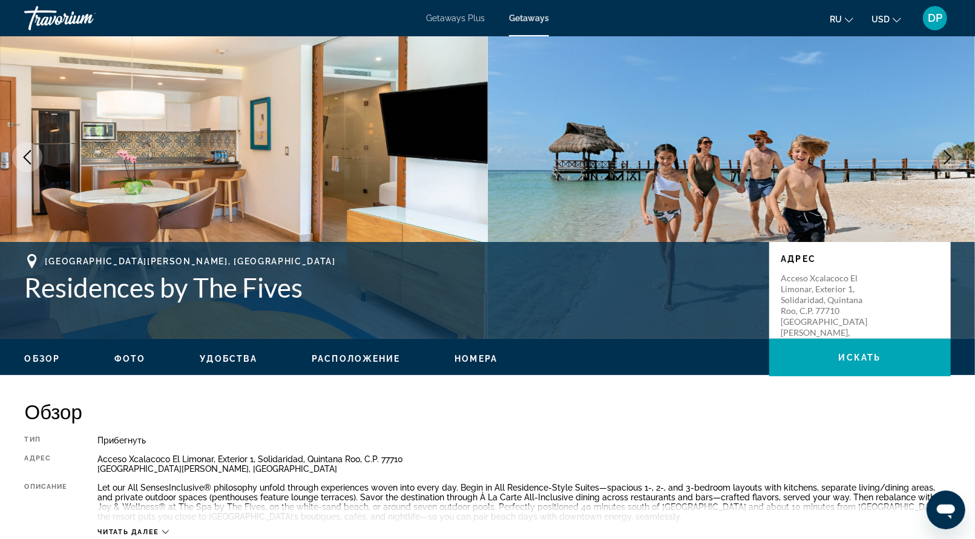
click at [944, 165] on icon "Next image" at bounding box center [948, 157] width 8 height 15
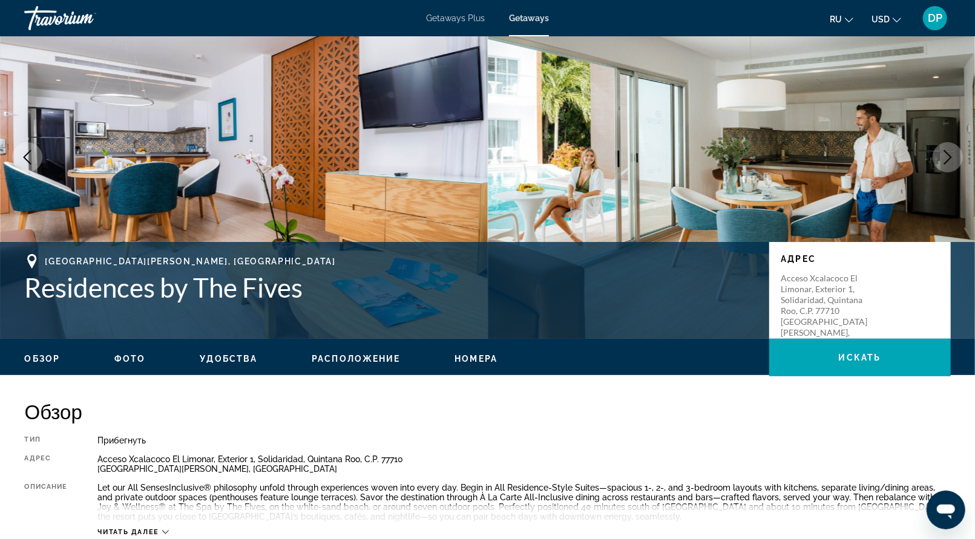
click at [944, 165] on icon "Next image" at bounding box center [948, 157] width 8 height 15
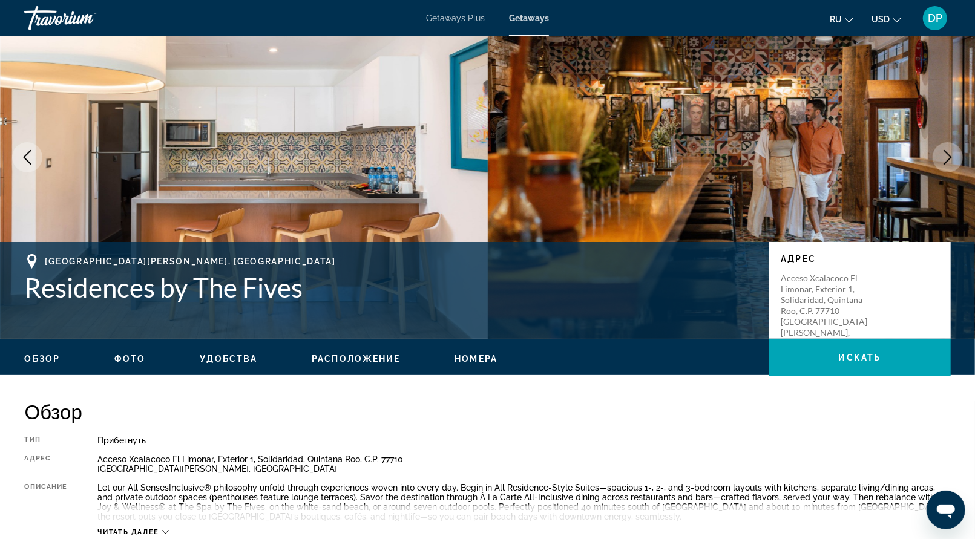
click at [944, 165] on icon "Next image" at bounding box center [948, 157] width 8 height 15
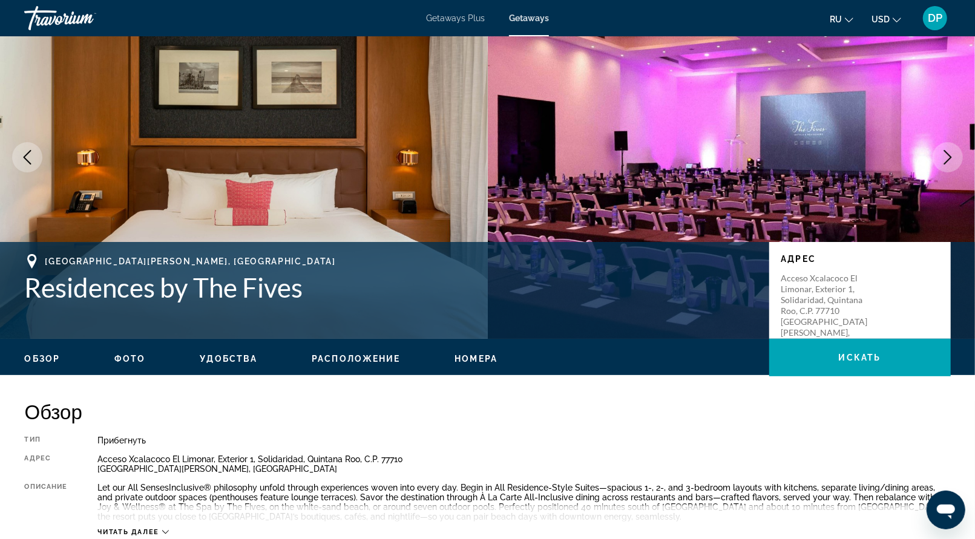
click at [944, 165] on icon "Next image" at bounding box center [948, 157] width 8 height 15
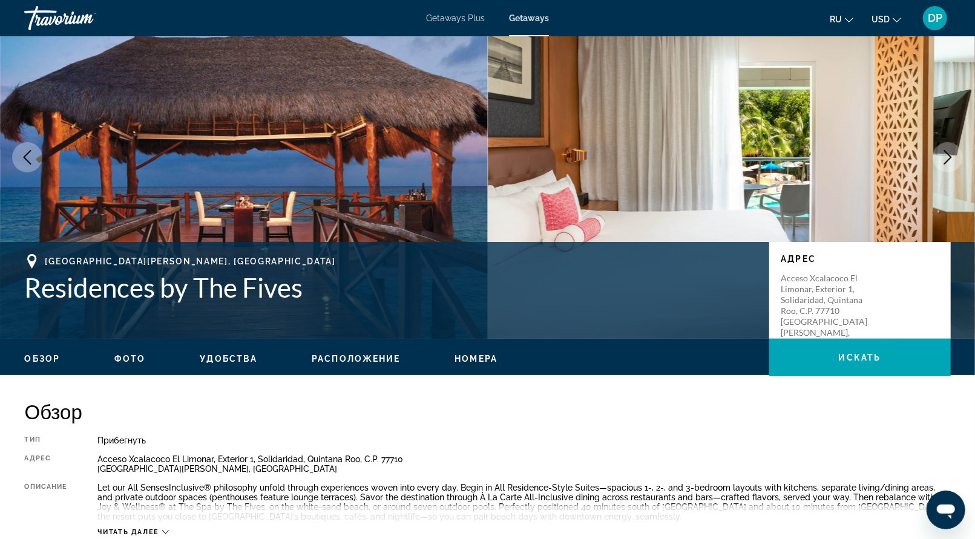
click at [944, 165] on icon "Next image" at bounding box center [948, 157] width 8 height 15
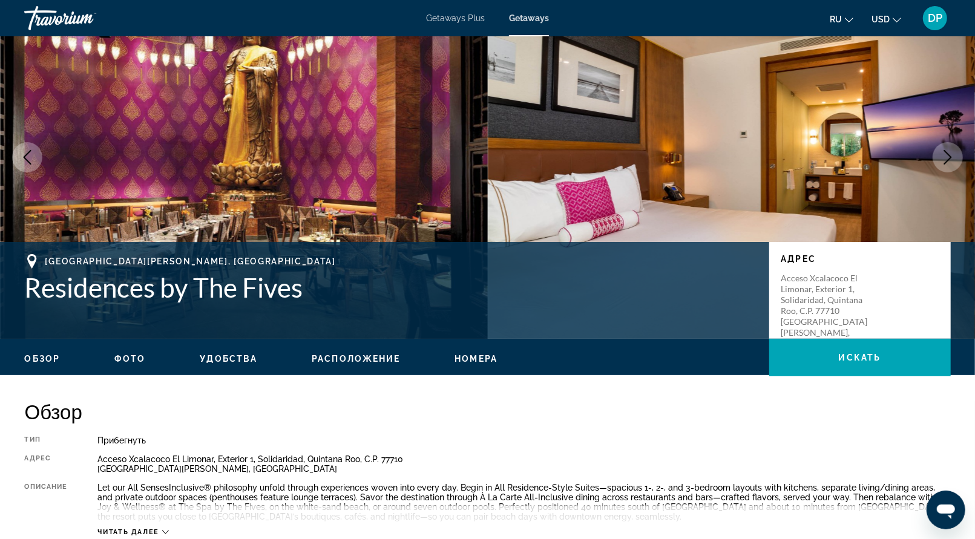
click at [944, 165] on icon "Next image" at bounding box center [948, 157] width 8 height 15
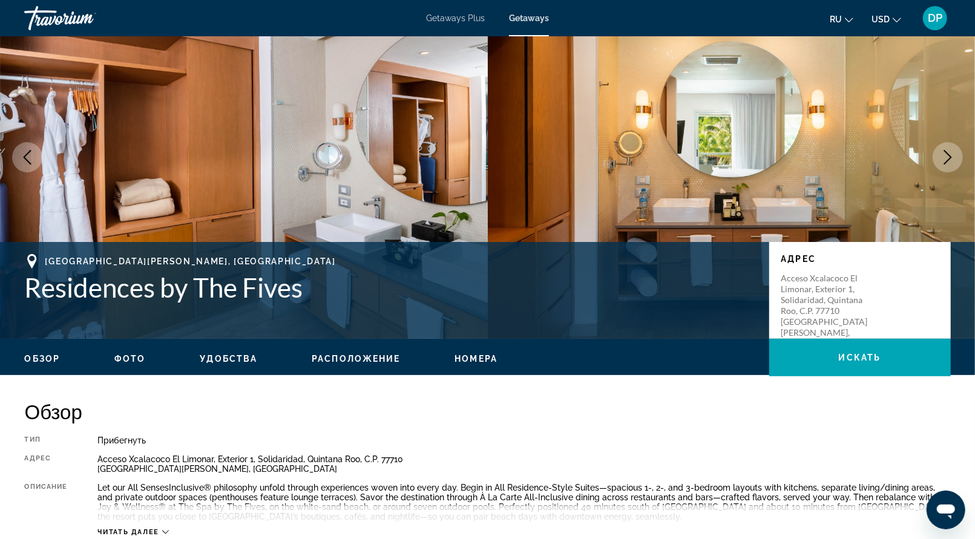
click at [31, 165] on icon "Previous image" at bounding box center [27, 157] width 15 height 15
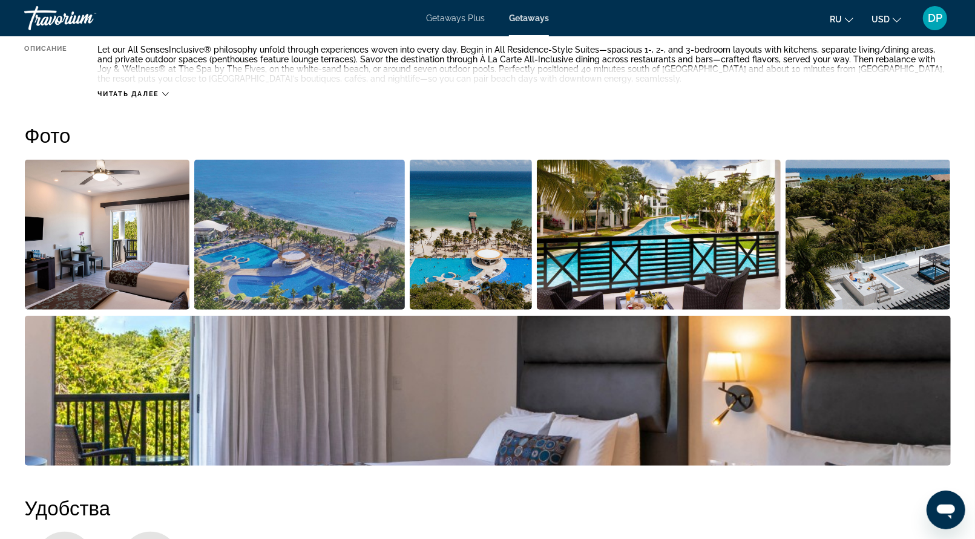
scroll to position [303, 0]
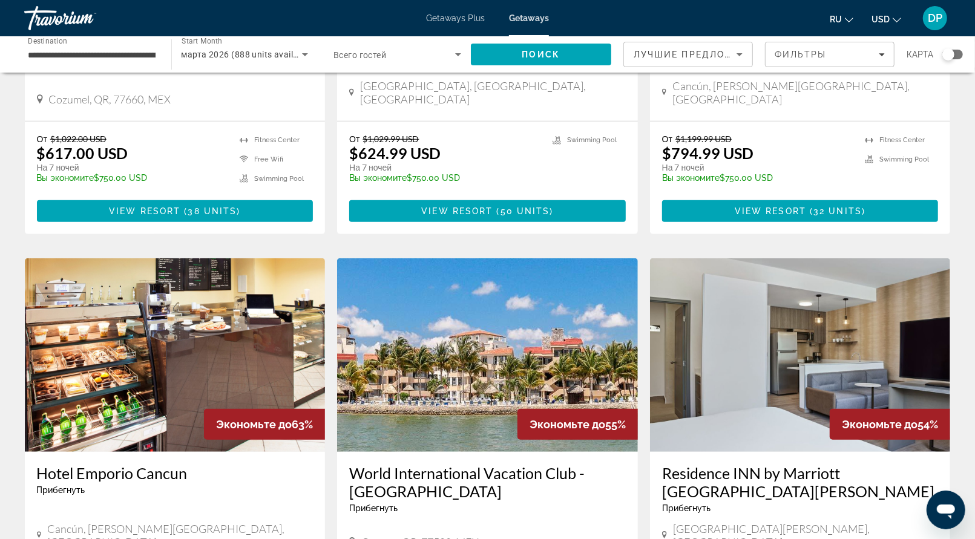
scroll to position [726, 0]
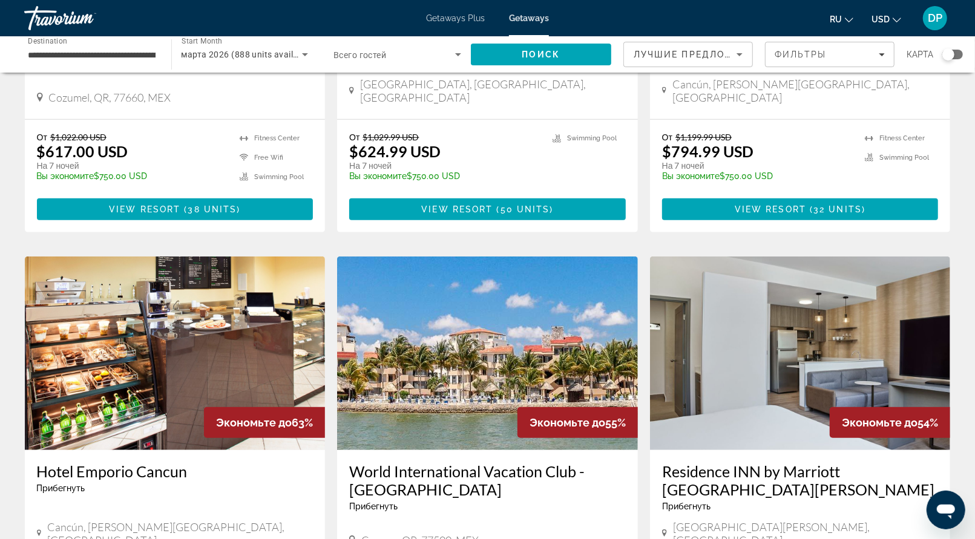
drag, startPoint x: 49, startPoint y: 194, endPoint x: 286, endPoint y: 194, distance: 236.7
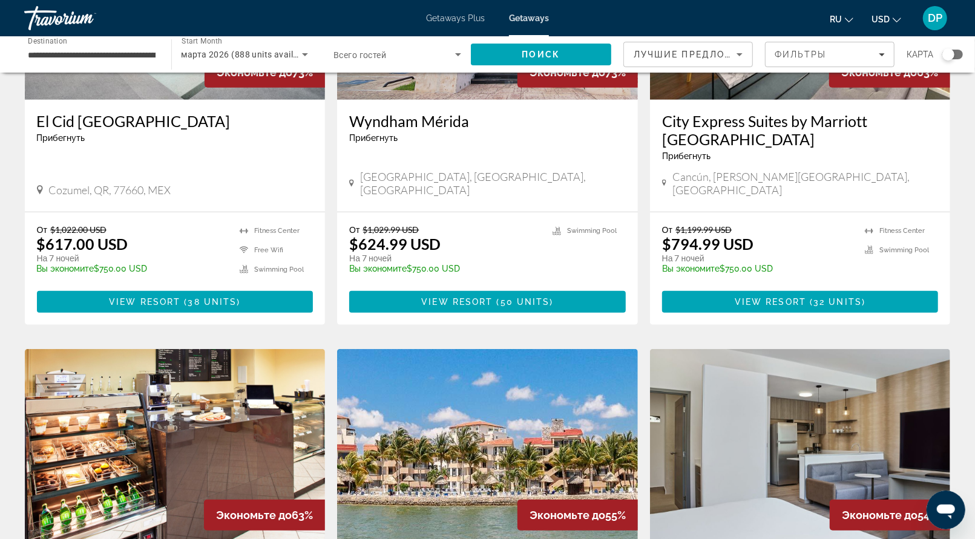
scroll to position [666, 0]
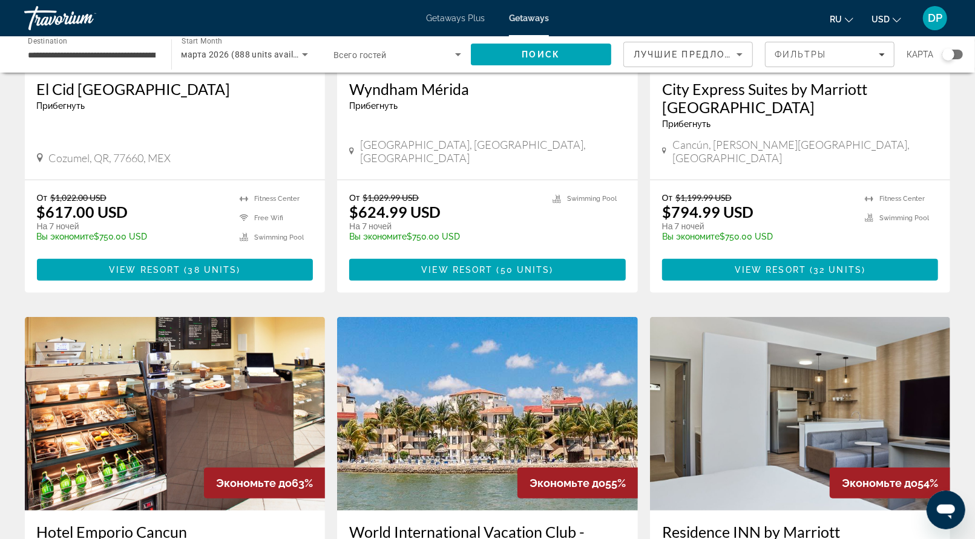
click at [205, 56] on div "Экономьте до 73%" at bounding box center [265, 40] width 120 height 31
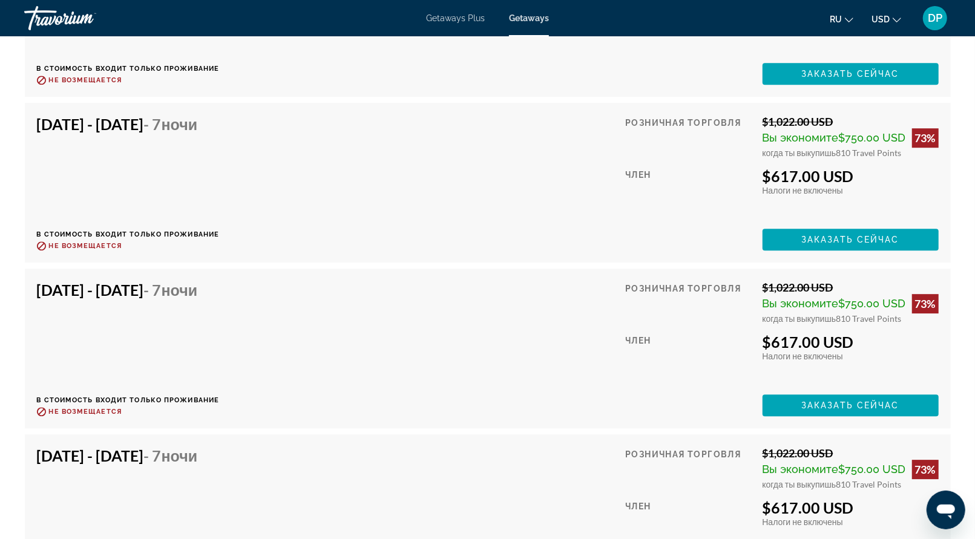
scroll to position [2421, 0]
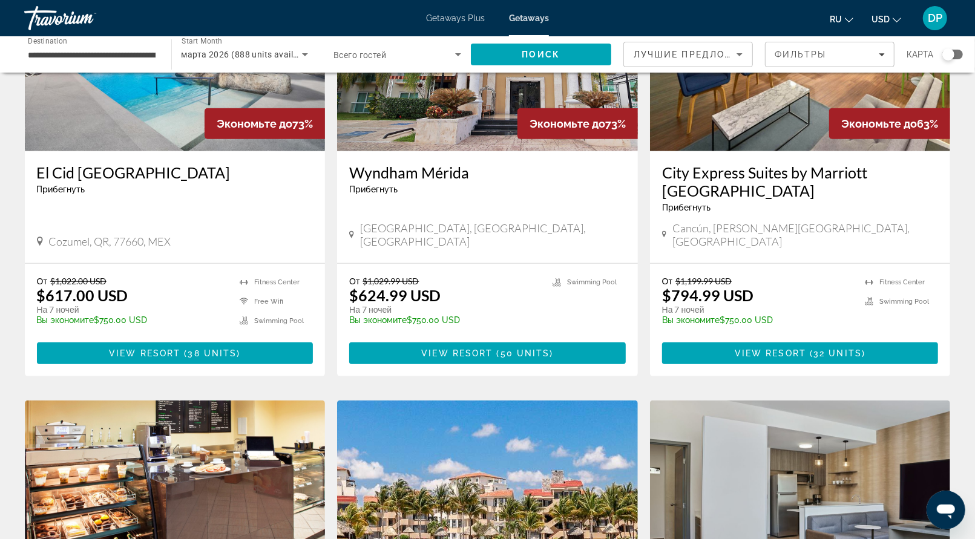
scroll to position [605, 0]
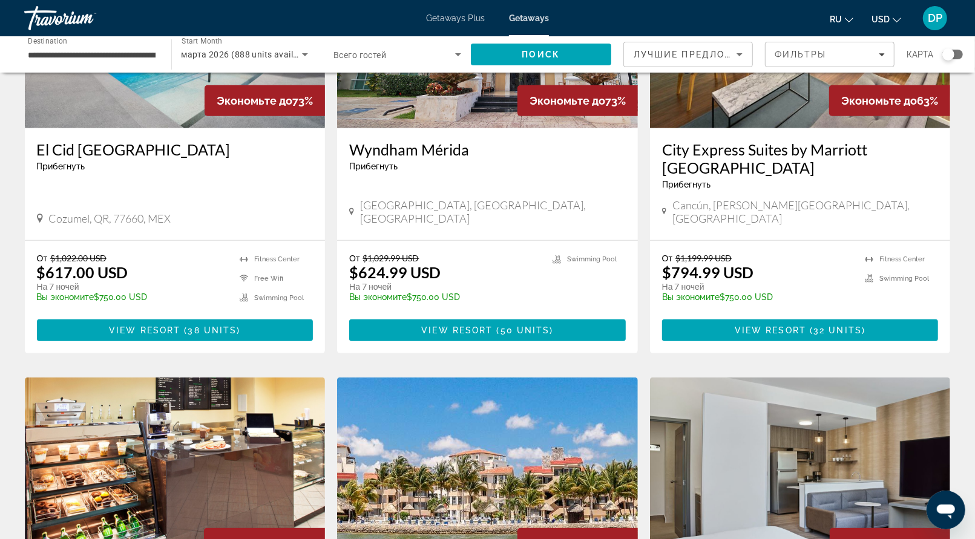
drag, startPoint x: 668, startPoint y: 310, endPoint x: 890, endPoint y: 345, distance: 225.5
copy h3 "City Express Suites by Marriott [GEOGRAPHIC_DATA]"
click at [616, 225] on div "[GEOGRAPHIC_DATA], [GEOGRAPHIC_DATA], [GEOGRAPHIC_DATA]" at bounding box center [487, 212] width 277 height 27
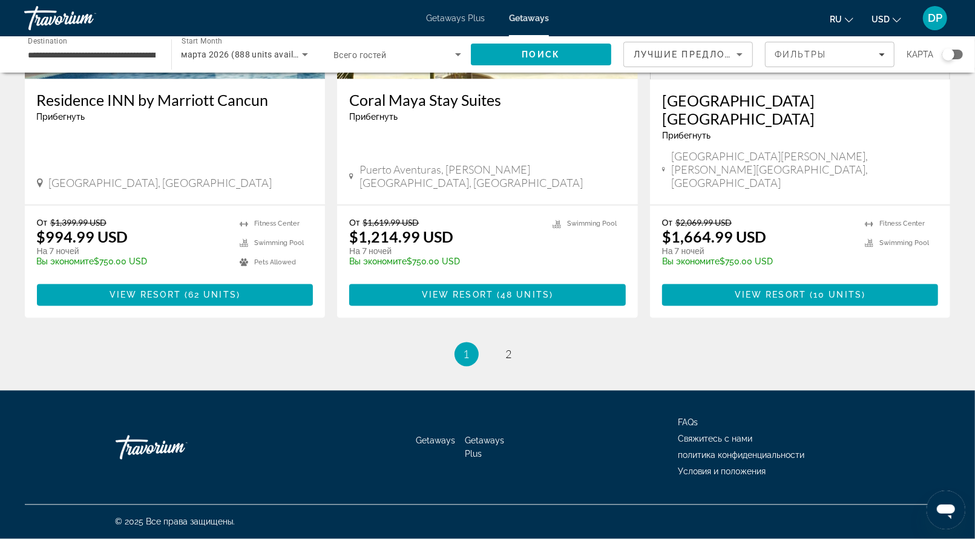
scroll to position [1877, 0]
click at [512, 361] on span "2" at bounding box center [509, 354] width 6 height 13
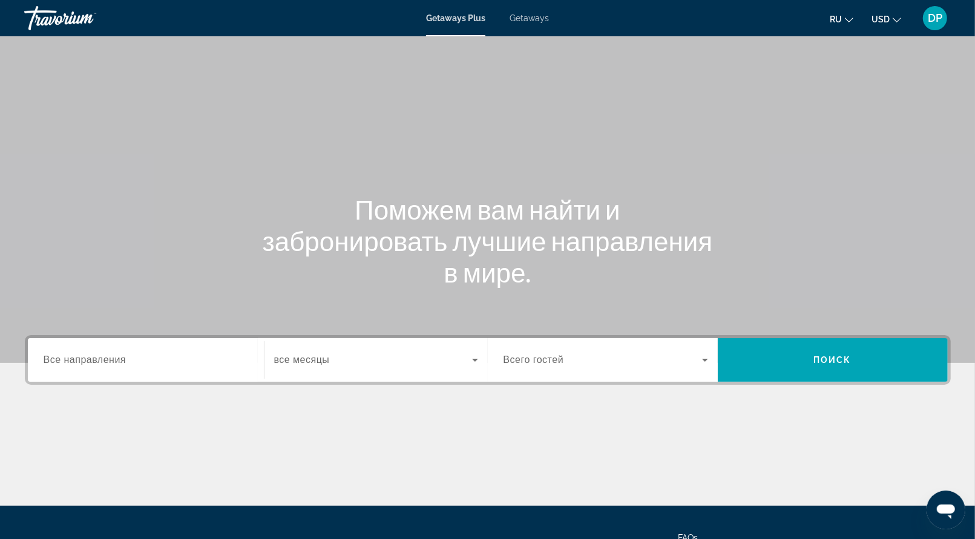
click at [540, 30] on div "Getaways Plus Getaways ru English Español Français Italiano Português русский U…" at bounding box center [487, 17] width 975 height 31
click at [542, 23] on span "Getaways" at bounding box center [529, 18] width 39 height 10
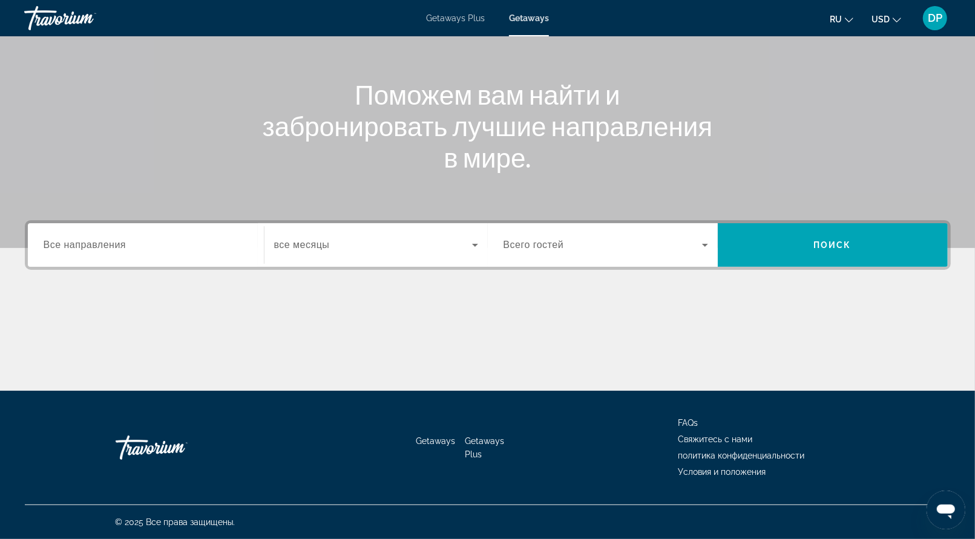
click at [120, 240] on span "Все направления" at bounding box center [85, 245] width 83 height 10
click at [120, 238] on input "Destination Все направления" at bounding box center [146, 245] width 205 height 15
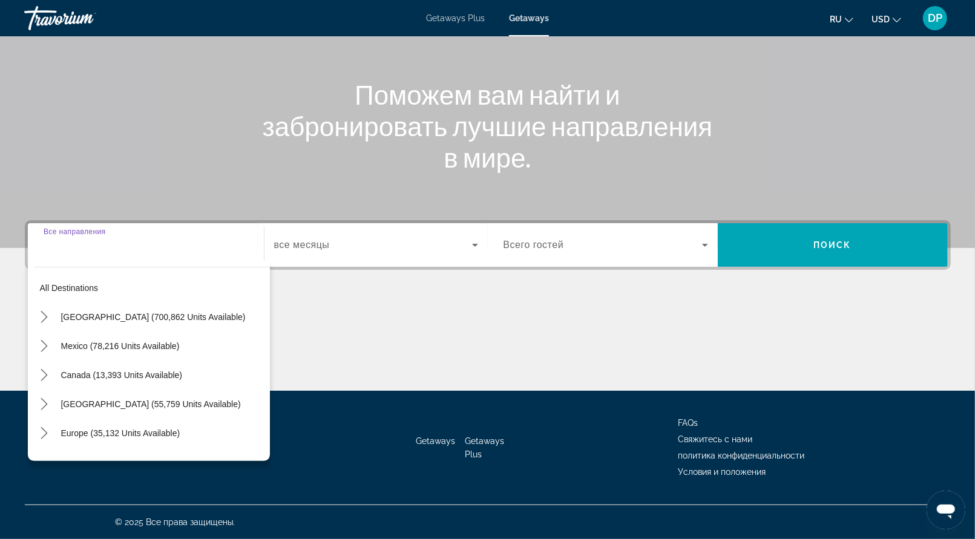
scroll to position [278, 0]
click at [50, 340] on icon "Toggle Mexico (78,216 units available) submenu" at bounding box center [44, 346] width 12 height 12
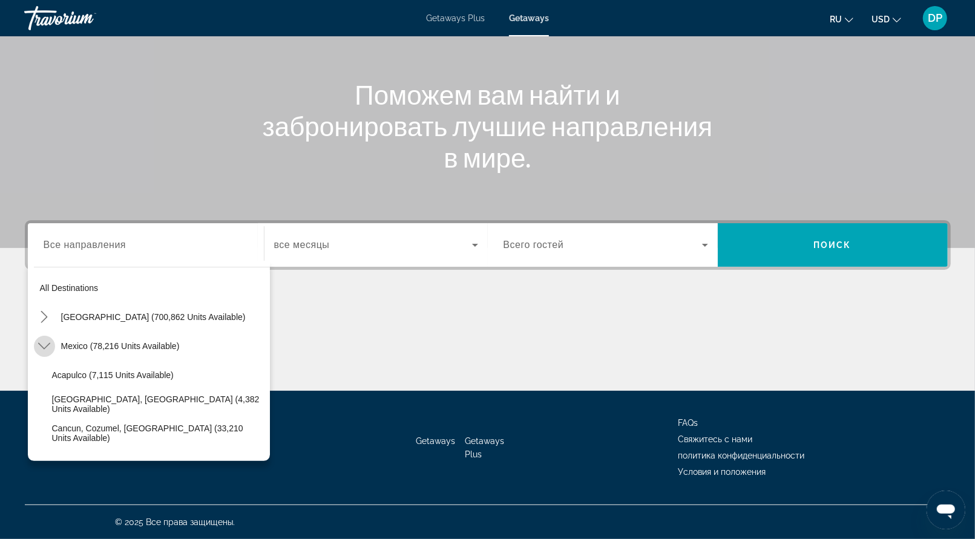
scroll to position [65, 0]
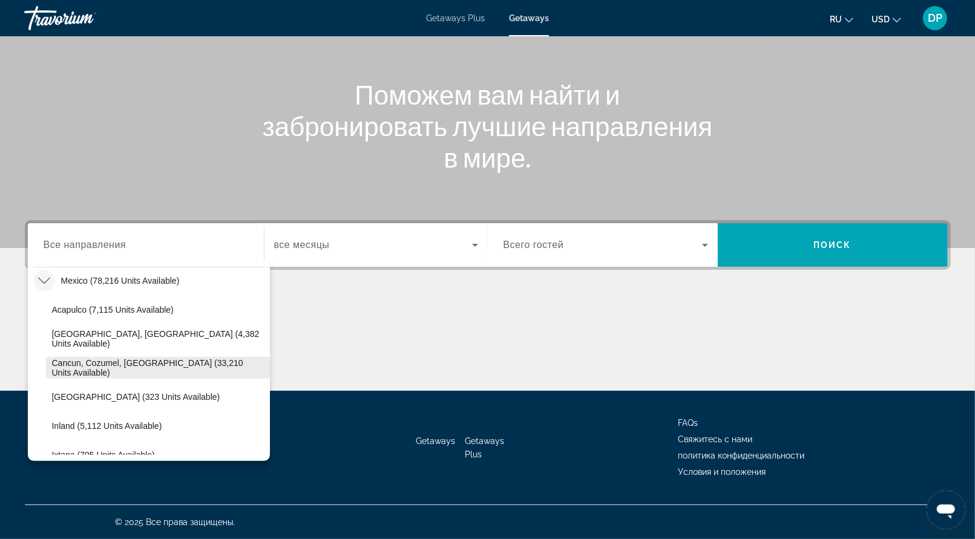
click at [110, 358] on span "Cancun, Cozumel, [GEOGRAPHIC_DATA] (33,210 units available)" at bounding box center [158, 367] width 212 height 19
type input "**********"
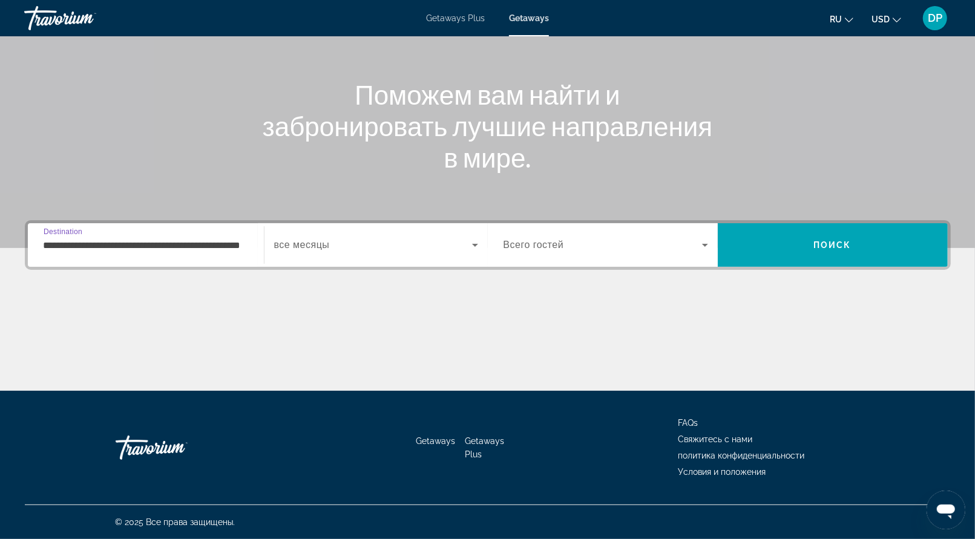
click at [434, 238] on span "Search widget" at bounding box center [373, 245] width 198 height 15
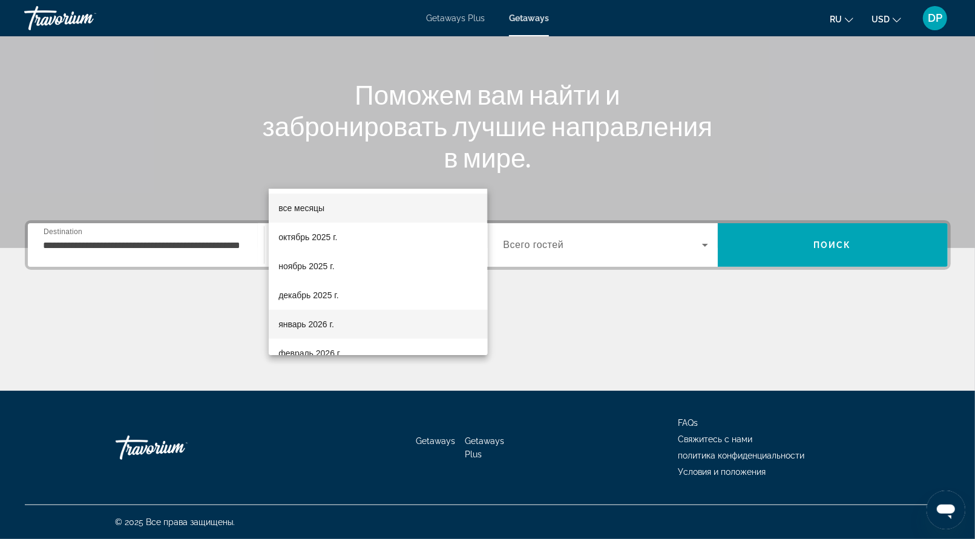
scroll to position [61, 0]
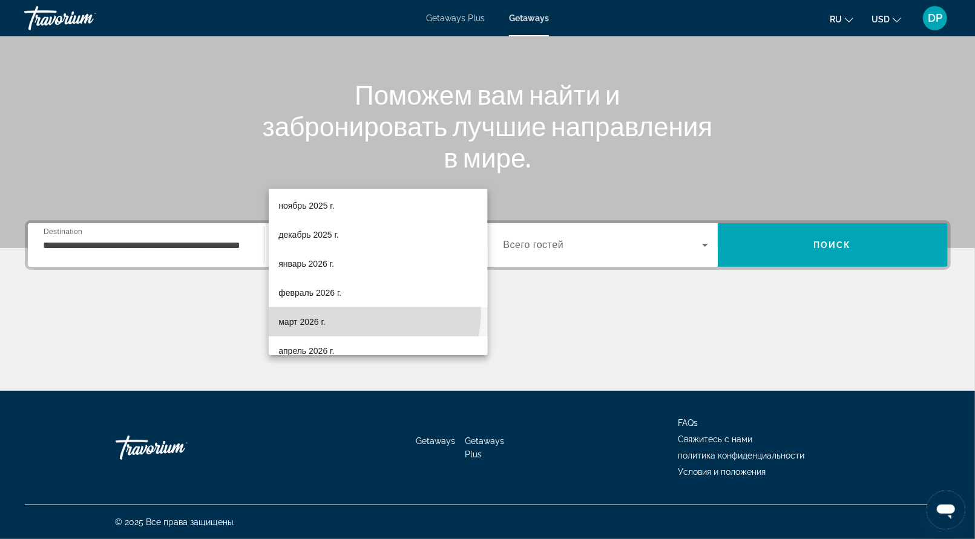
click at [355, 312] on mat-option "март 2026 г." at bounding box center [378, 322] width 219 height 29
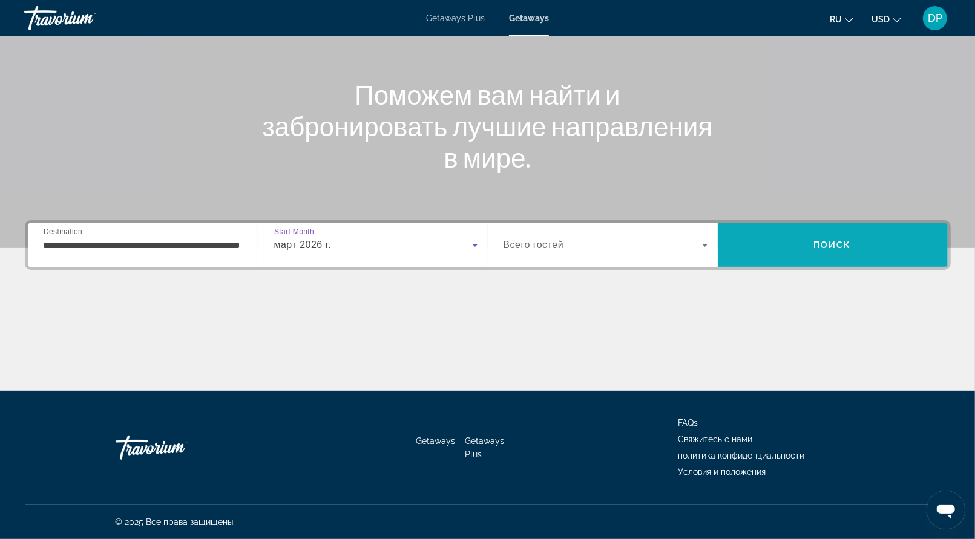
click at [838, 231] on span "Search" at bounding box center [833, 245] width 230 height 29
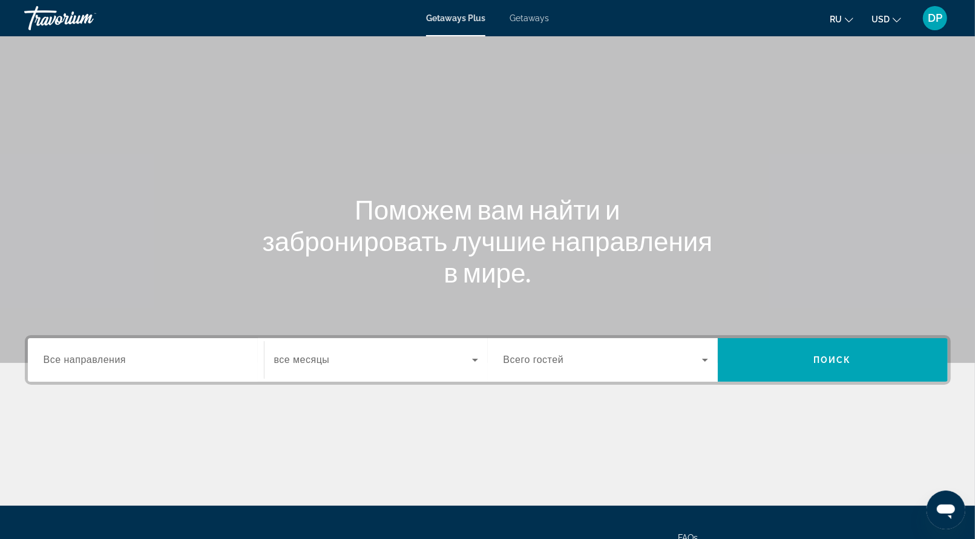
click at [541, 22] on span "Getaways" at bounding box center [529, 18] width 39 height 10
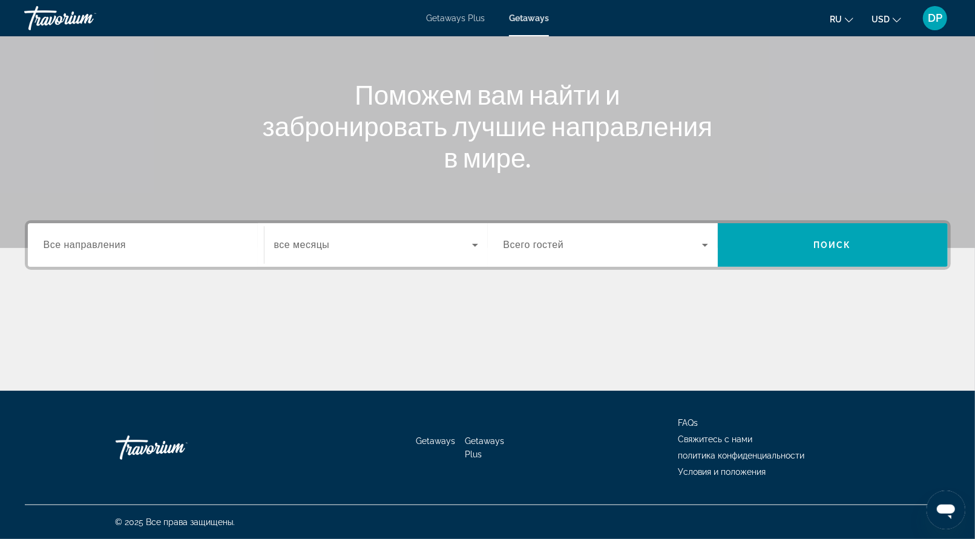
click at [127, 240] on span "Все направления" at bounding box center [85, 245] width 83 height 10
click at [150, 238] on input "Destination Все направления" at bounding box center [146, 245] width 205 height 15
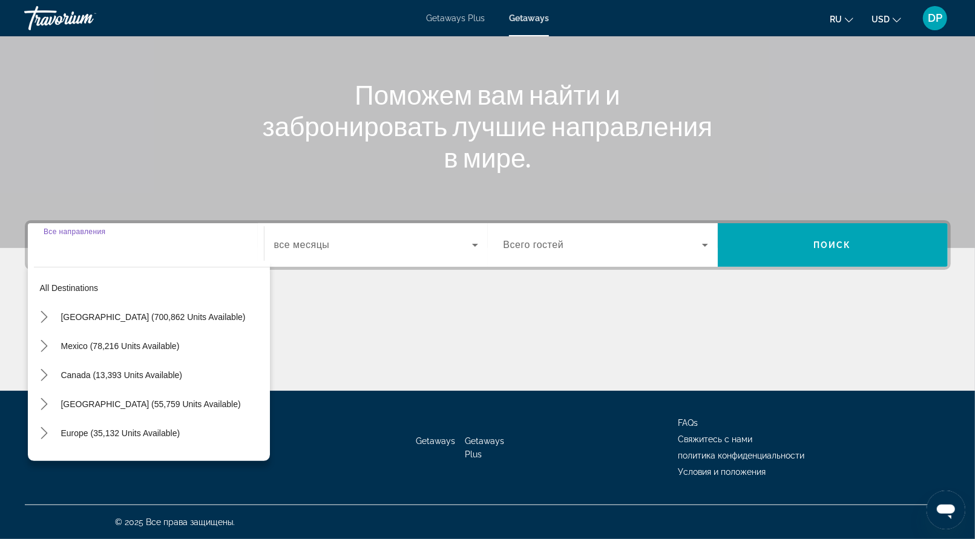
scroll to position [278, 0]
click at [50, 340] on icon "Toggle Mexico (78,216 units available) submenu" at bounding box center [44, 346] width 12 height 12
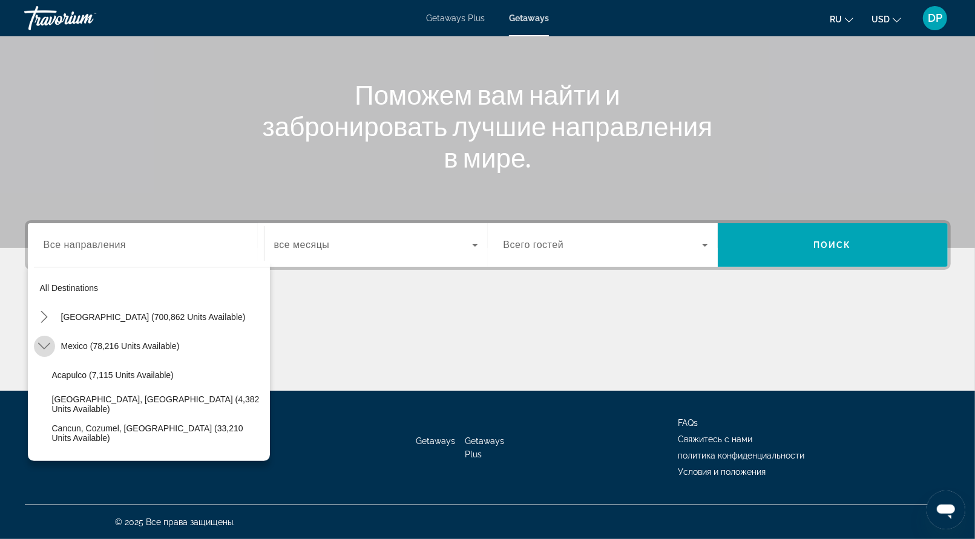
scroll to position [65, 0]
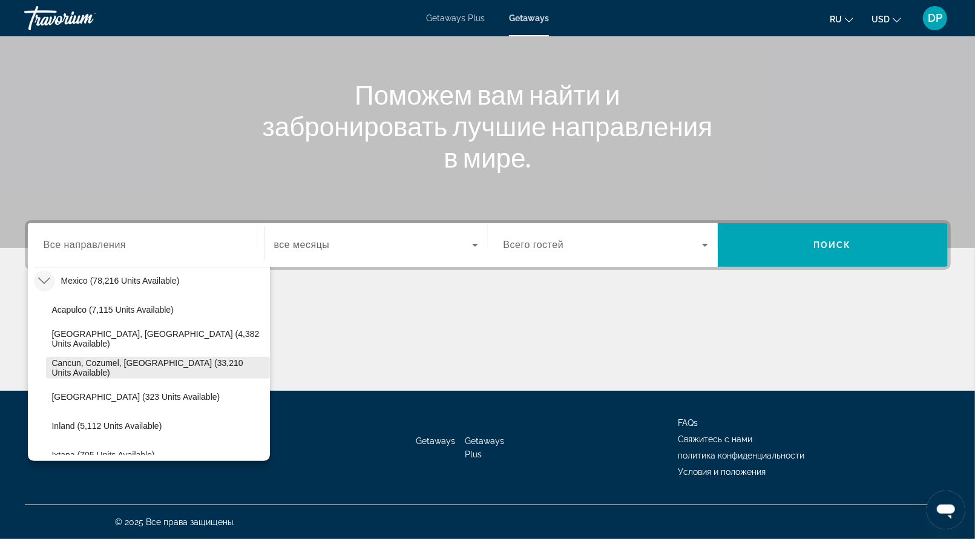
click at [112, 358] on span "Cancun, Cozumel, [GEOGRAPHIC_DATA] (33,210 units available)" at bounding box center [158, 367] width 212 height 19
type input "**********"
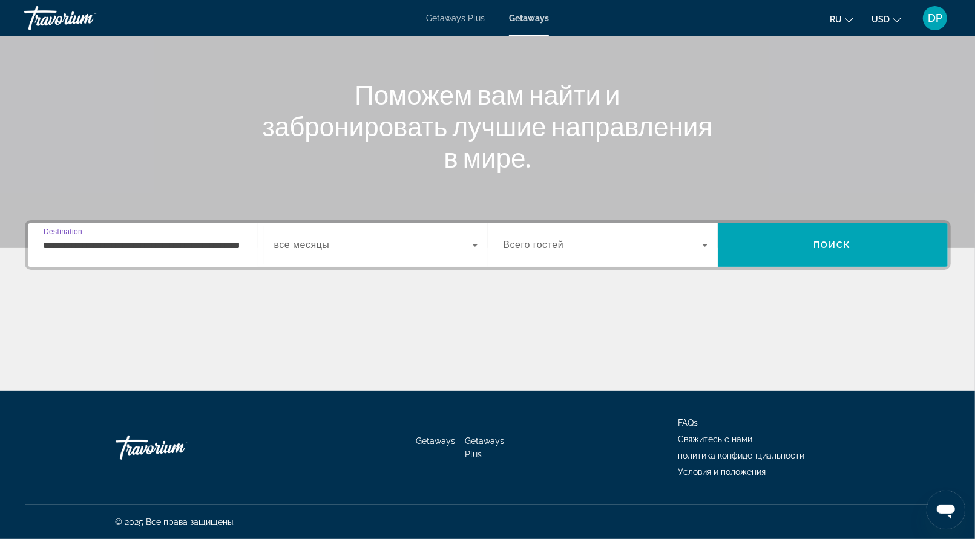
click at [442, 228] on div "Search widget" at bounding box center [376, 245] width 204 height 34
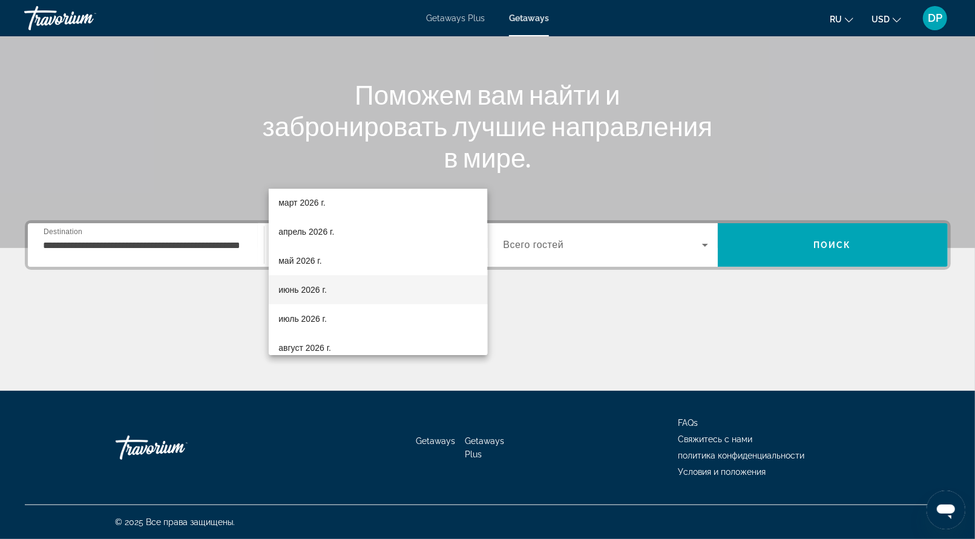
scroll to position [182, 0]
click at [341, 208] on mat-option "март 2026 г." at bounding box center [378, 200] width 219 height 29
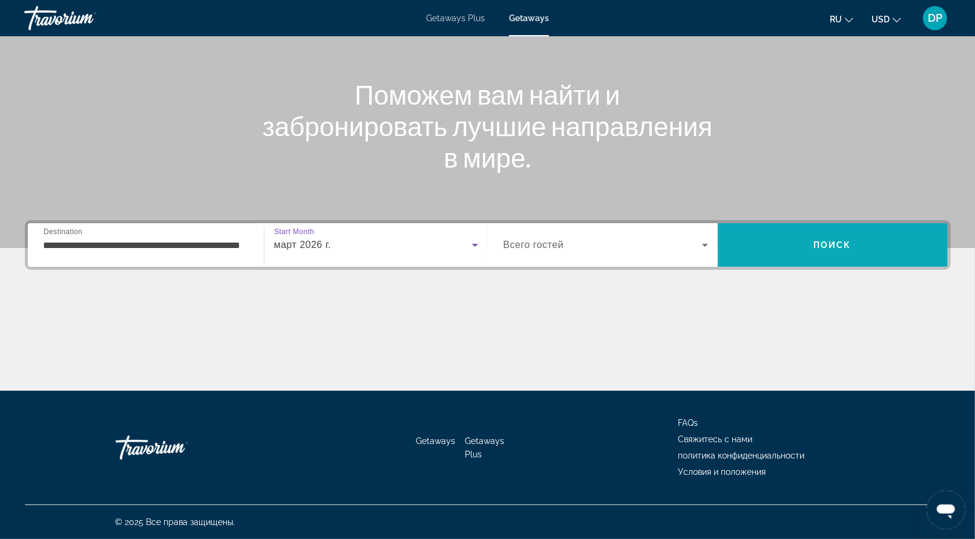
click at [823, 240] on span "Поиск" at bounding box center [833, 245] width 38 height 10
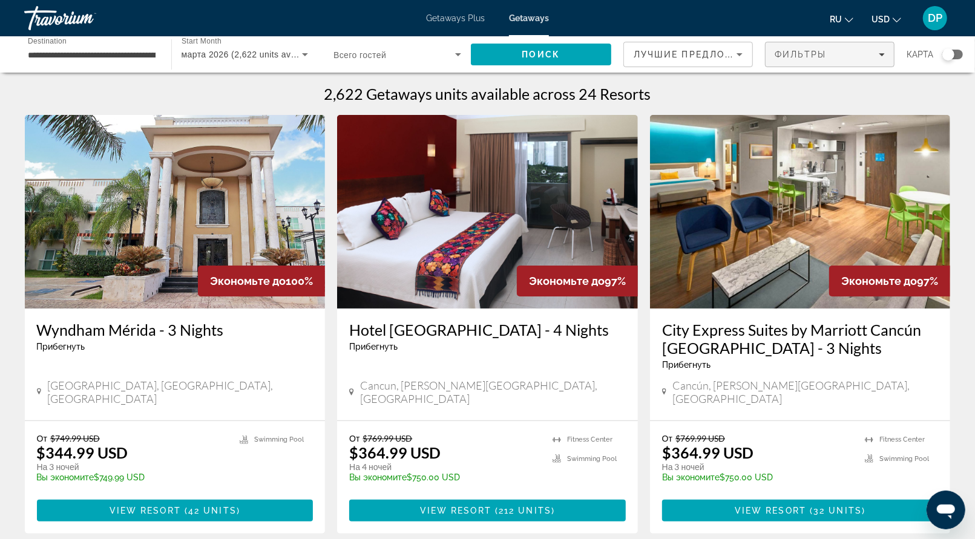
click at [783, 59] on span "Фильтры" at bounding box center [801, 55] width 52 height 10
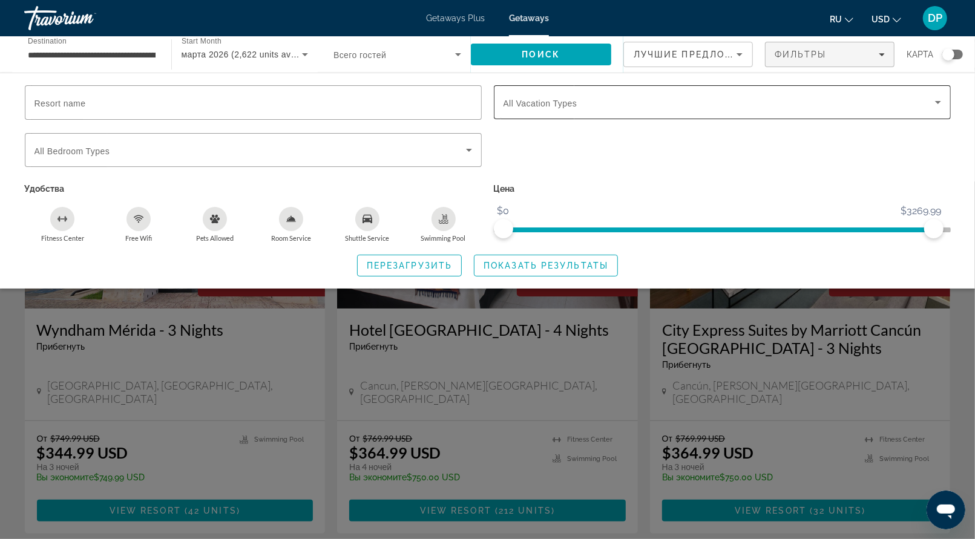
click at [559, 119] on div "Search widget" at bounding box center [723, 102] width 438 height 34
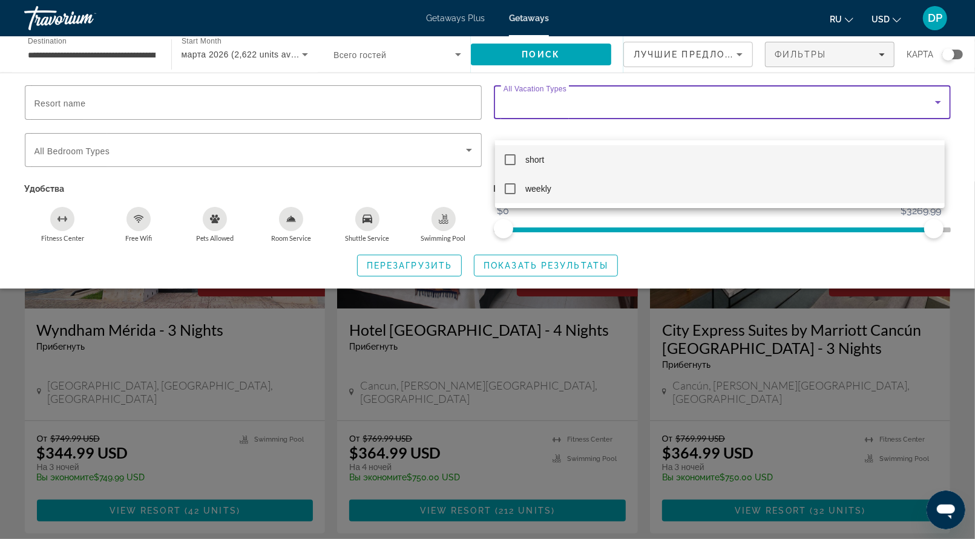
click at [541, 186] on span "weekly" at bounding box center [538, 189] width 26 height 15
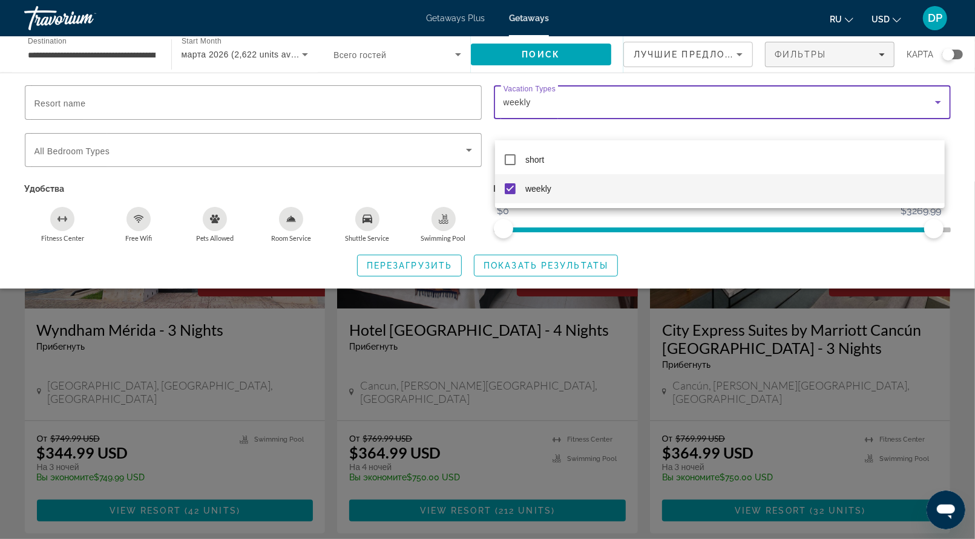
click at [533, 305] on div at bounding box center [487, 269] width 975 height 539
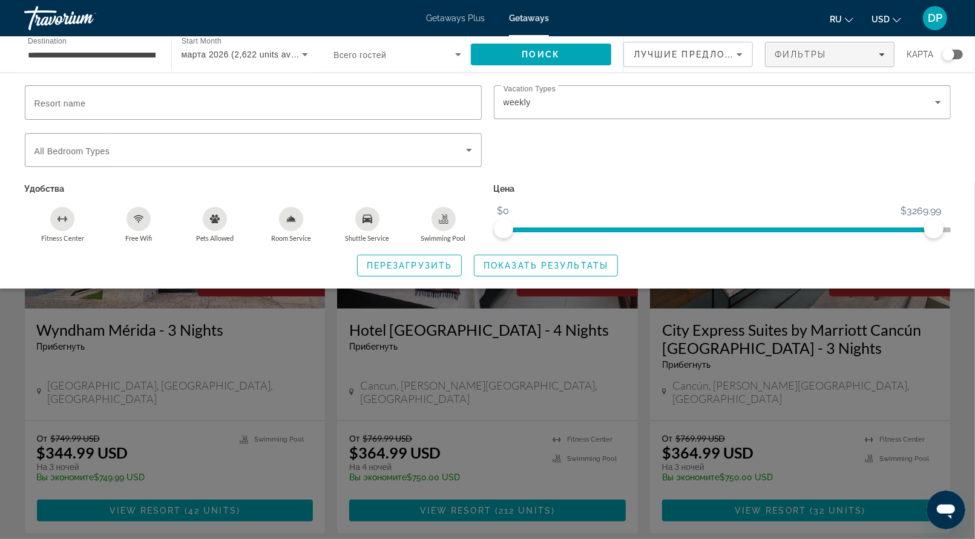
click at [533, 271] on span "Показать результаты" at bounding box center [546, 266] width 125 height 10
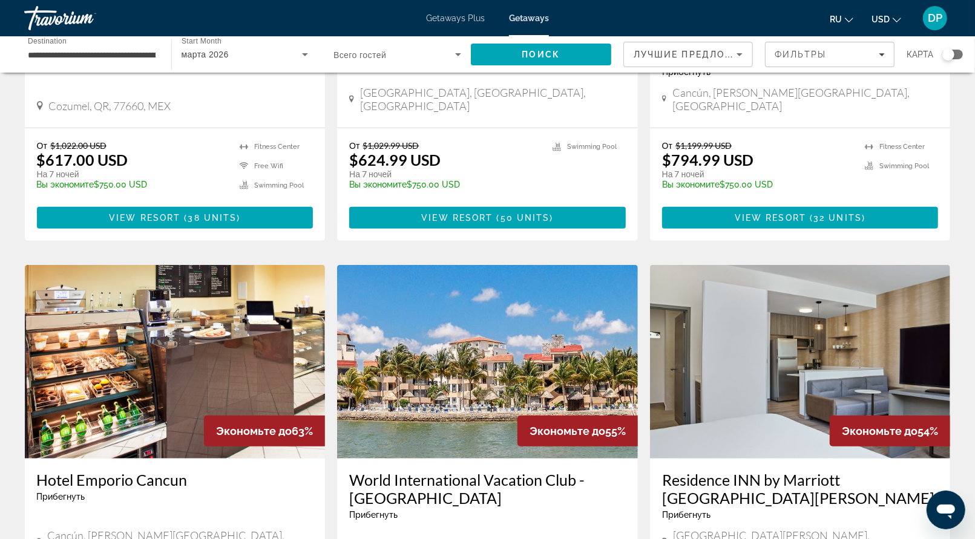
scroll to position [726, 0]
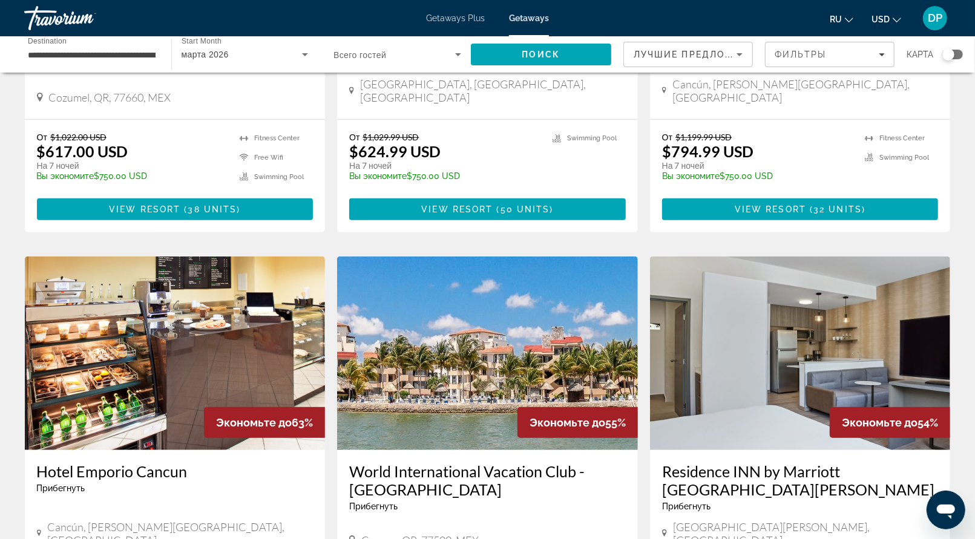
click at [770, 56] on h3 "City Express Suites by Marriott [GEOGRAPHIC_DATA]" at bounding box center [800, 37] width 277 height 36
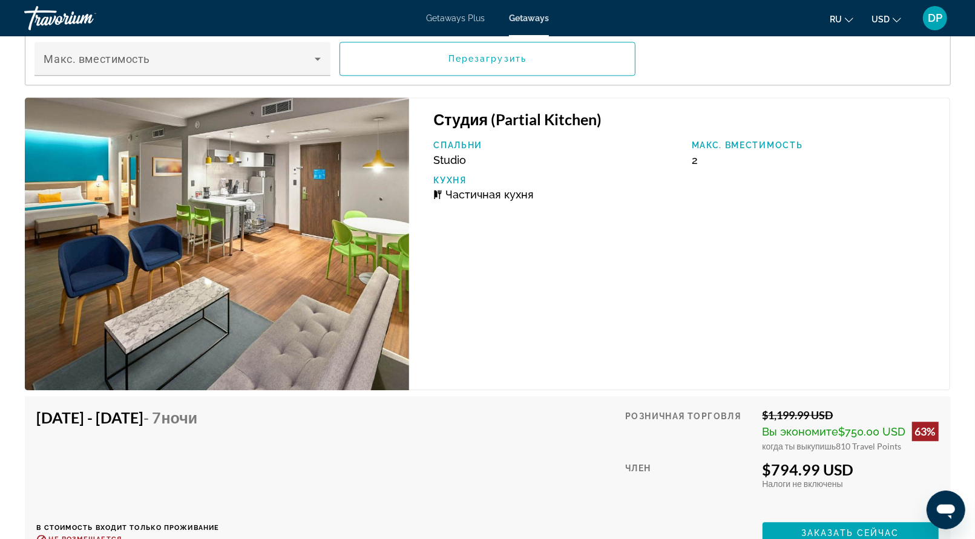
scroll to position [1937, 0]
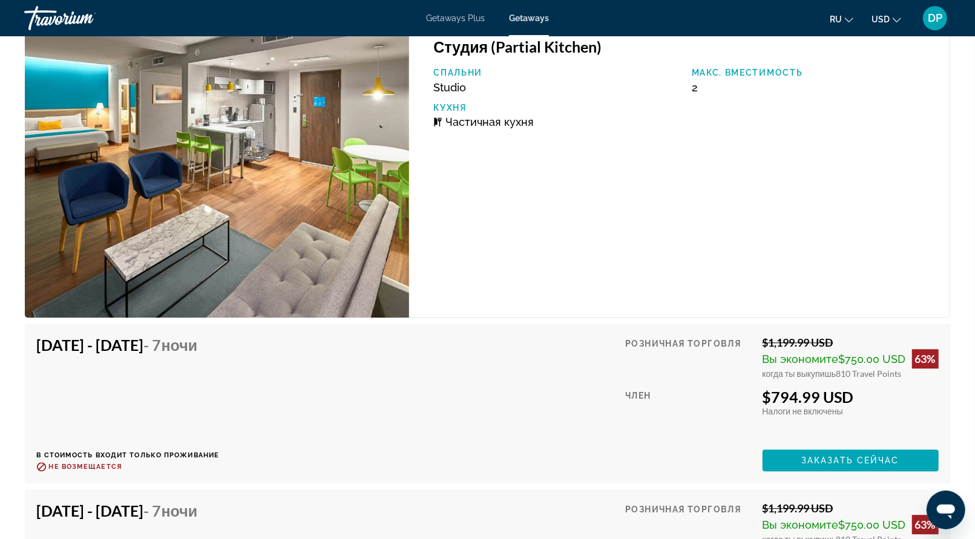
scroll to position [1877, 0]
